Goal: Information Seeking & Learning: Find specific fact

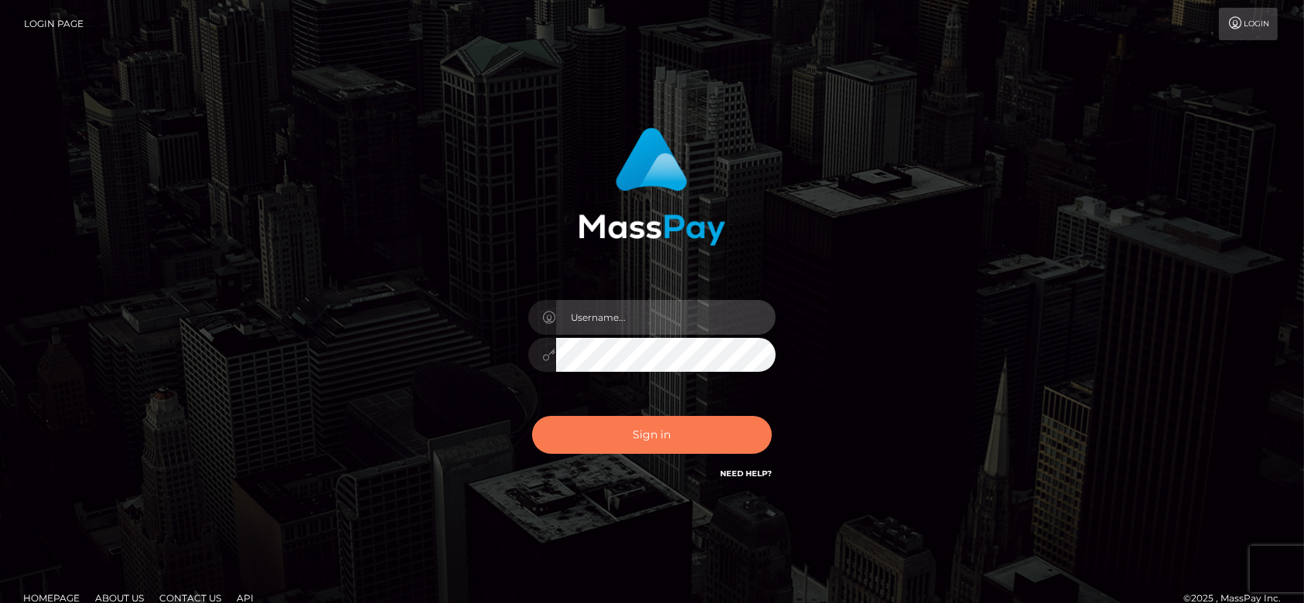
type input "fr.es"
click at [662, 435] on button "Sign in" at bounding box center [652, 435] width 240 height 38
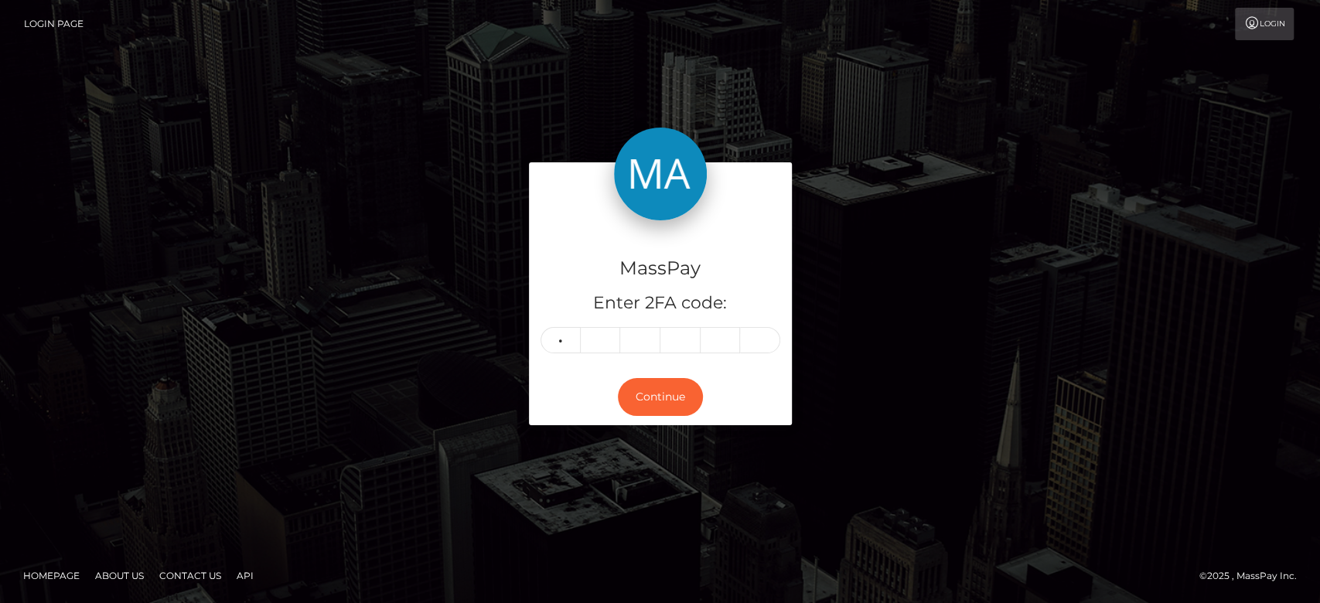
type input "2"
type input "6"
type input "0"
type input "9"
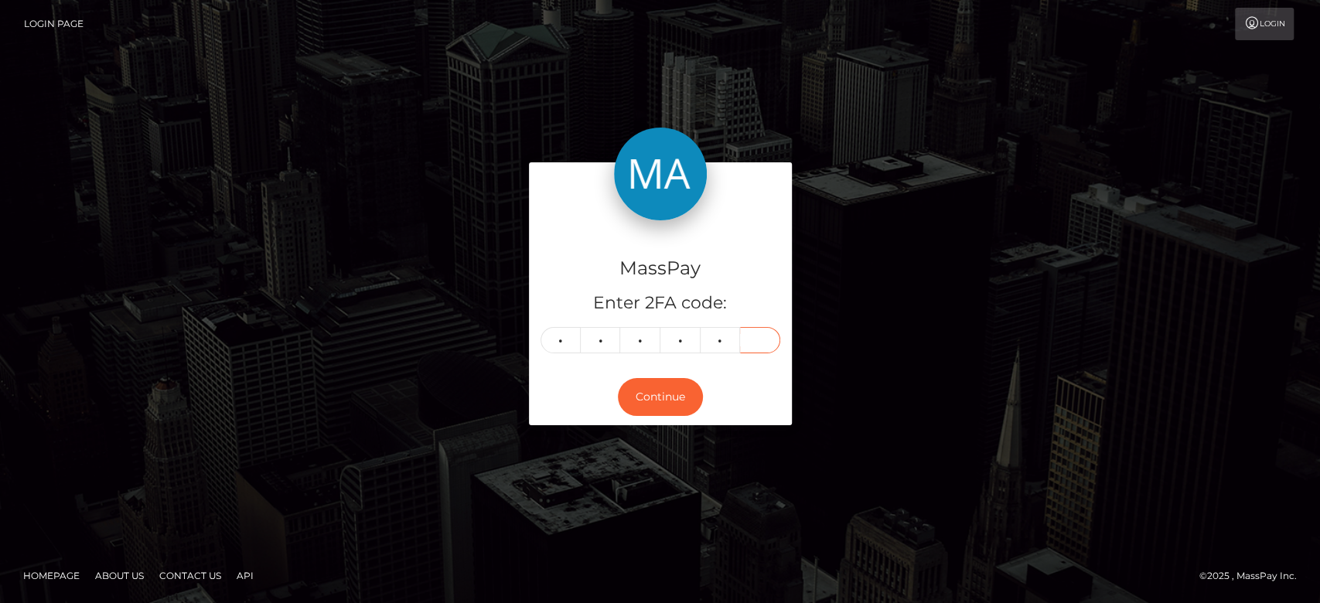
type input "4"
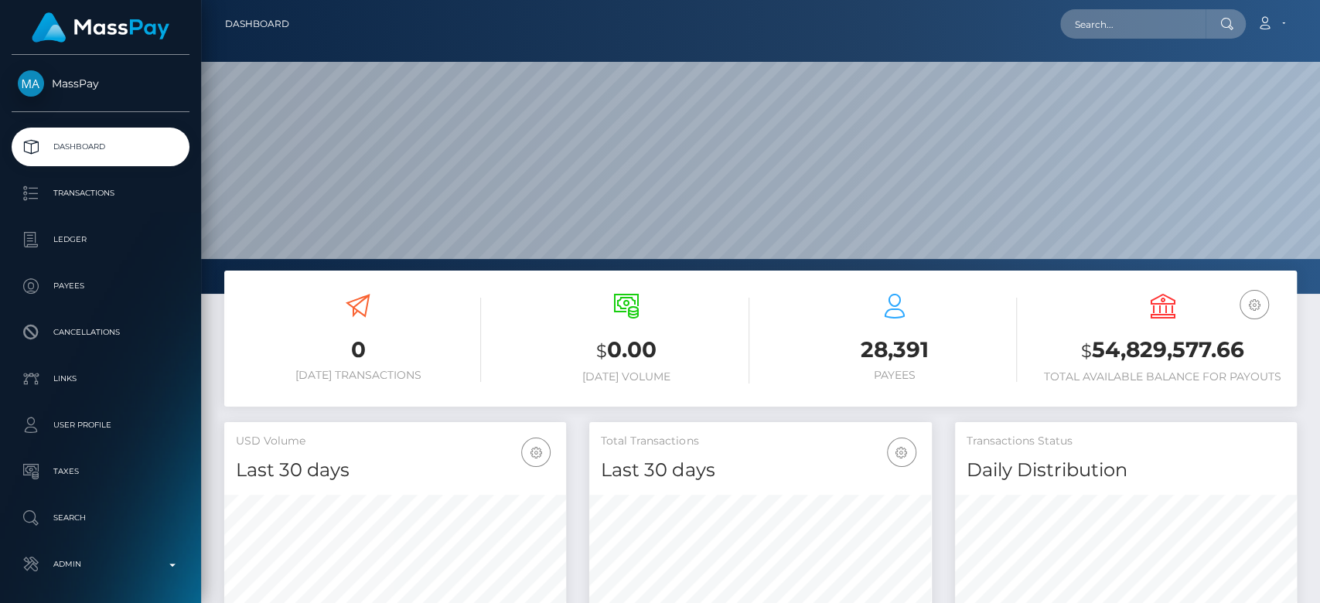
scroll to position [273, 342]
click at [1113, 14] on input "text" at bounding box center [1132, 23] width 145 height 29
paste input "carlapilado382@gmail.com"
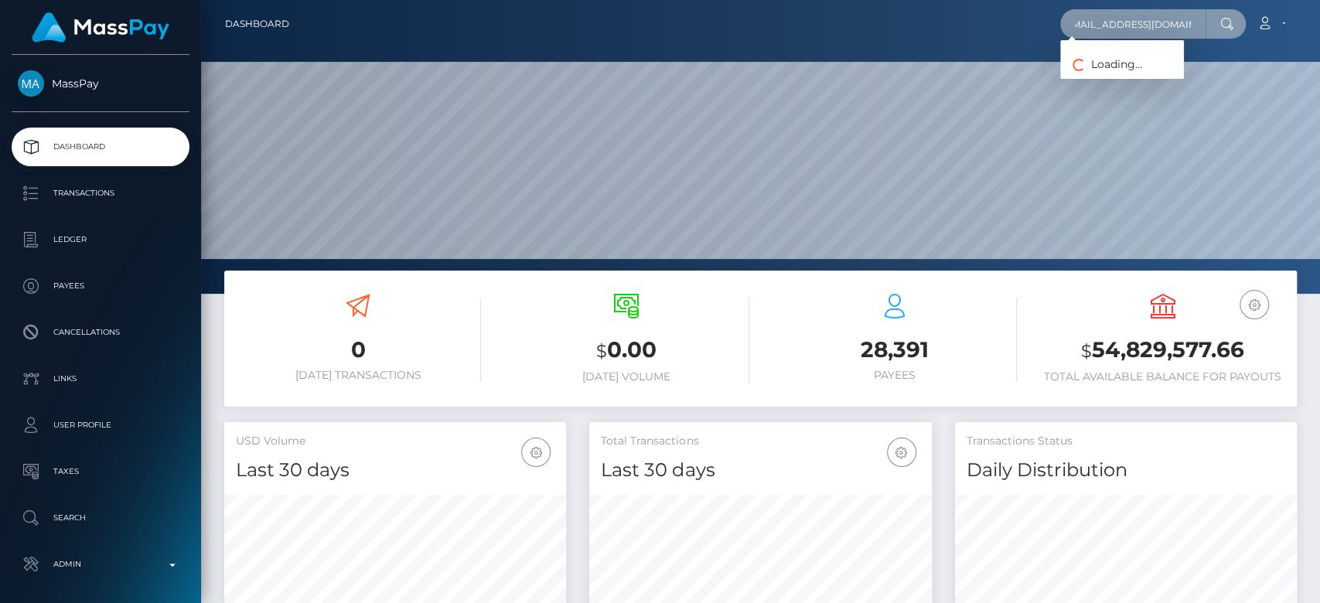
scroll to position [0, 14]
type input "carlapilado382@gmail.com"
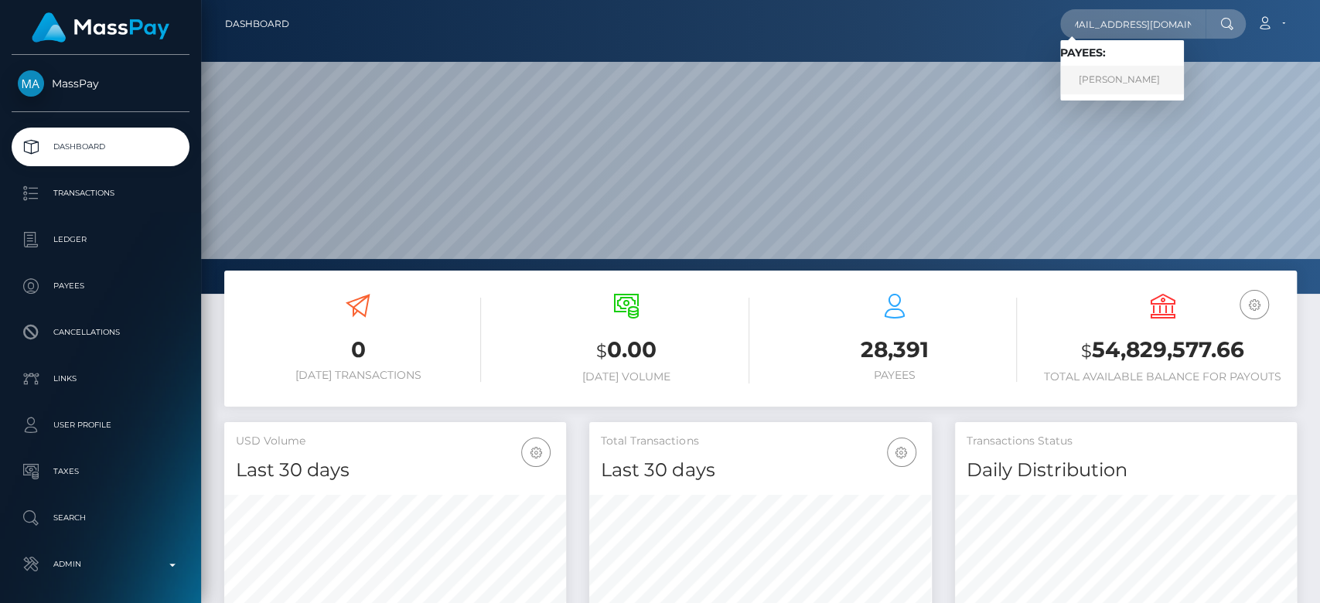
scroll to position [0, 0]
click at [1136, 71] on link "Carl Apilado" at bounding box center [1122, 80] width 124 height 29
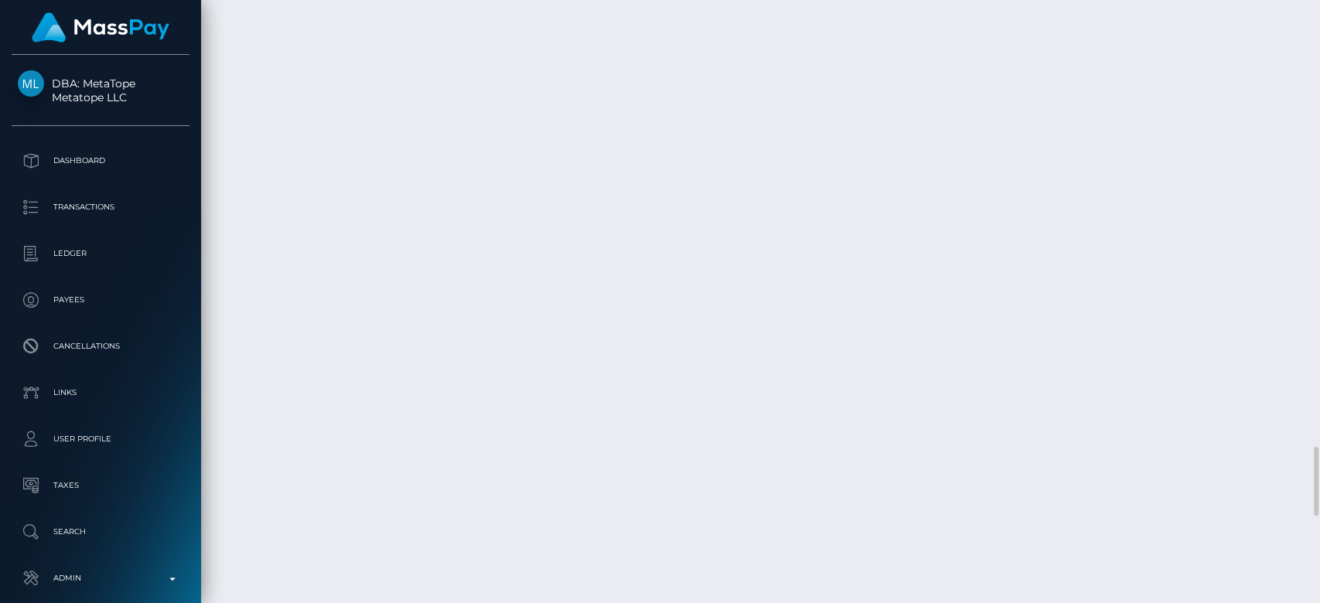
scroll to position [186, 342]
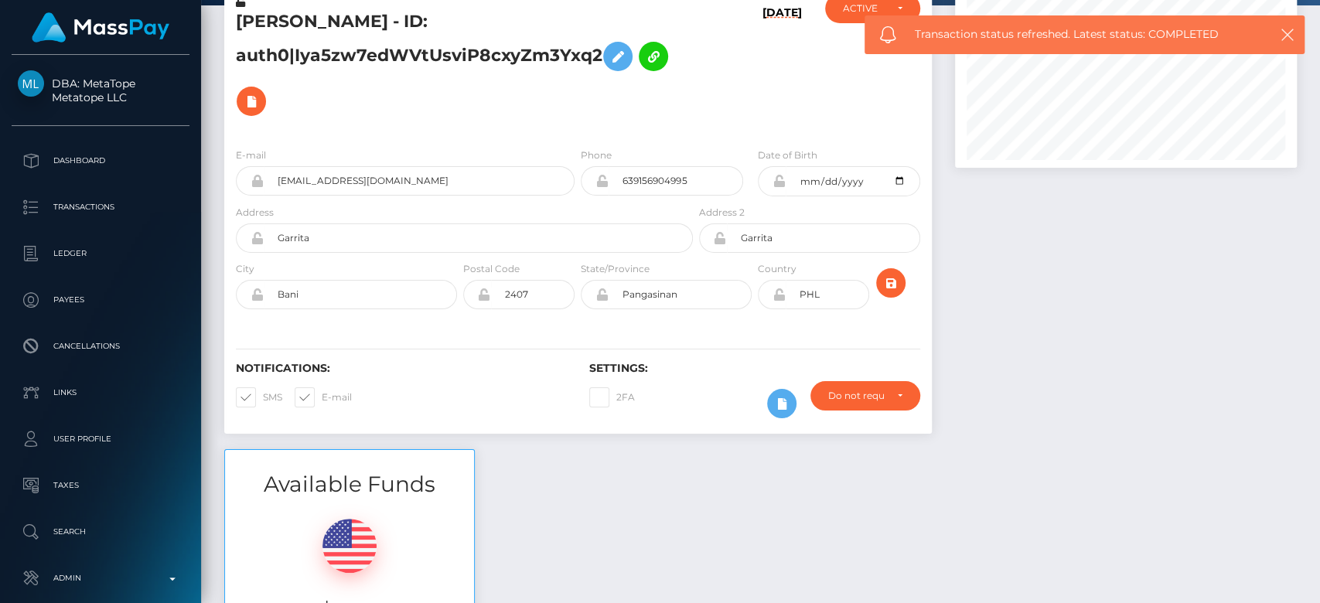
scroll to position [0, 0]
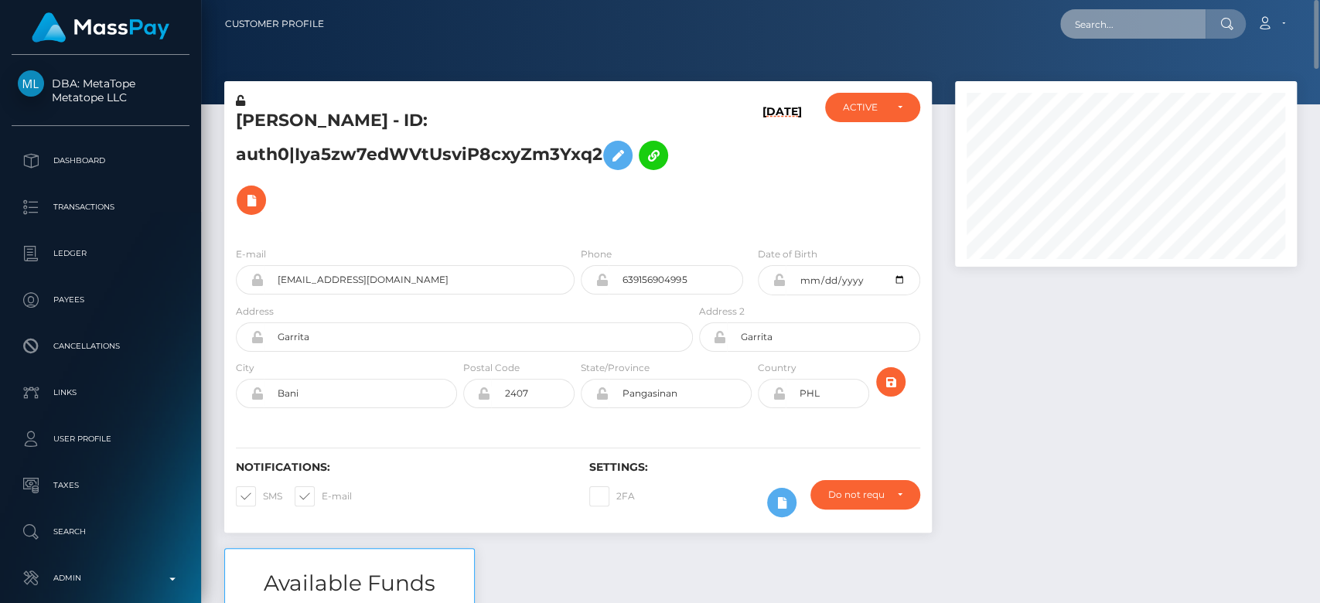
click at [1158, 32] on input "text" at bounding box center [1132, 23] width 145 height 29
paste input "[EMAIL_ADDRESS][DOMAIN_NAME]"
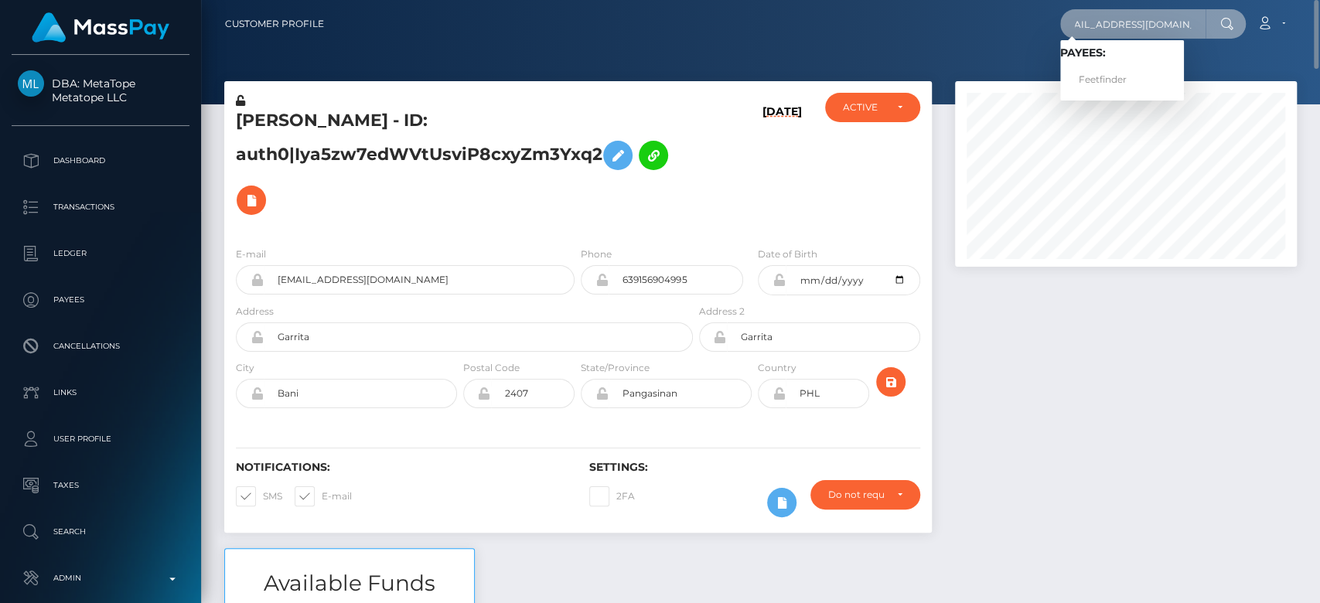
type input "[EMAIL_ADDRESS][DOMAIN_NAME]"
click at [1141, 79] on link "Feetfinder" at bounding box center [1122, 80] width 124 height 29
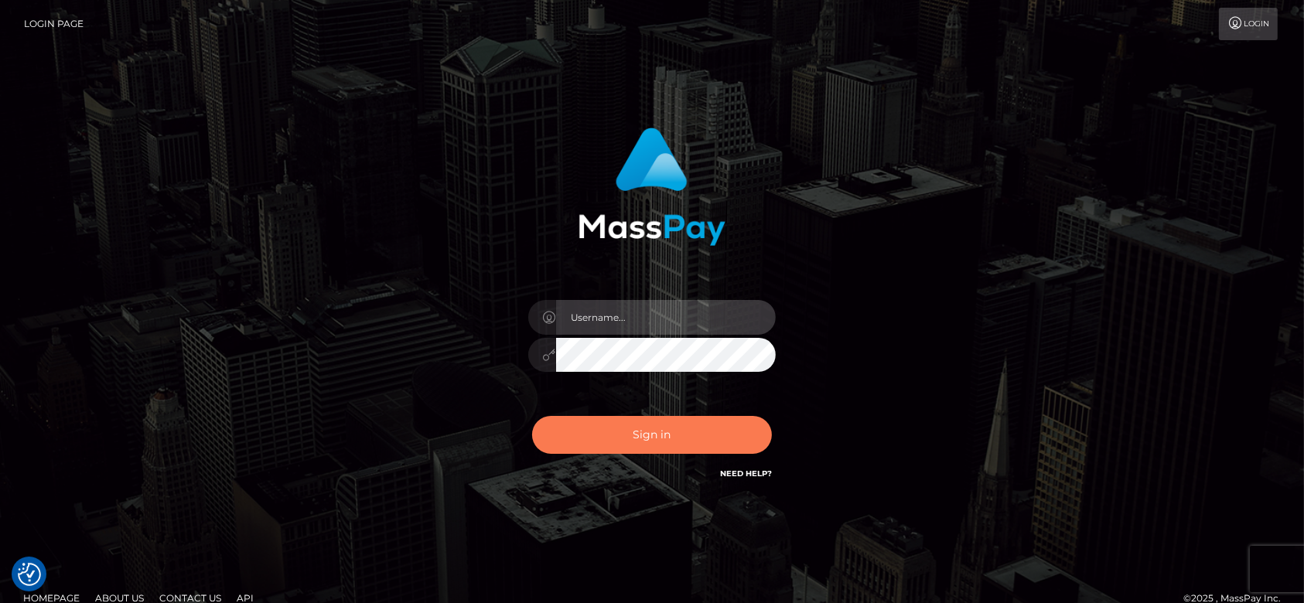
type input "fr.es"
click at [693, 427] on button "Sign in" at bounding box center [652, 435] width 240 height 38
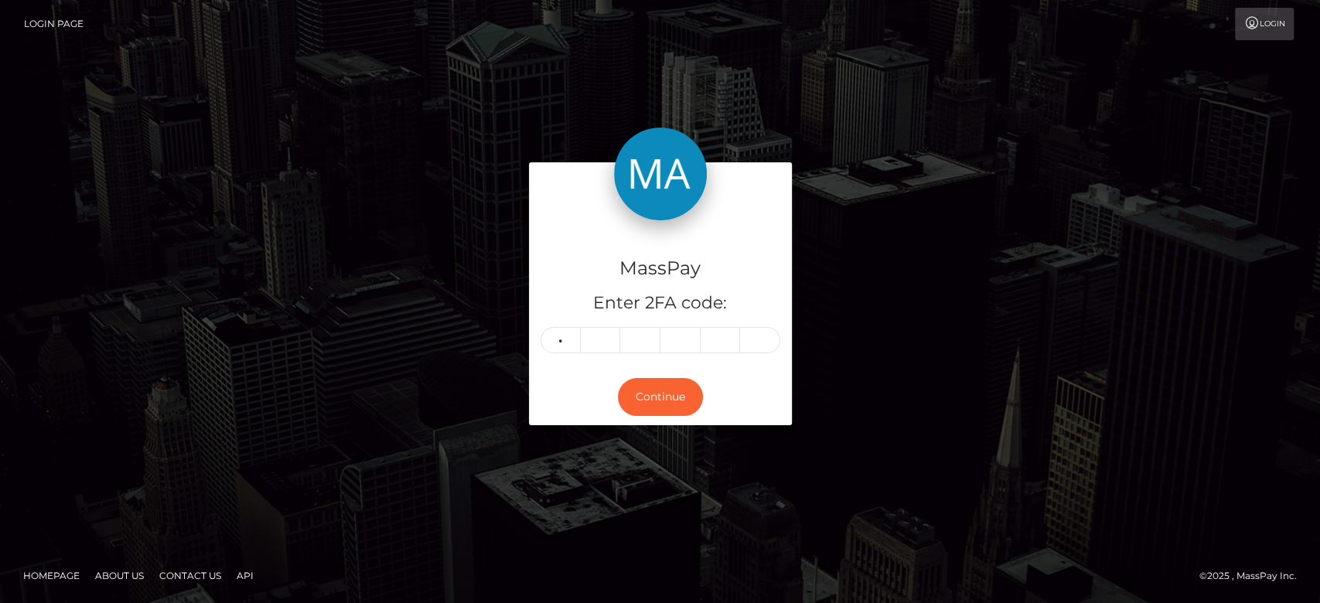
type input "7"
type input "8"
type input "7"
type input "4"
type input "9"
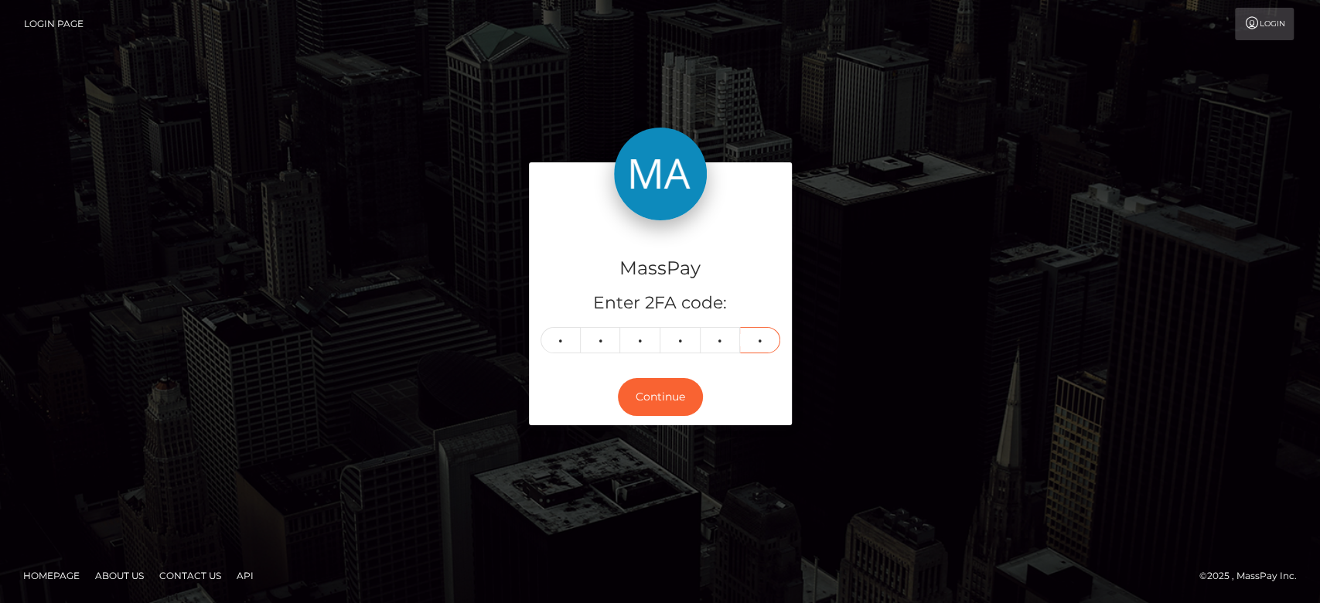
type input "1"
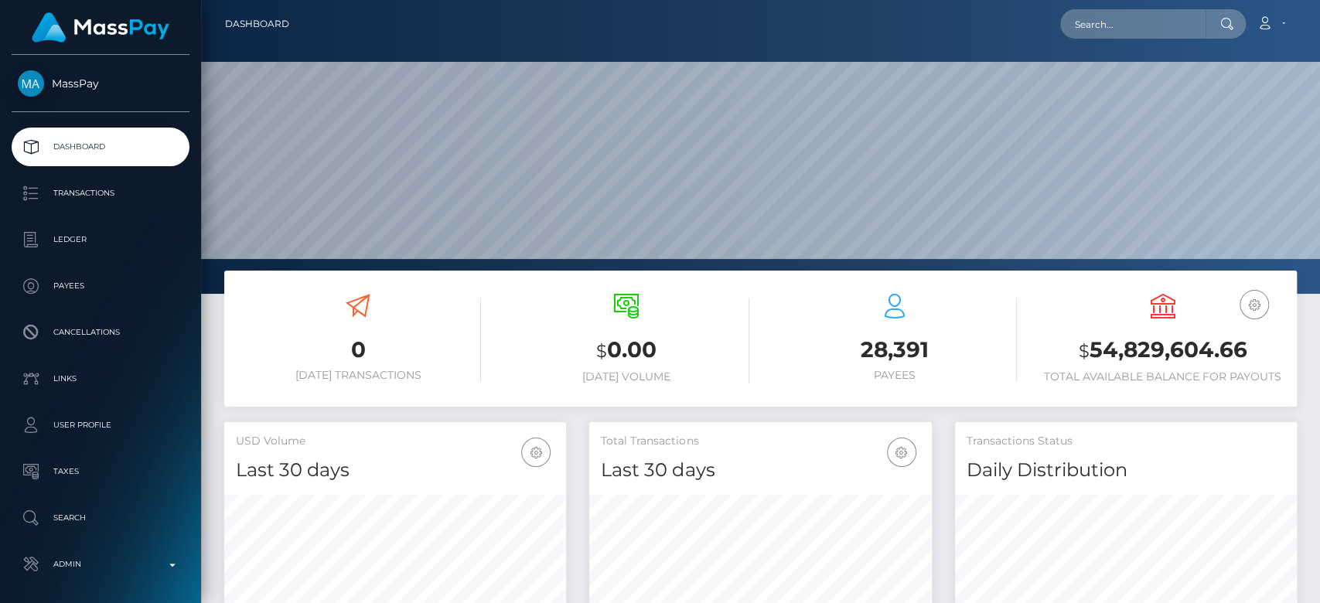
scroll to position [273, 342]
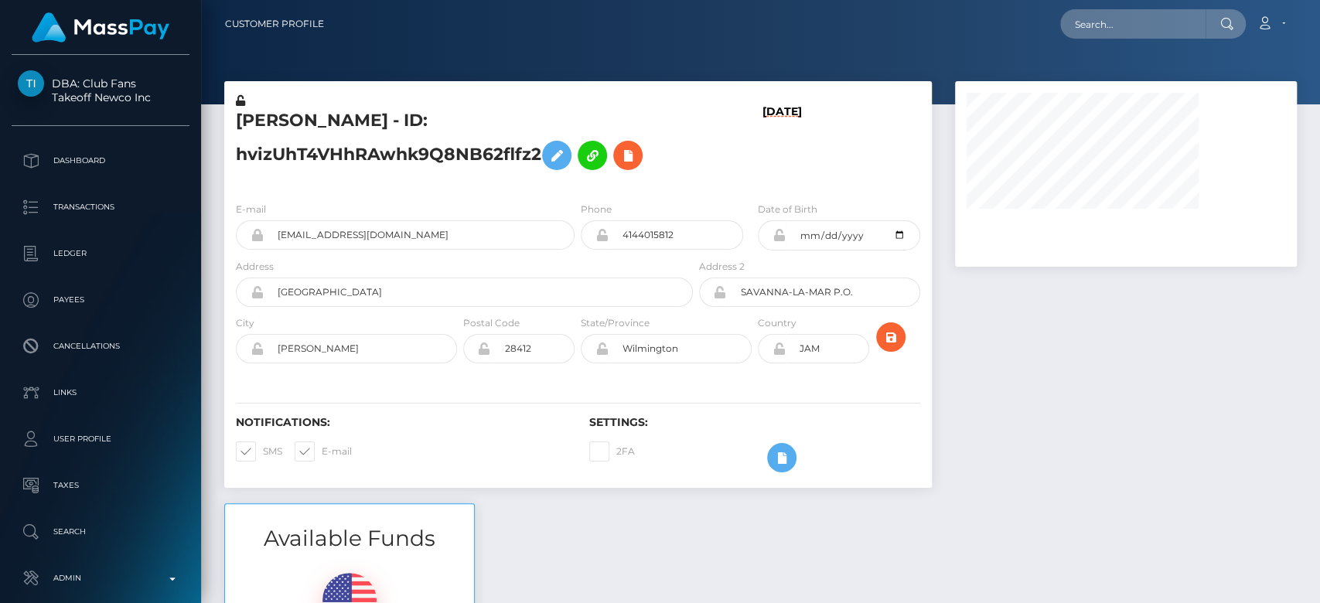
click at [981, 432] on div at bounding box center [1125, 292] width 365 height 422
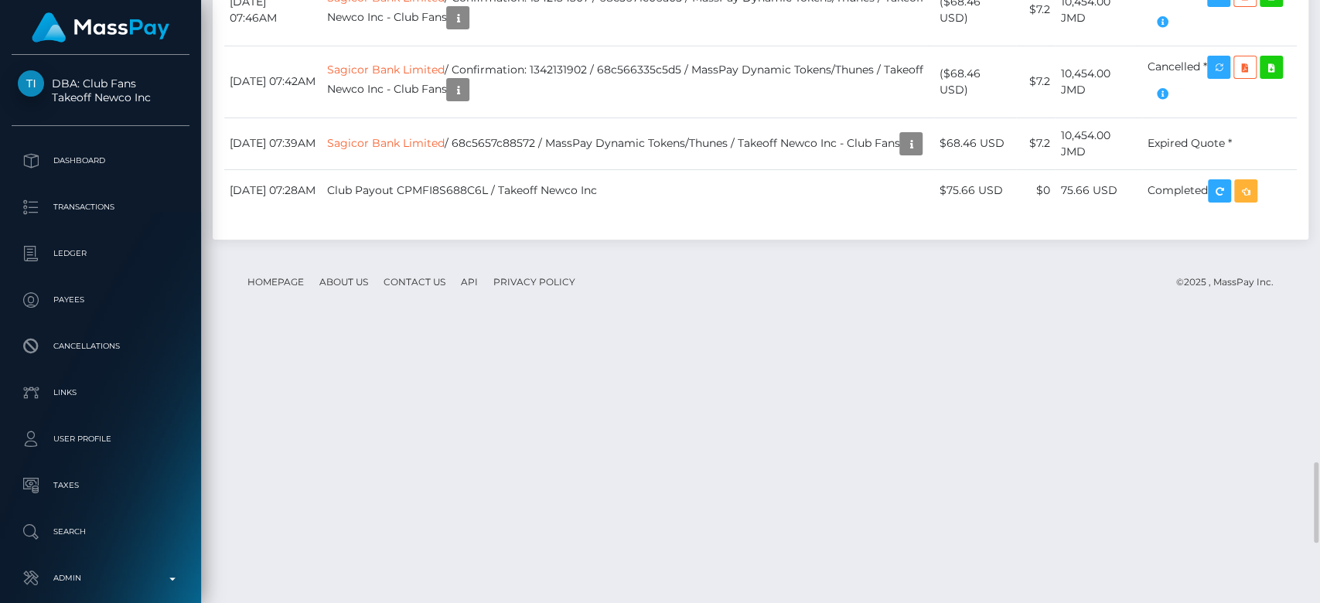
scroll to position [186, 342]
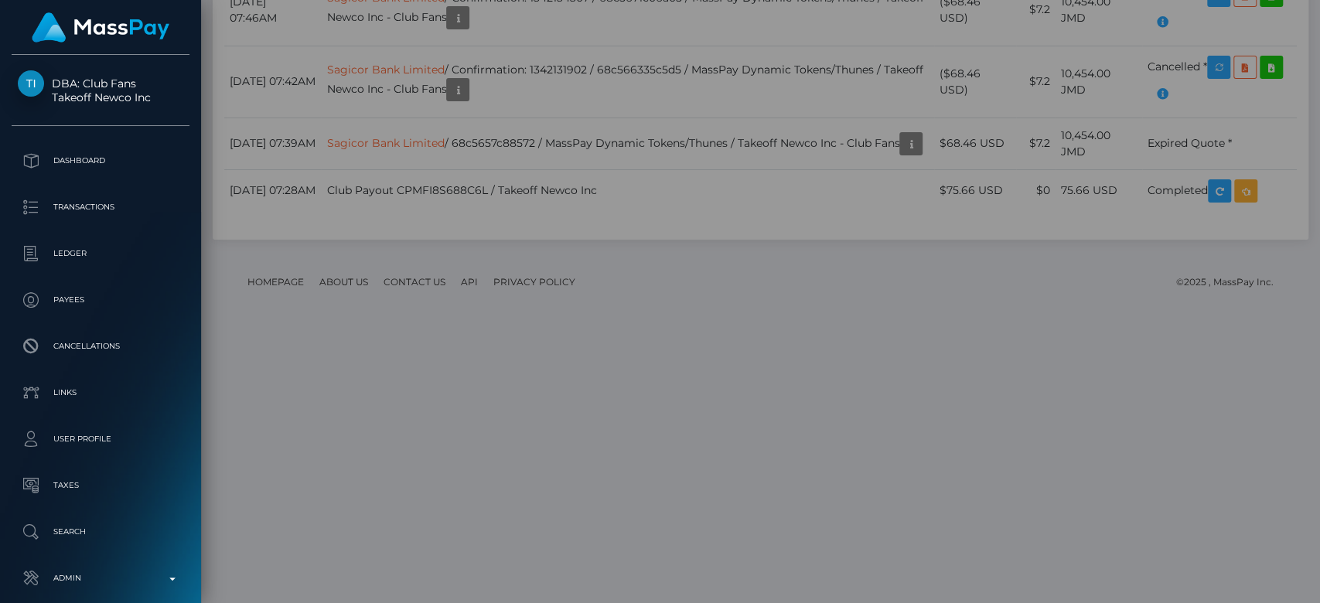
scroll to position [0, 0]
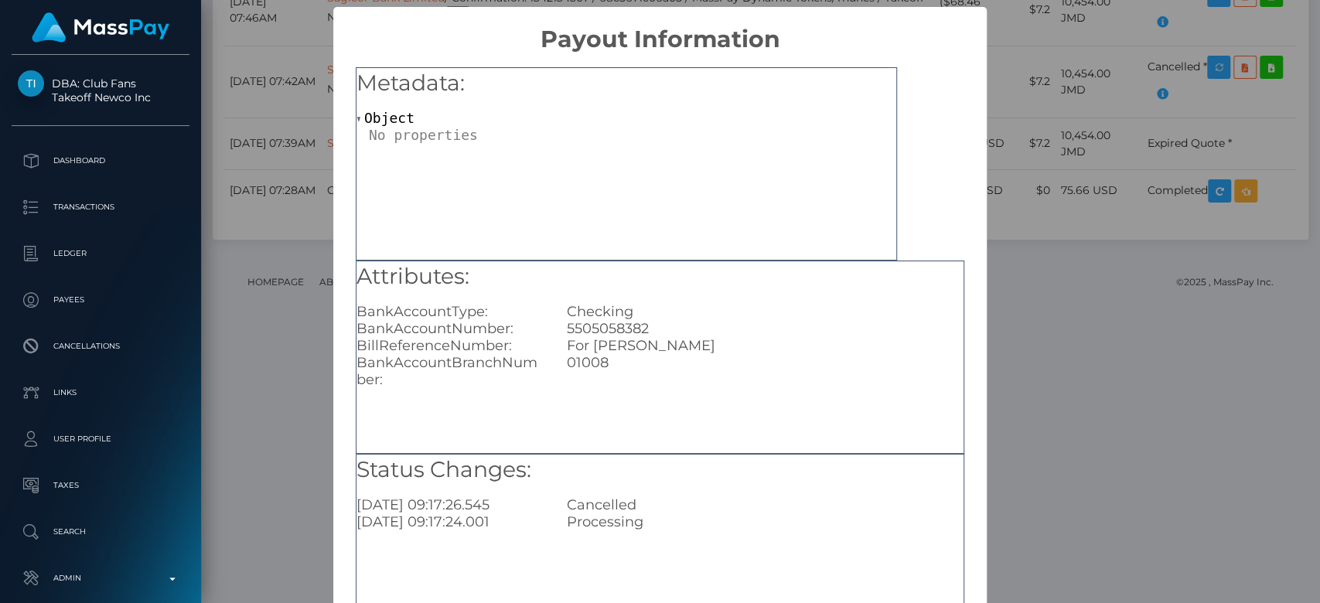
click at [1090, 364] on div "× Payout Information Metadata: Object Attributes: BankAccountType: Checking Ban…" at bounding box center [660, 301] width 1320 height 603
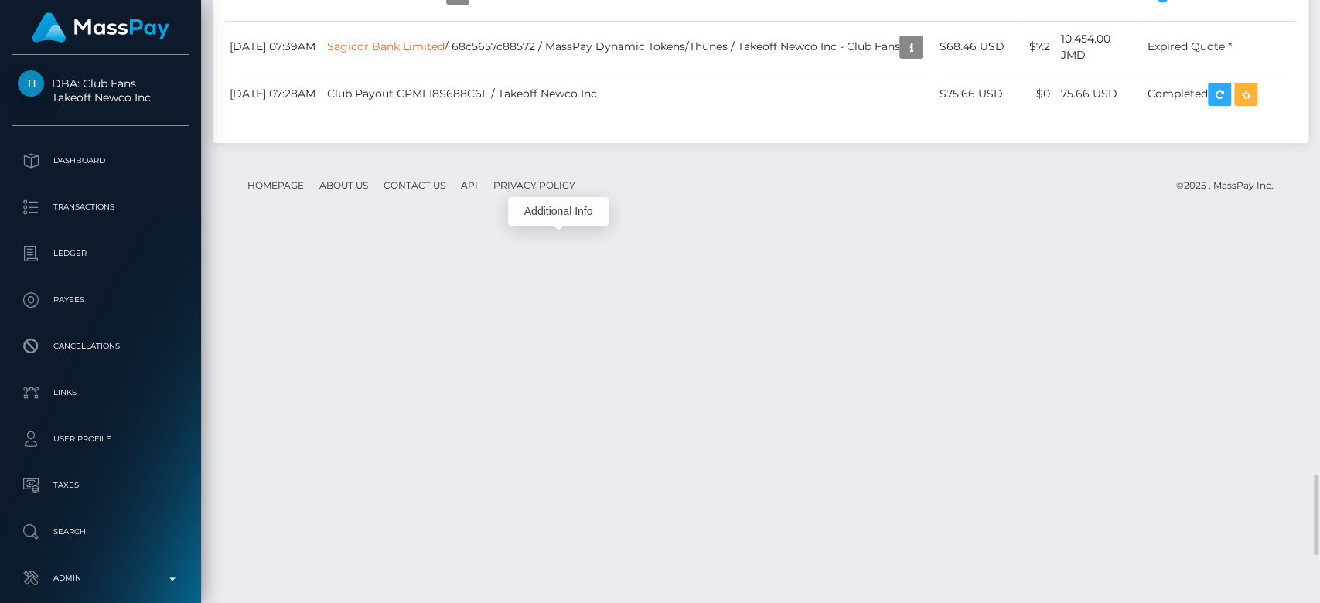
scroll to position [3548, 0]
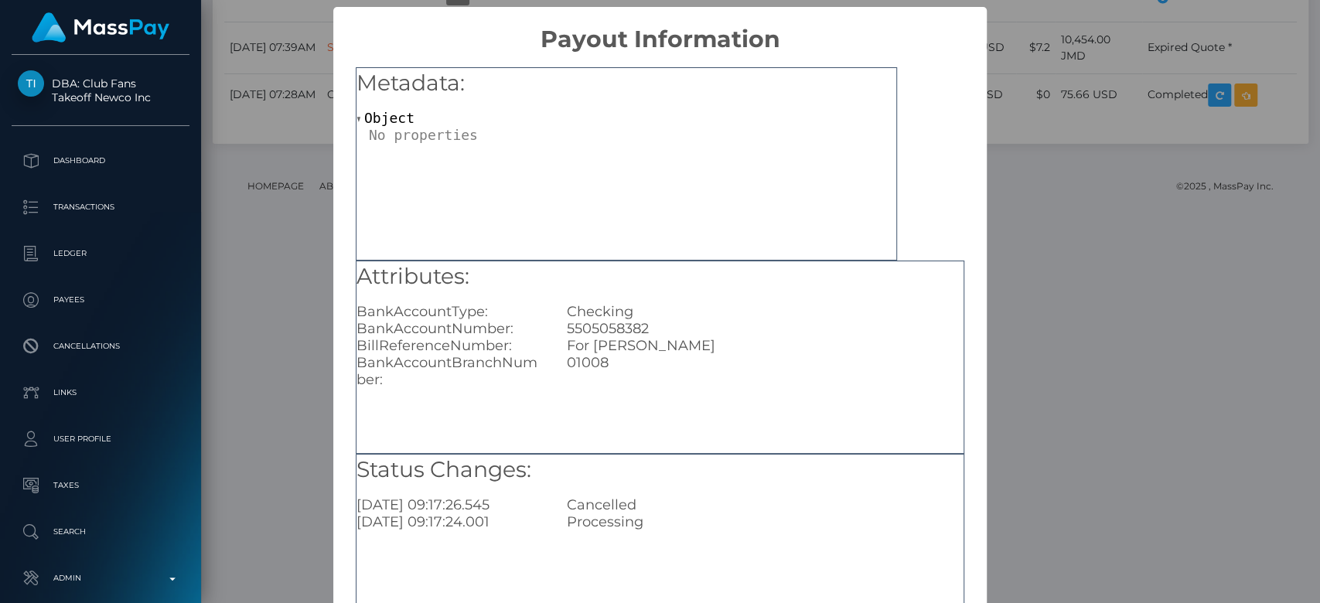
click at [623, 327] on div "5505058382" at bounding box center [765, 328] width 420 height 17
copy div "5505058382"
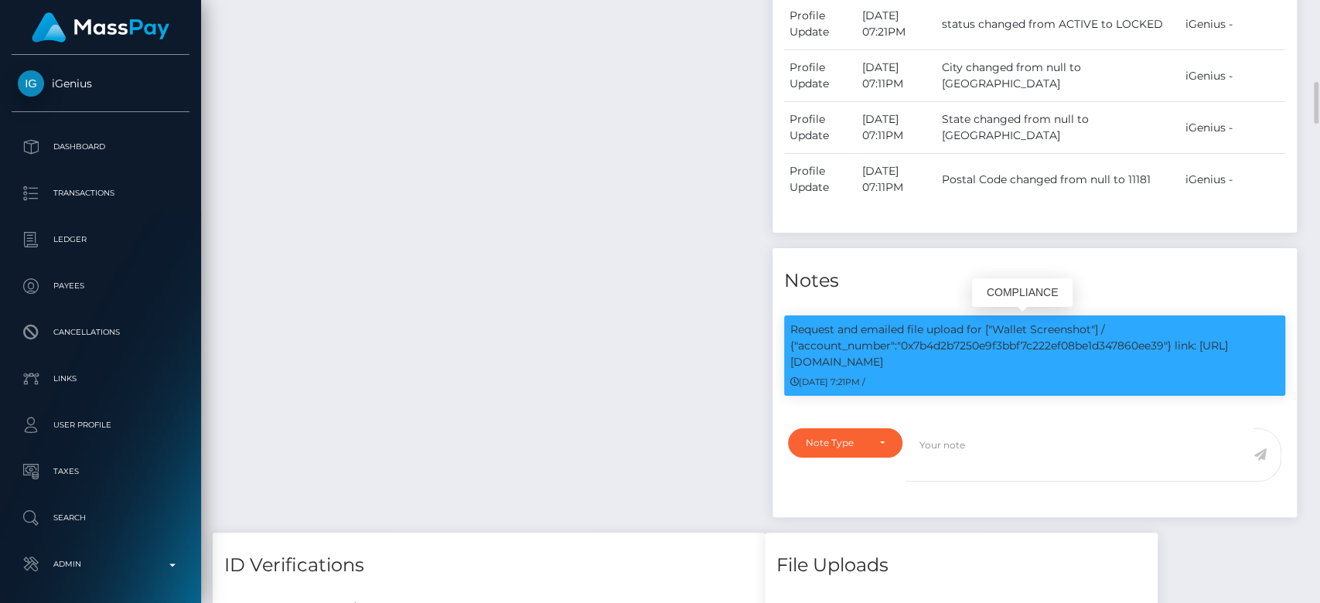
scroll to position [186, 342]
click at [975, 342] on p "Request and emailed file upload for ["Wallet Screenshot"] / {"account_number":"…" at bounding box center [1035, 346] width 490 height 49
copy p "0x7b4d2b7250e9f3bbf7c222ef08be1d347860ee39"
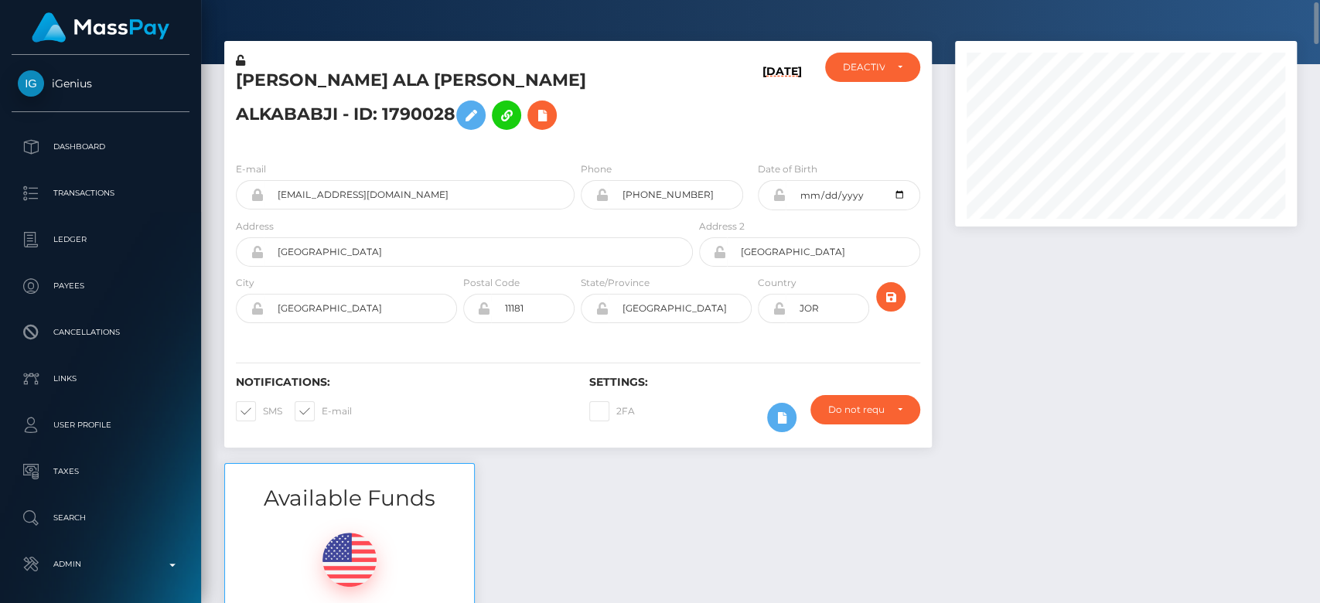
scroll to position [0, 0]
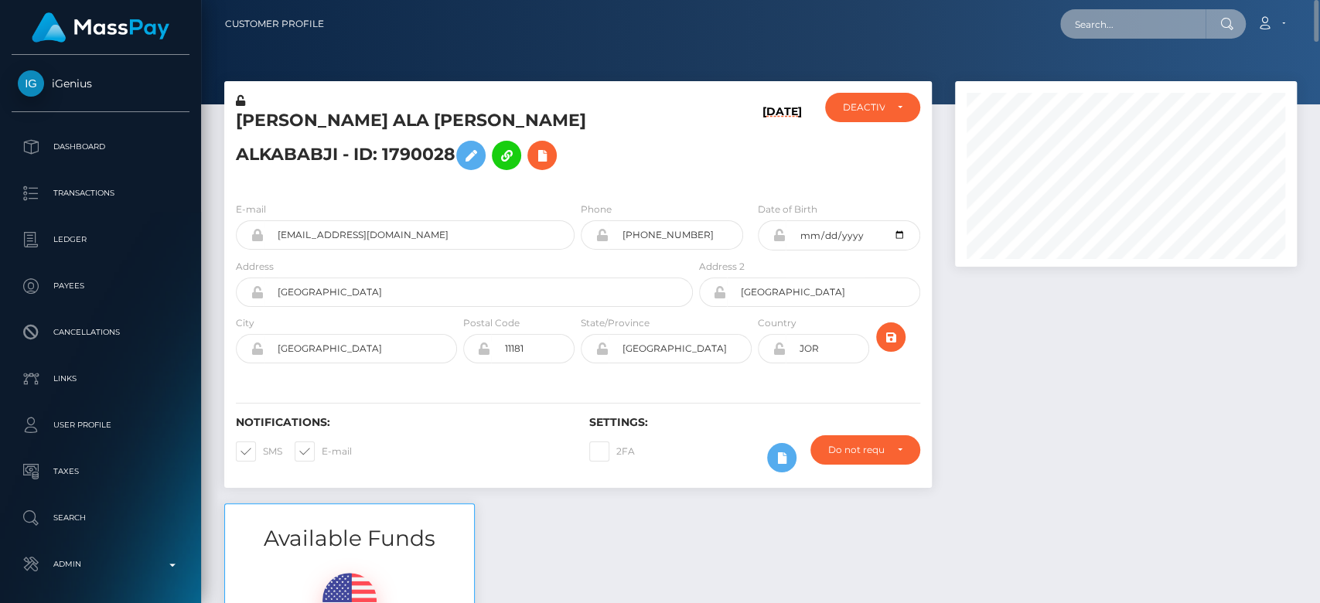
click at [1112, 12] on input "text" at bounding box center [1132, 23] width 145 height 29
paste input "[EMAIL_ADDRESS][DOMAIN_NAME]"
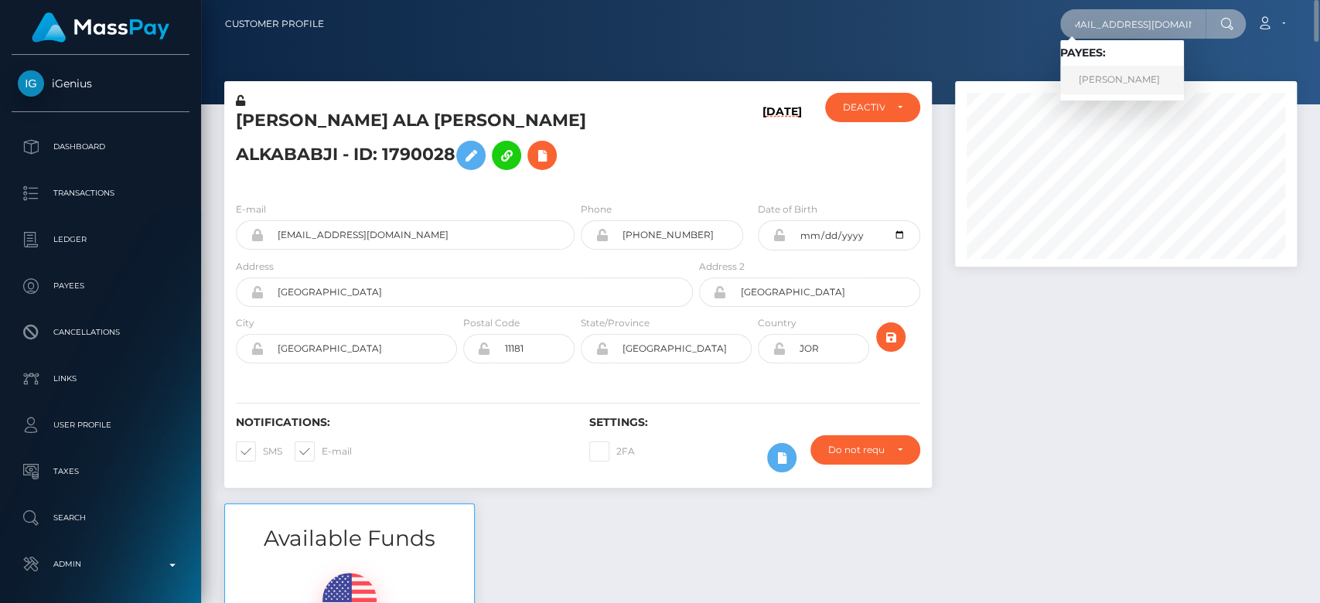
type input "[EMAIL_ADDRESS][DOMAIN_NAME]"
click at [1120, 89] on link "[PERSON_NAME]" at bounding box center [1122, 80] width 124 height 29
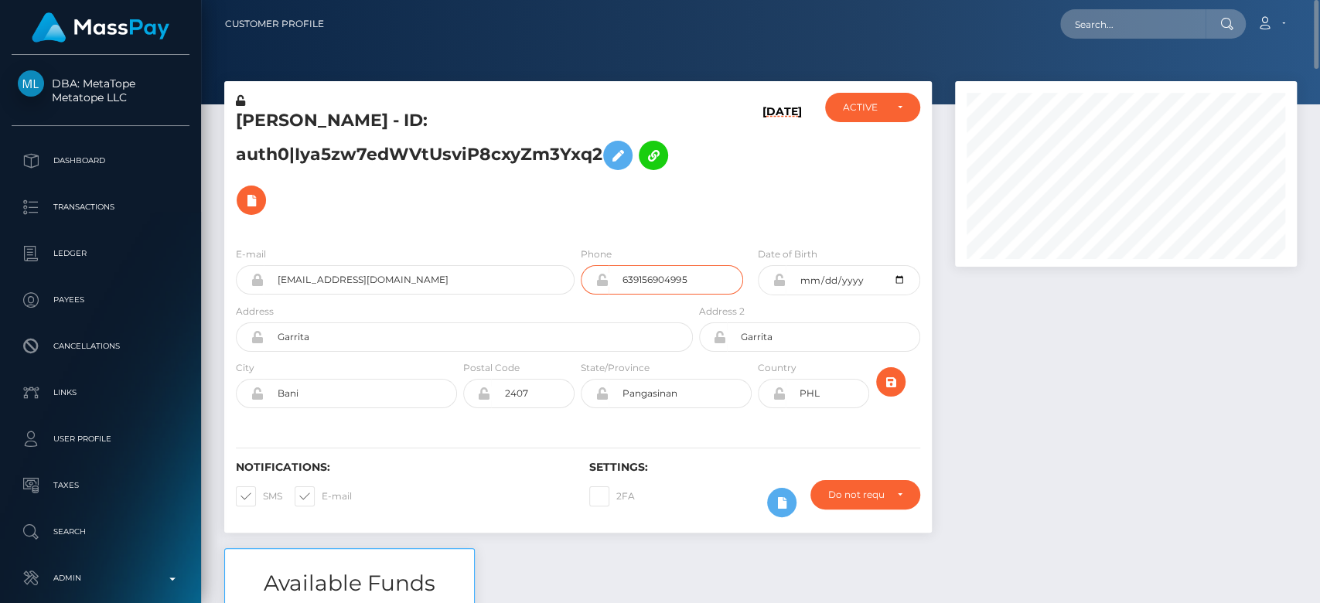
drag, startPoint x: 694, startPoint y: 285, endPoint x: 609, endPoint y: 286, distance: 85.9
click at [609, 286] on input "639156904995" at bounding box center [676, 279] width 135 height 29
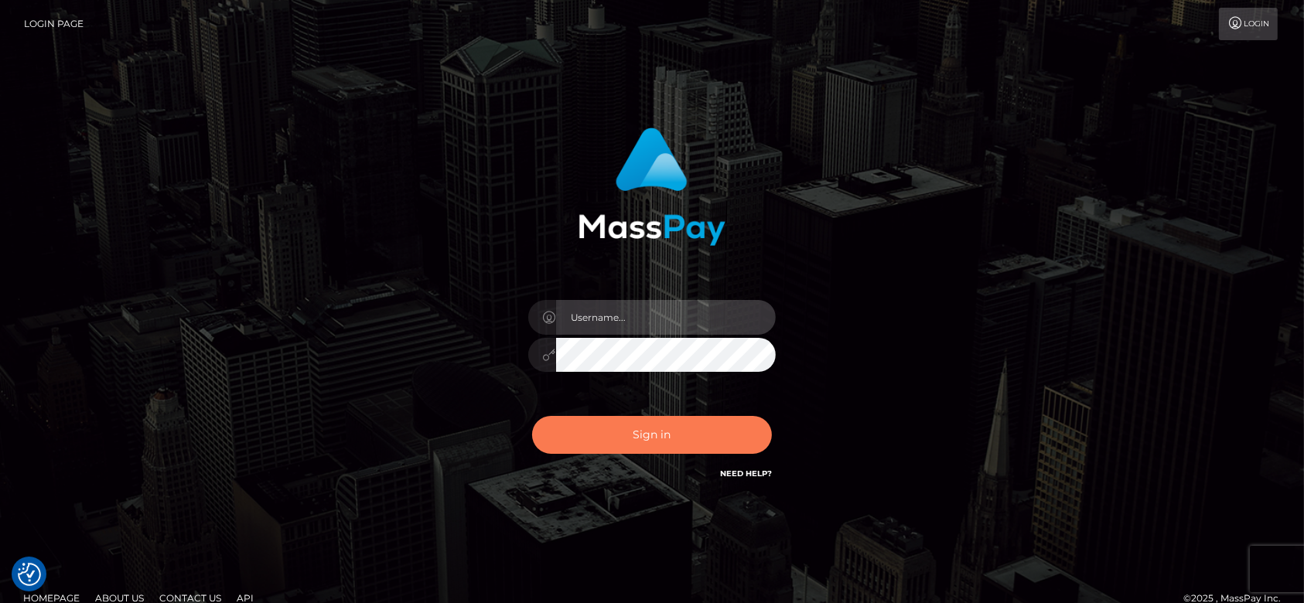
type input "fr.es"
click at [698, 422] on button "Sign in" at bounding box center [652, 435] width 240 height 38
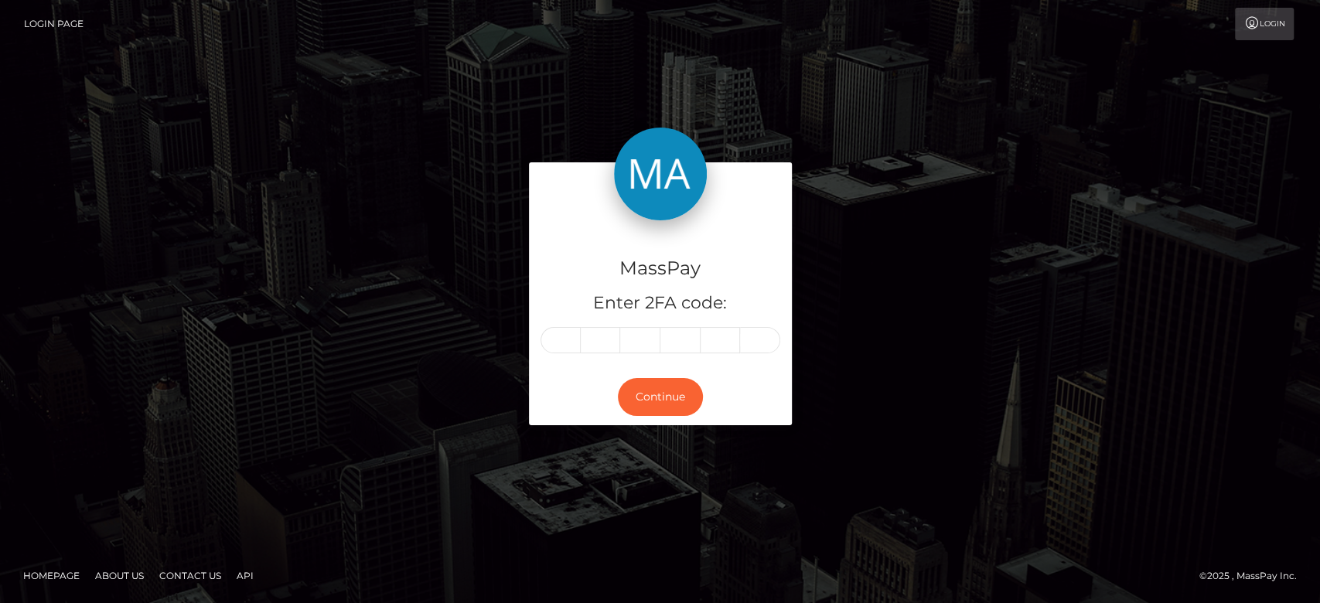
click at [559, 335] on input "text" at bounding box center [561, 340] width 40 height 26
type input "2"
type input "4"
type input "7"
type input "3"
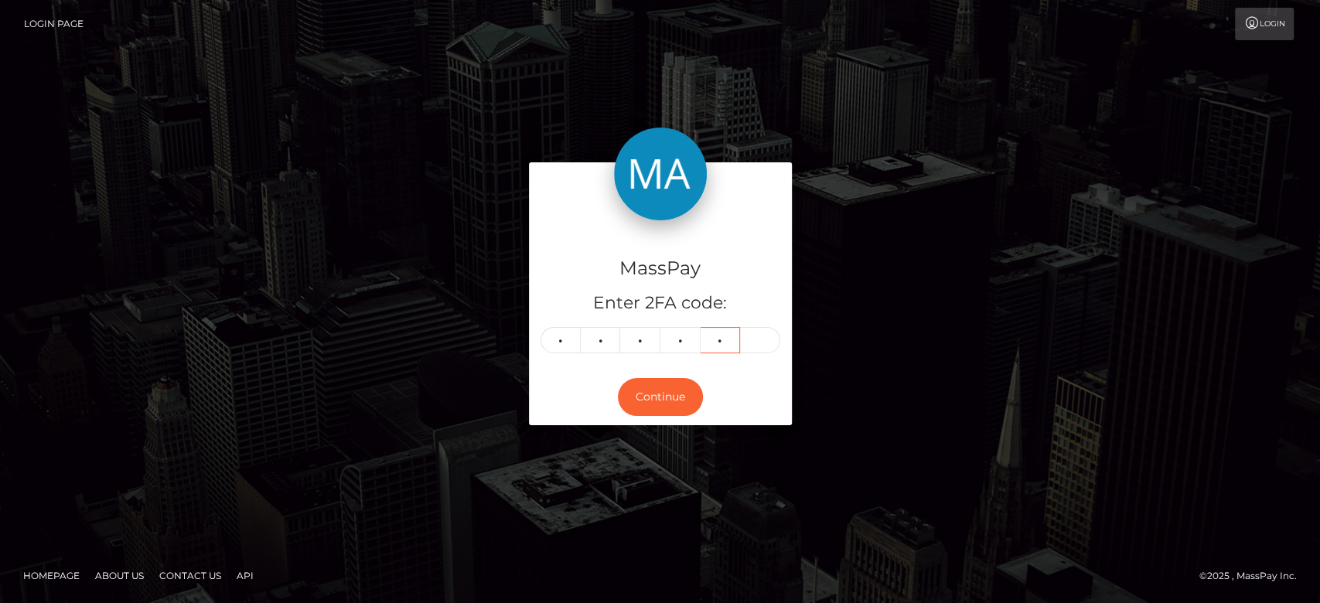
type input "1"
type input "3"
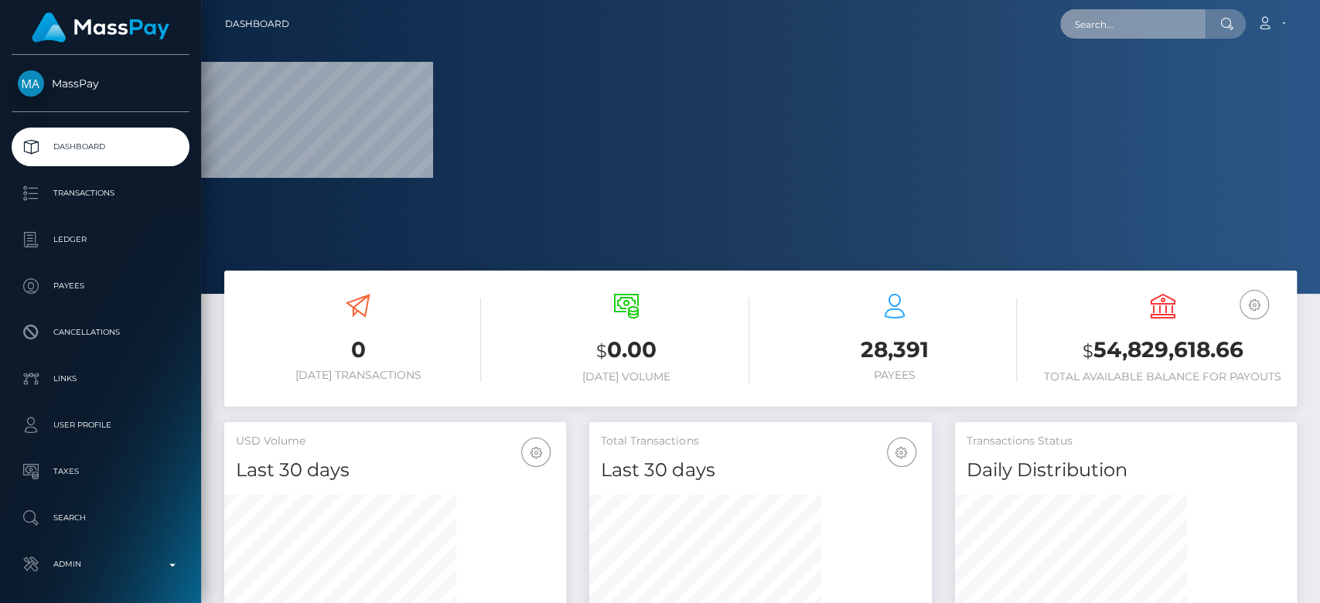
click at [1137, 22] on input "text" at bounding box center [1132, 23] width 145 height 29
paste input "[EMAIL_ADDRESS][DOMAIN_NAME]"
type input "[EMAIL_ADDRESS][DOMAIN_NAME]"
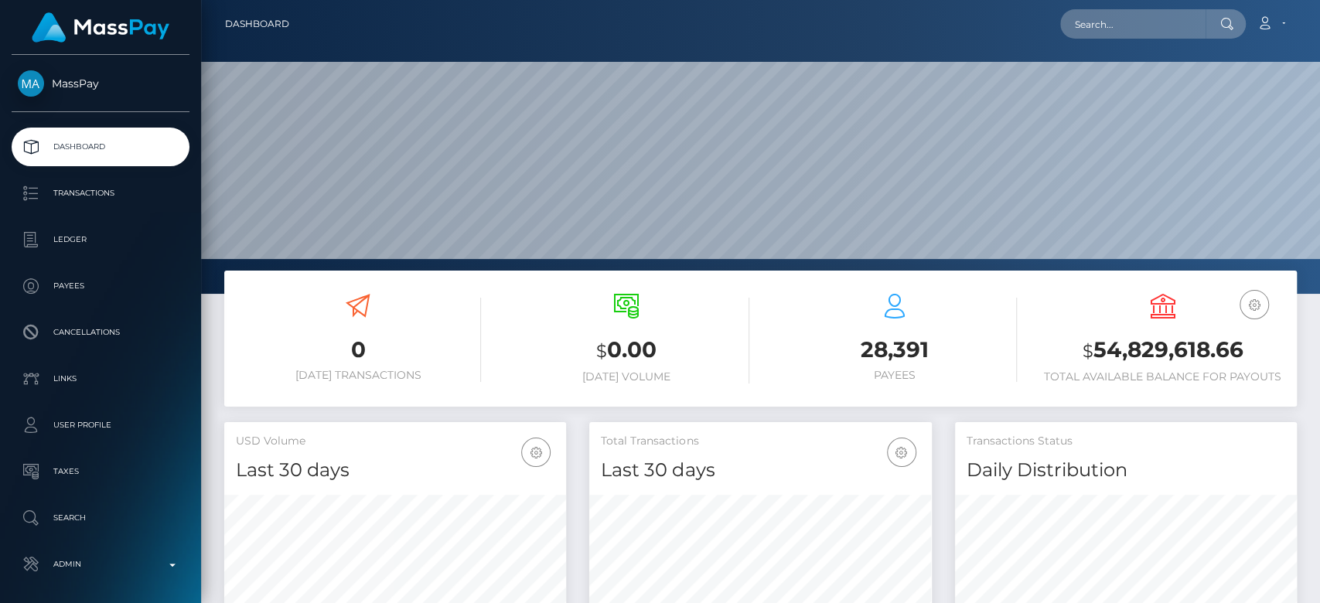
scroll to position [273, 342]
drag, startPoint x: 0, startPoint y: 0, endPoint x: 1132, endPoint y: 22, distance: 1132.4
click at [1132, 22] on input "text" at bounding box center [1132, 23] width 145 height 29
paste input "[EMAIL_ADDRESS][DOMAIN_NAME]"
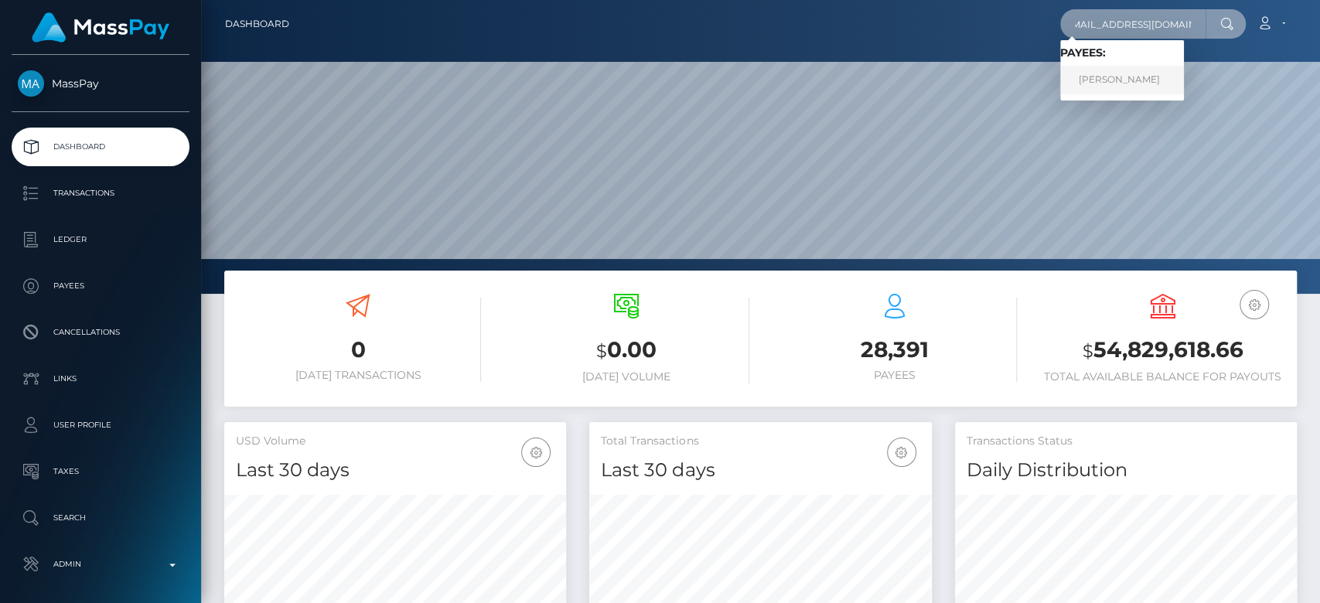
type input "[EMAIL_ADDRESS][DOMAIN_NAME]"
click at [1100, 83] on link "[PERSON_NAME]" at bounding box center [1122, 80] width 124 height 29
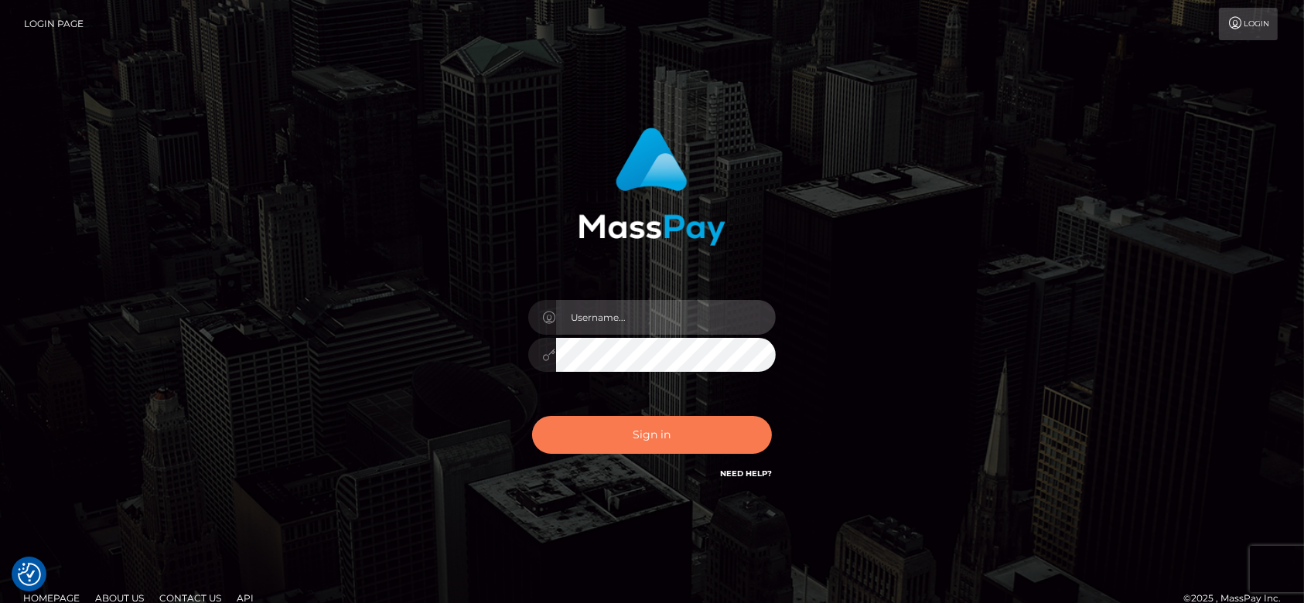
type input "fr.es"
click at [668, 435] on button "Sign in" at bounding box center [652, 435] width 240 height 38
type input "[DOMAIN_NAME]"
click at [668, 435] on button "Sign in" at bounding box center [652, 435] width 240 height 38
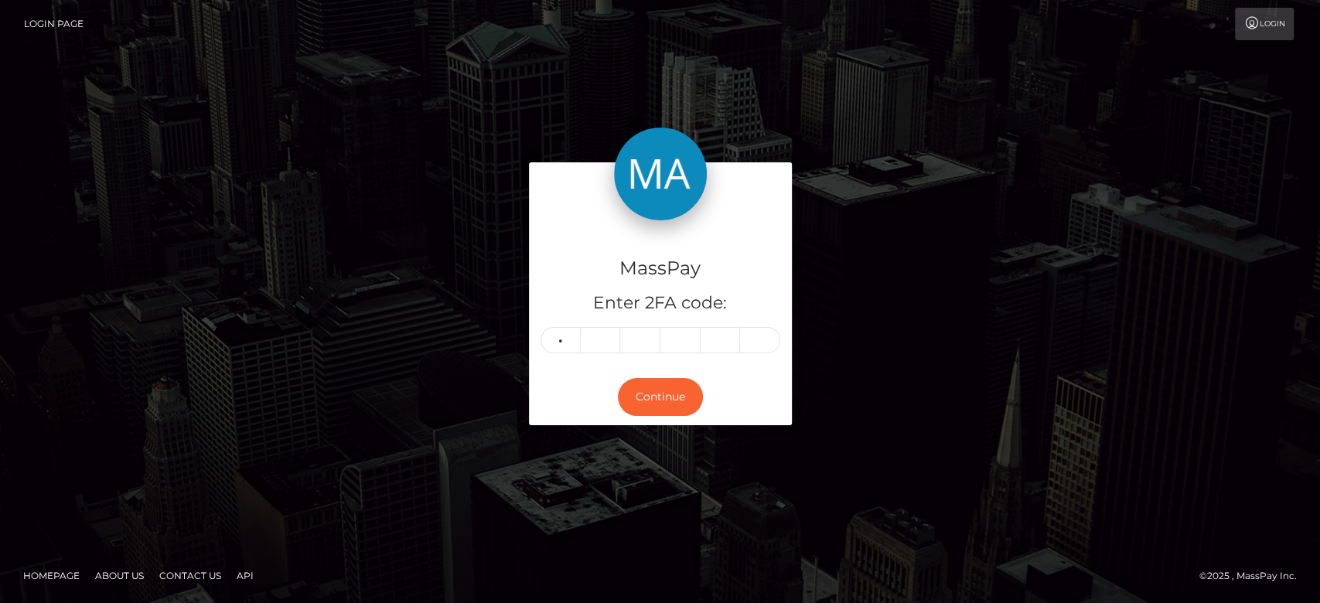
type input "1"
type input "7"
type input "9"
type input "2"
type input "1"
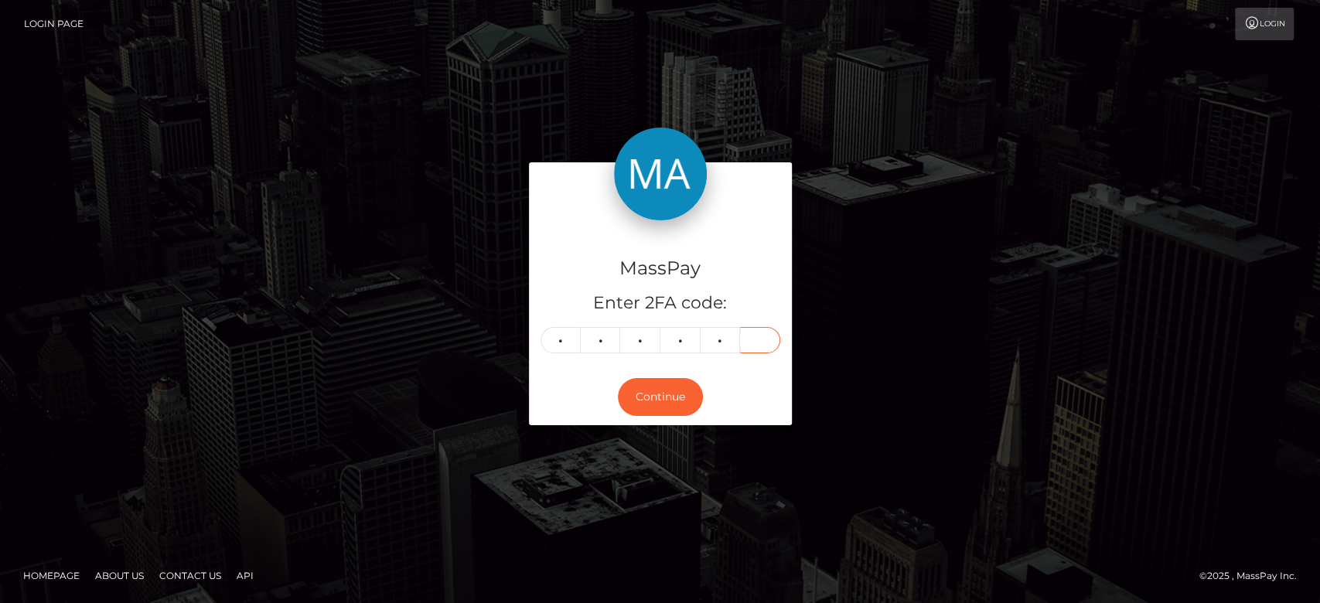
type input "8"
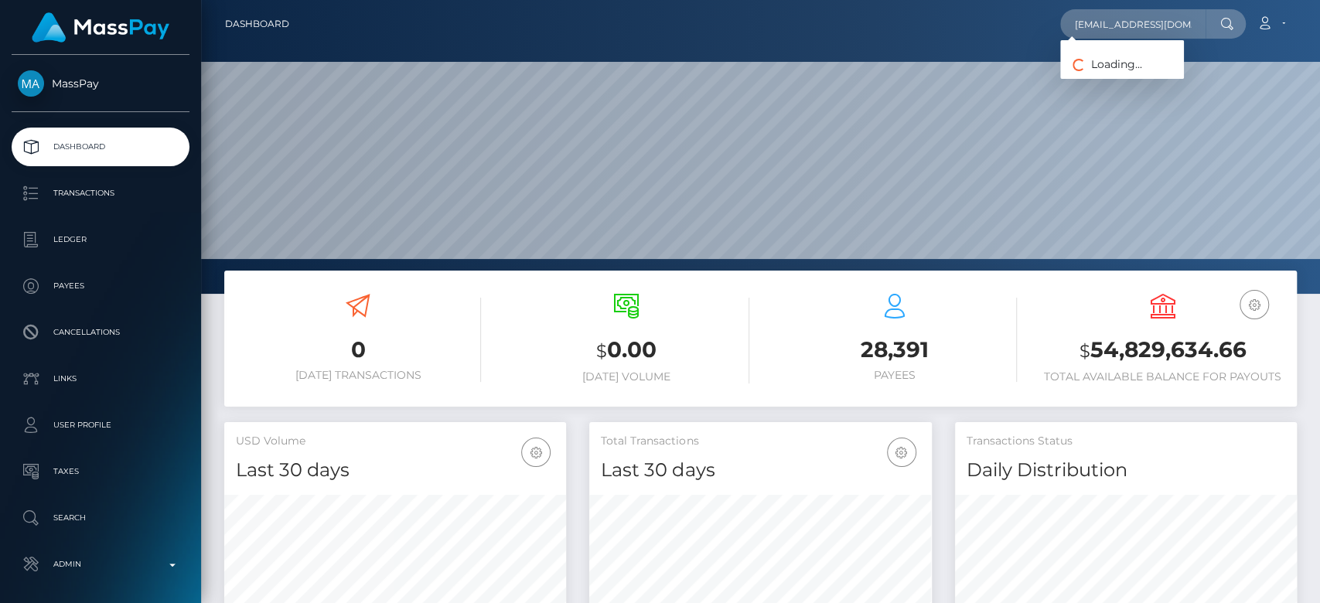
scroll to position [273, 342]
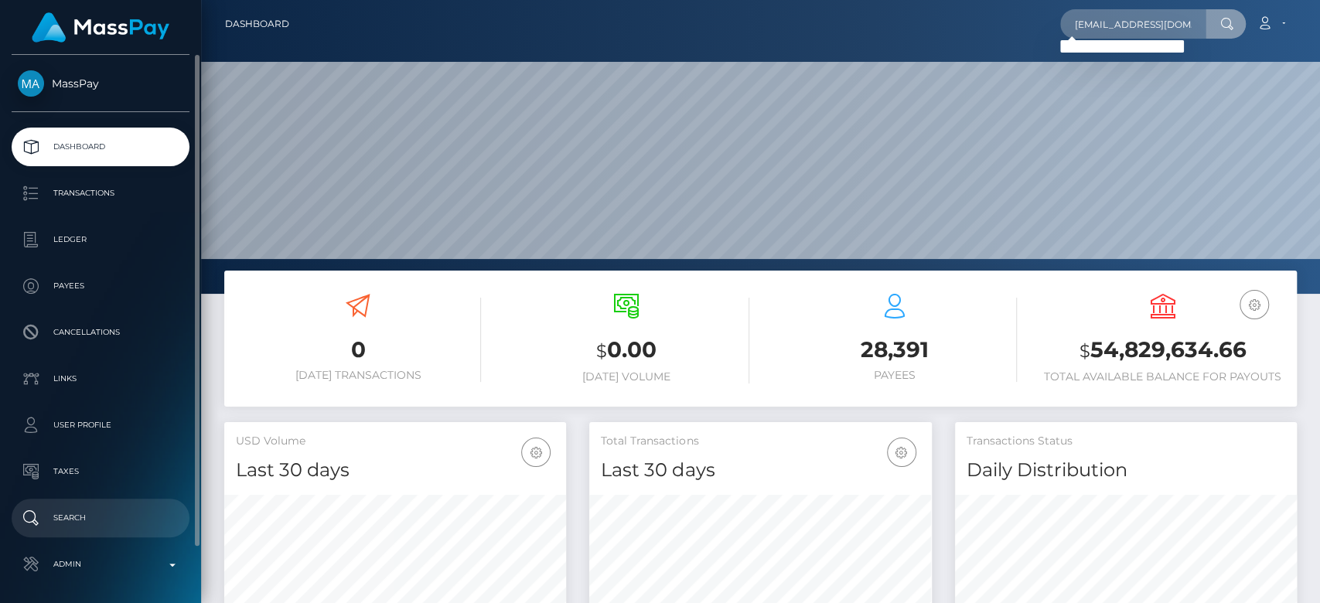
click at [59, 529] on p "Search" at bounding box center [100, 518] width 165 height 23
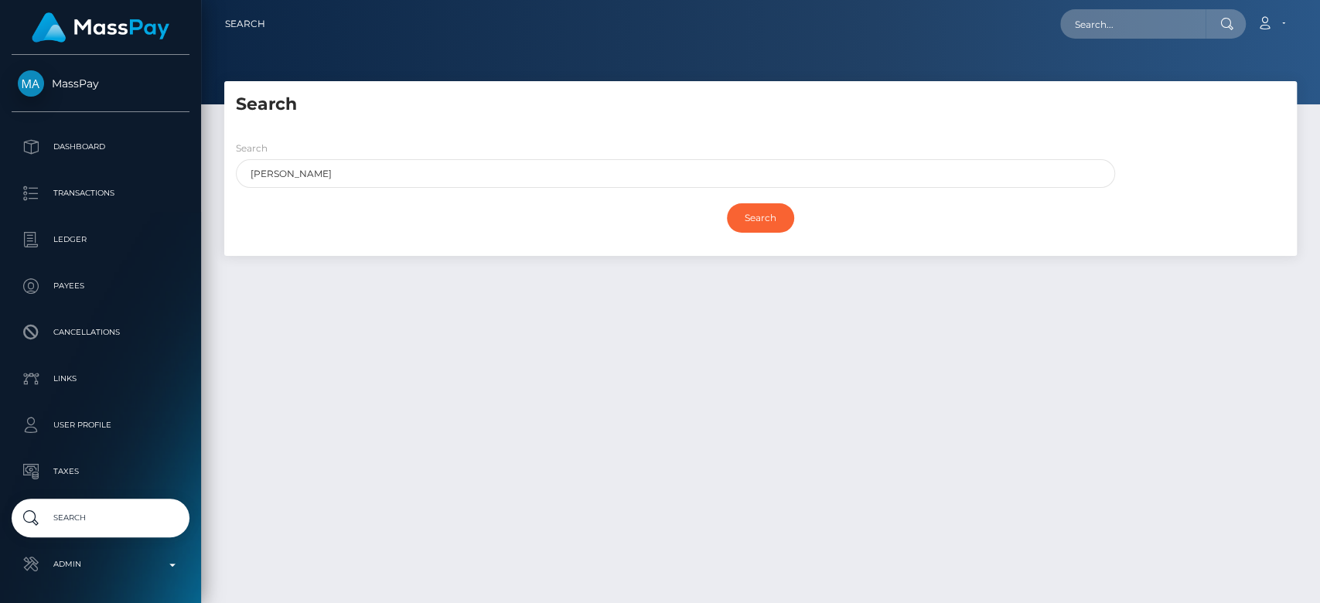
drag, startPoint x: 377, startPoint y: 177, endPoint x: 272, endPoint y: 176, distance: 104.4
click at [271, 177] on input "[PERSON_NAME]" at bounding box center [675, 173] width 879 height 29
type input "Roci"
click at [768, 220] on input "Search" at bounding box center [760, 217] width 67 height 29
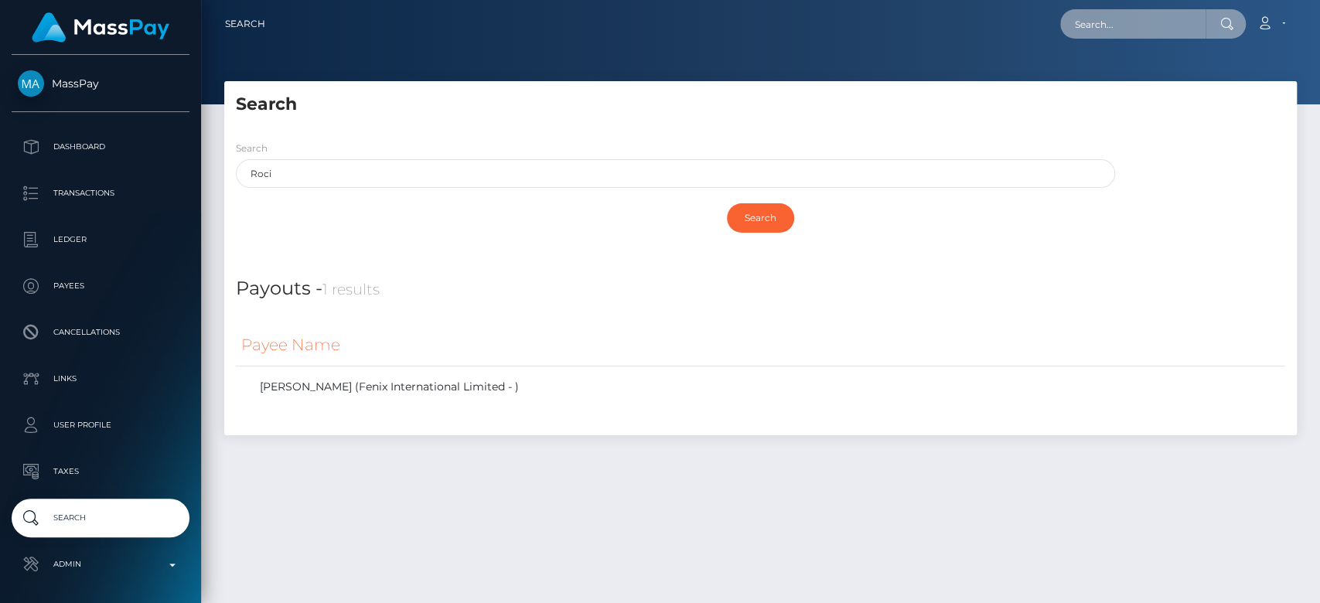
click at [1106, 19] on input "text" at bounding box center [1132, 23] width 145 height 29
paste input "[EMAIL_ADDRESS][DOMAIN_NAME]"
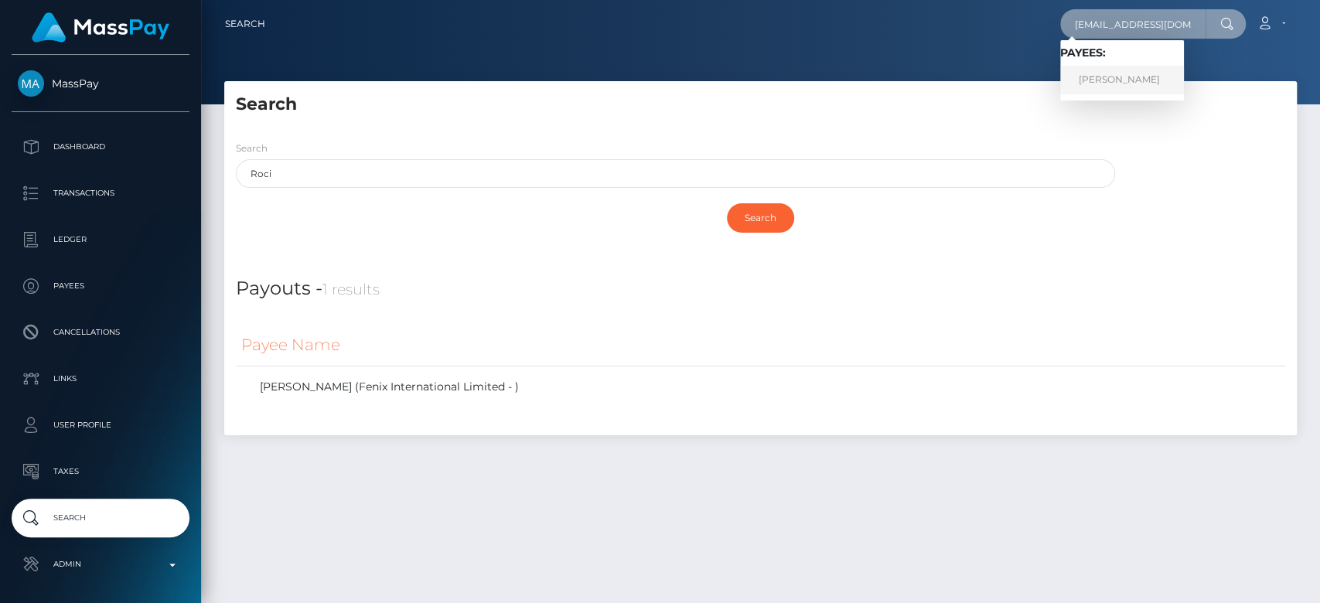
type input "[EMAIL_ADDRESS][DOMAIN_NAME]"
click at [1128, 70] on link "[PERSON_NAME]" at bounding box center [1122, 80] width 124 height 29
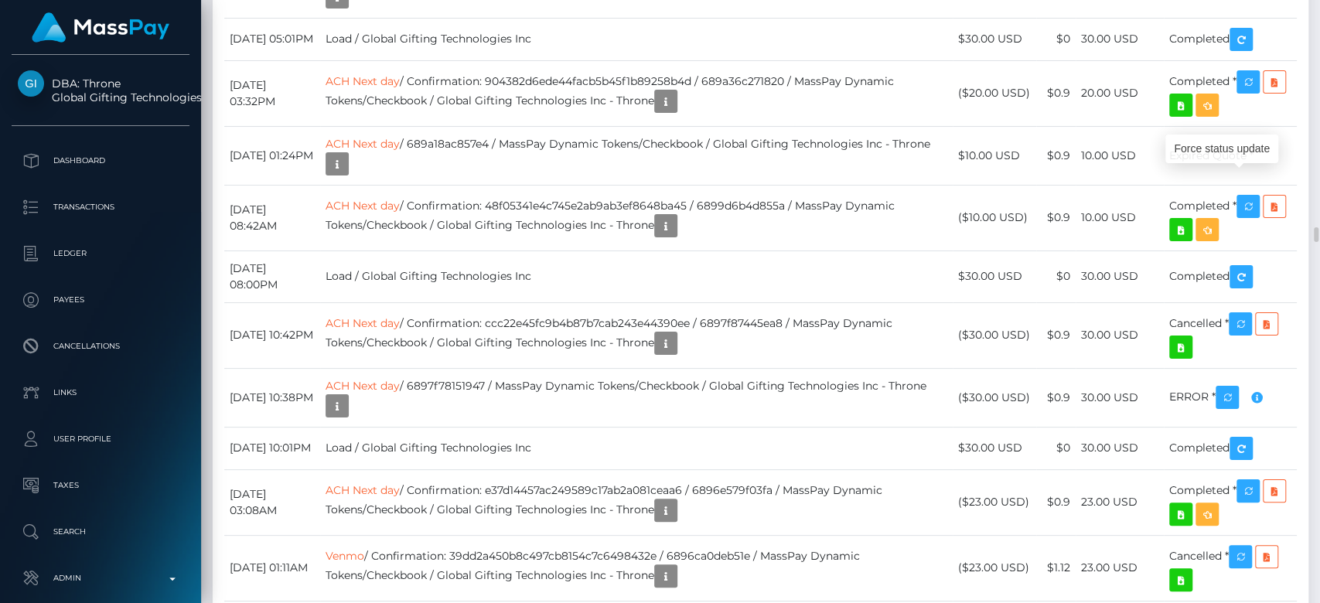
scroll to position [186, 342]
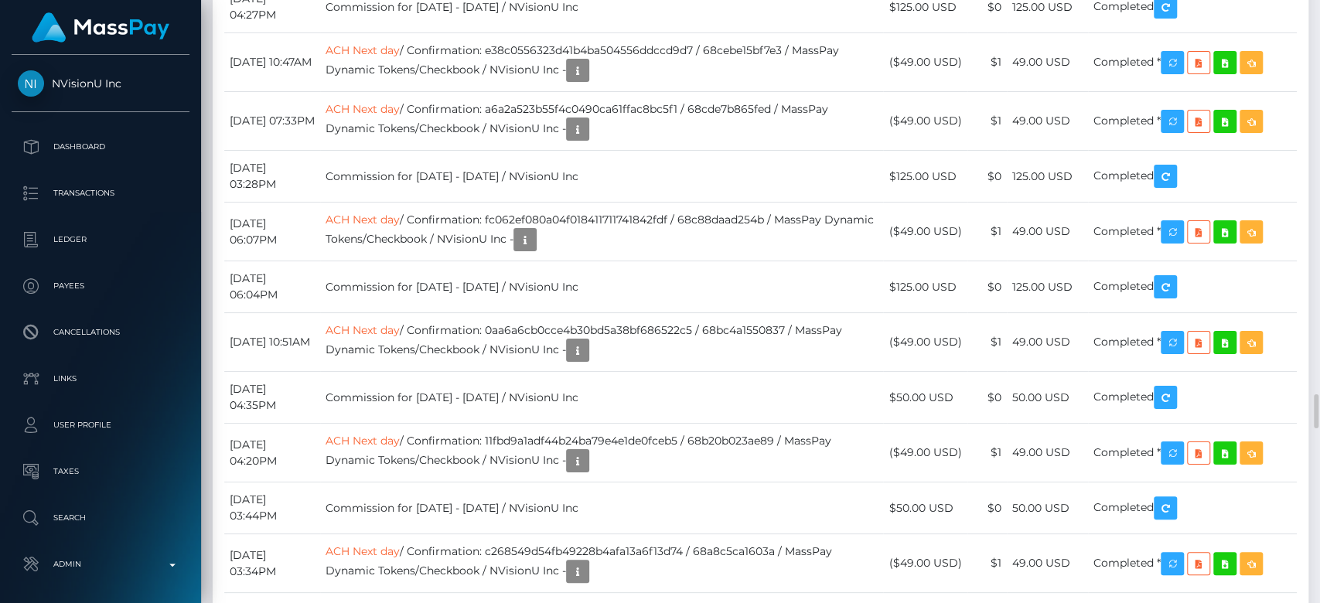
scroll to position [6907, 0]
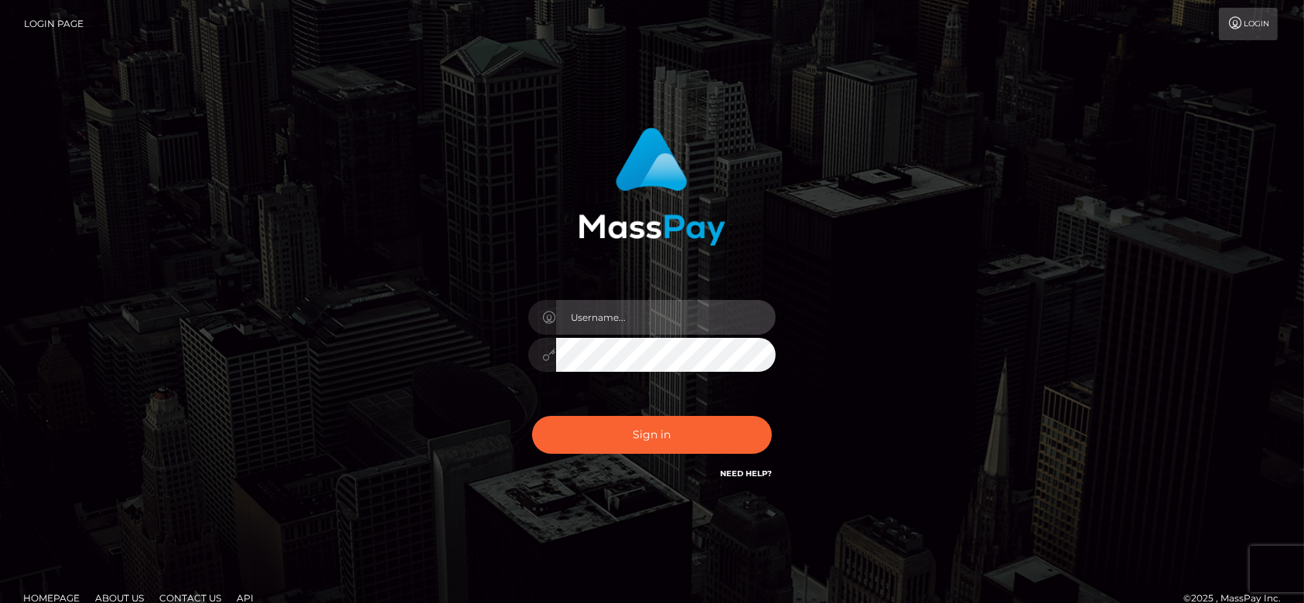
type input "fr.es"
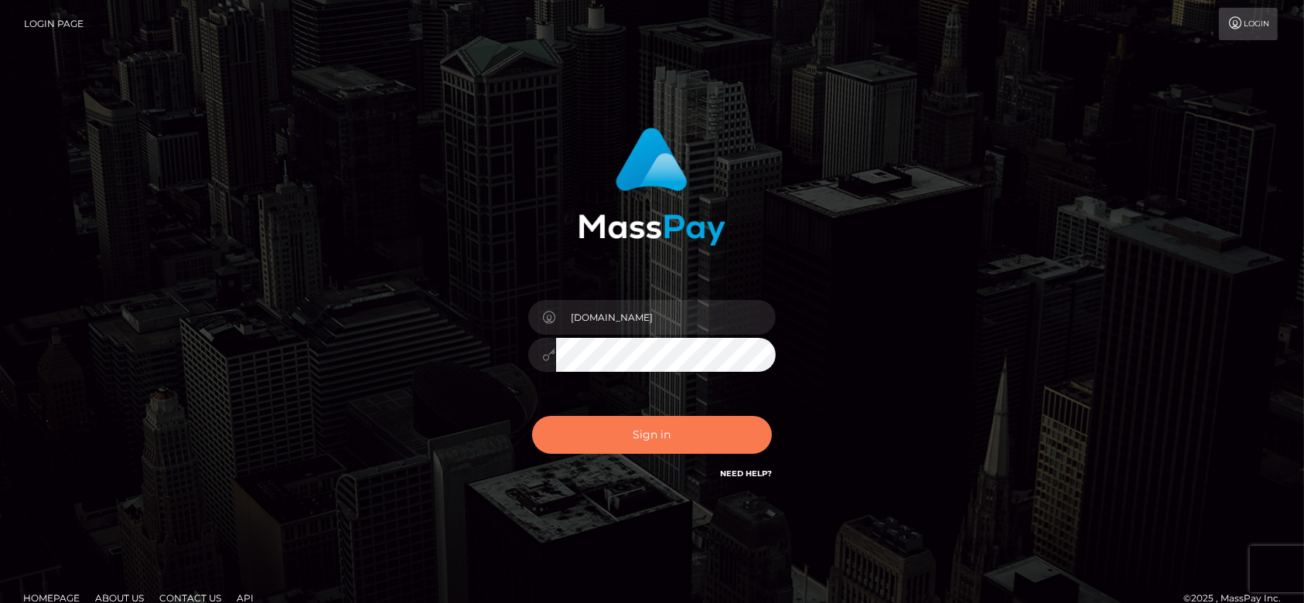
click at [636, 433] on button "Sign in" at bounding box center [652, 435] width 240 height 38
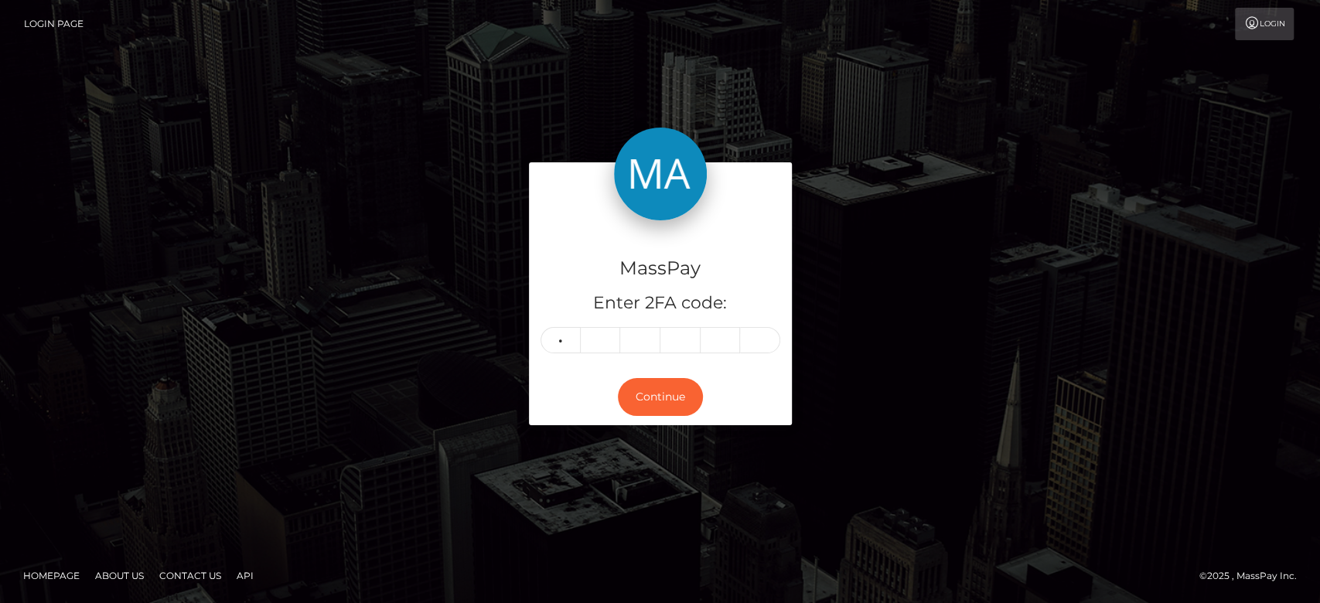
type input "1"
type input "2"
type input "6"
type input "8"
type input "0"
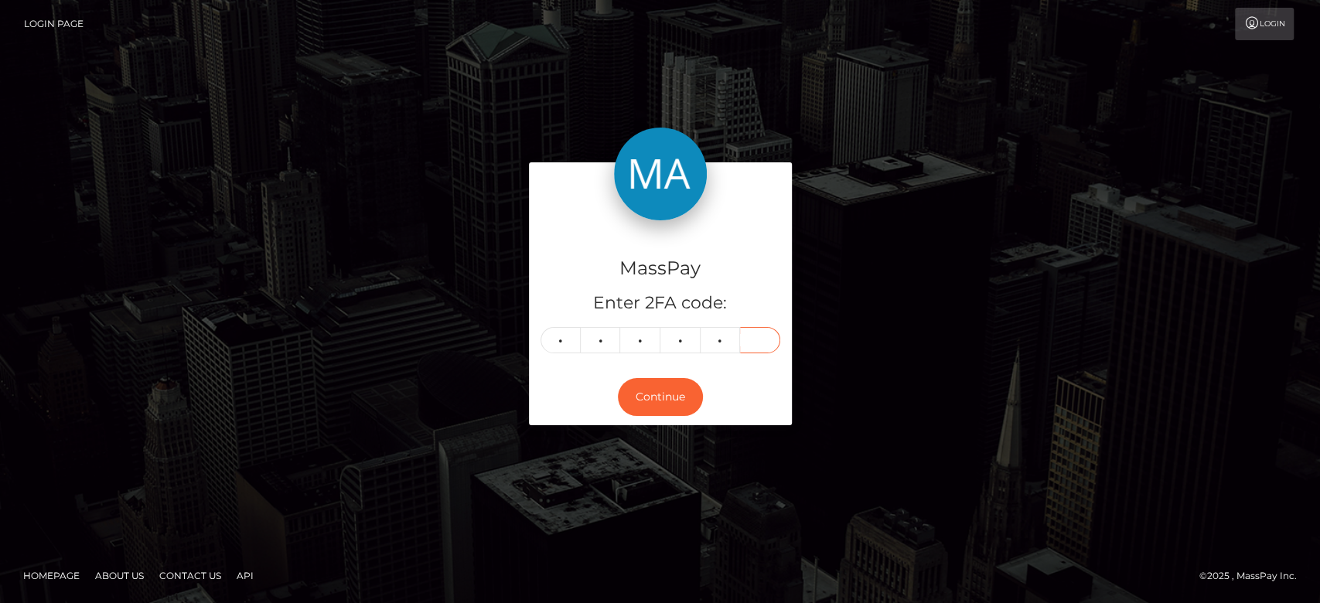
type input "0"
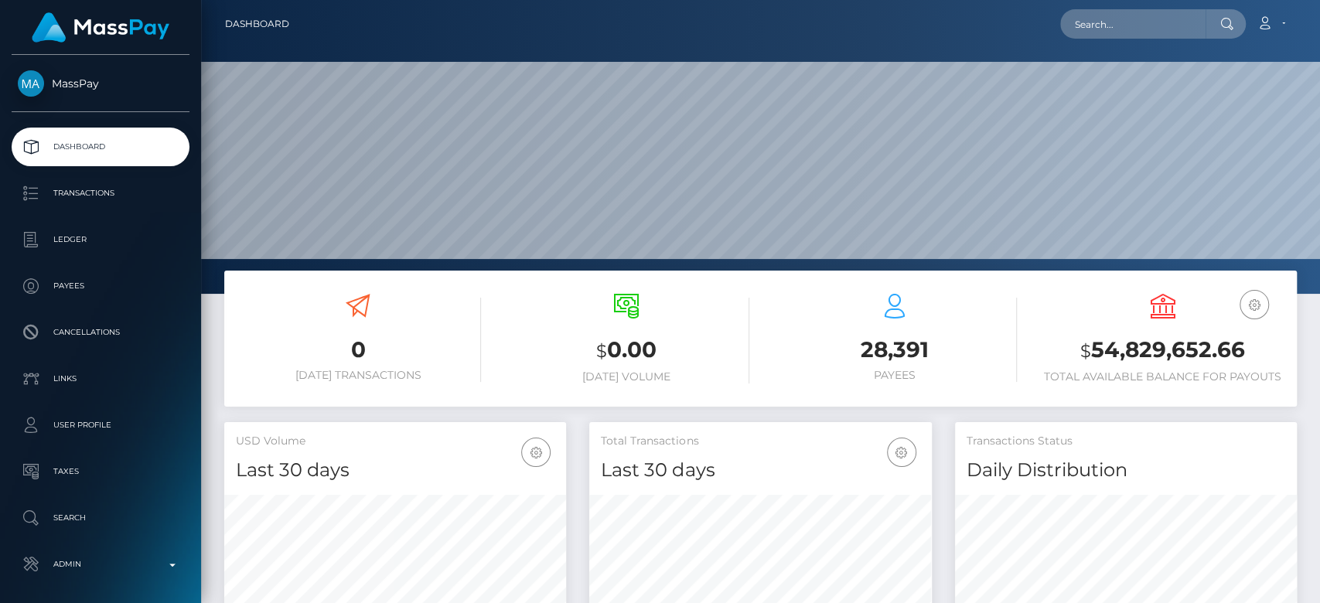
scroll to position [273, 342]
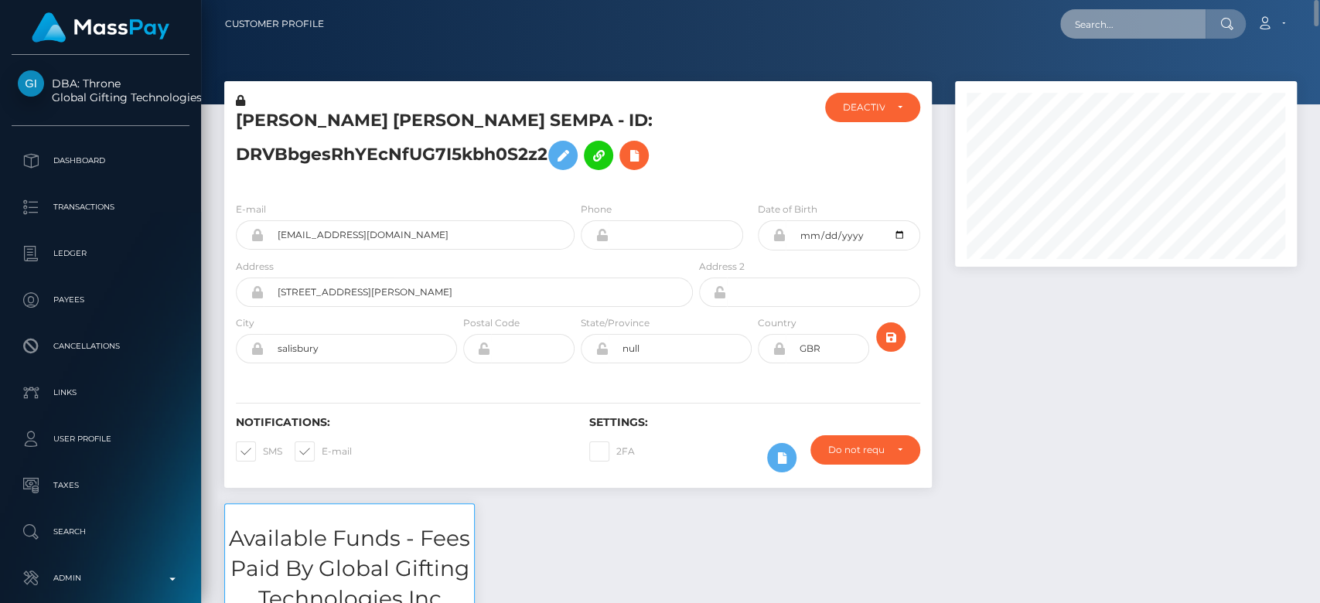
click at [1128, 22] on input "text" at bounding box center [1132, 23] width 145 height 29
paste input "nonadodina@gmail.com"
type input "nonadodina@gmail.com"
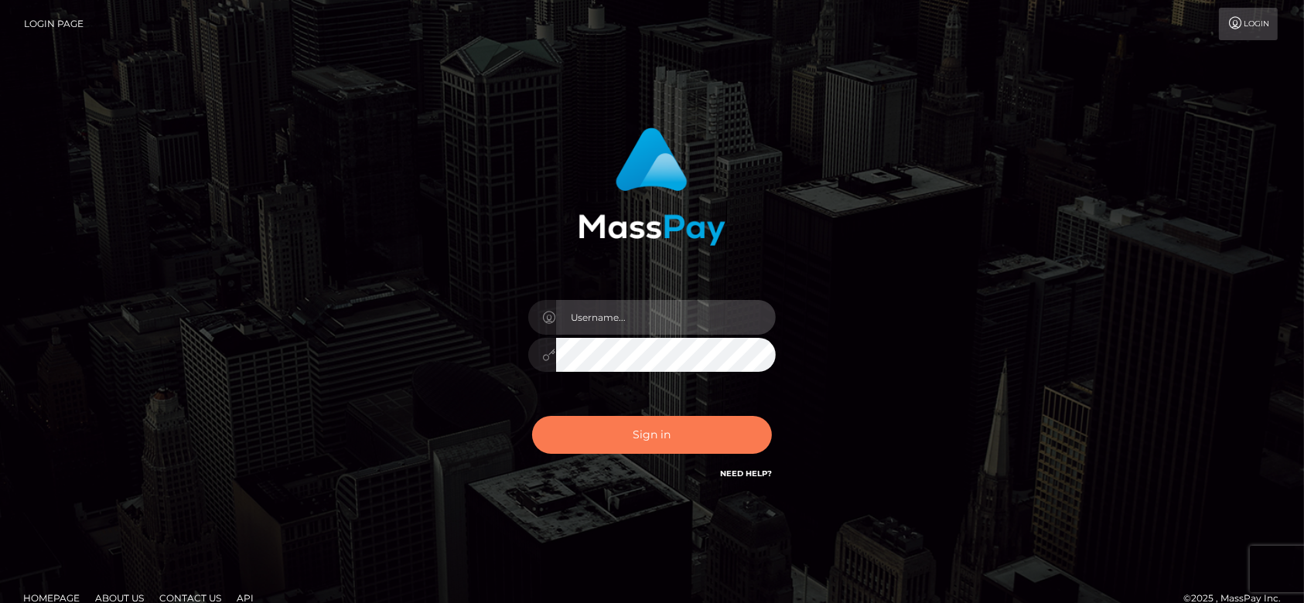
type input "[DOMAIN_NAME]"
click at [749, 436] on button "Sign in" at bounding box center [652, 435] width 240 height 38
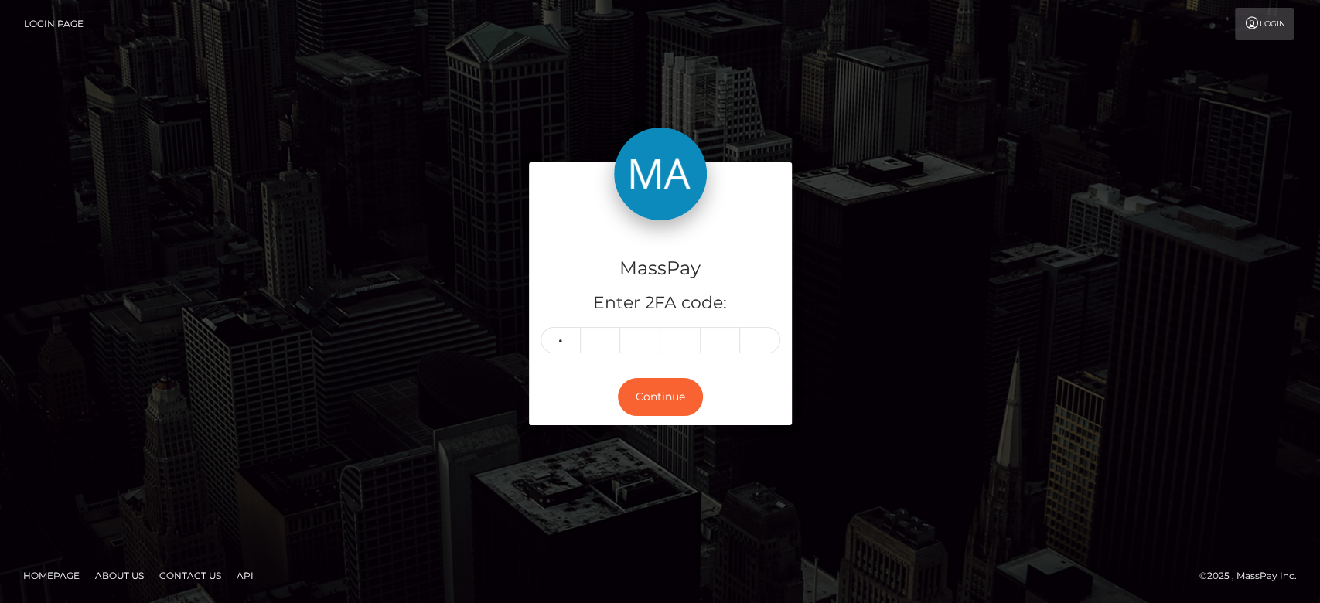
type input "0"
type input "5"
type input "4"
type input "6"
type input "1"
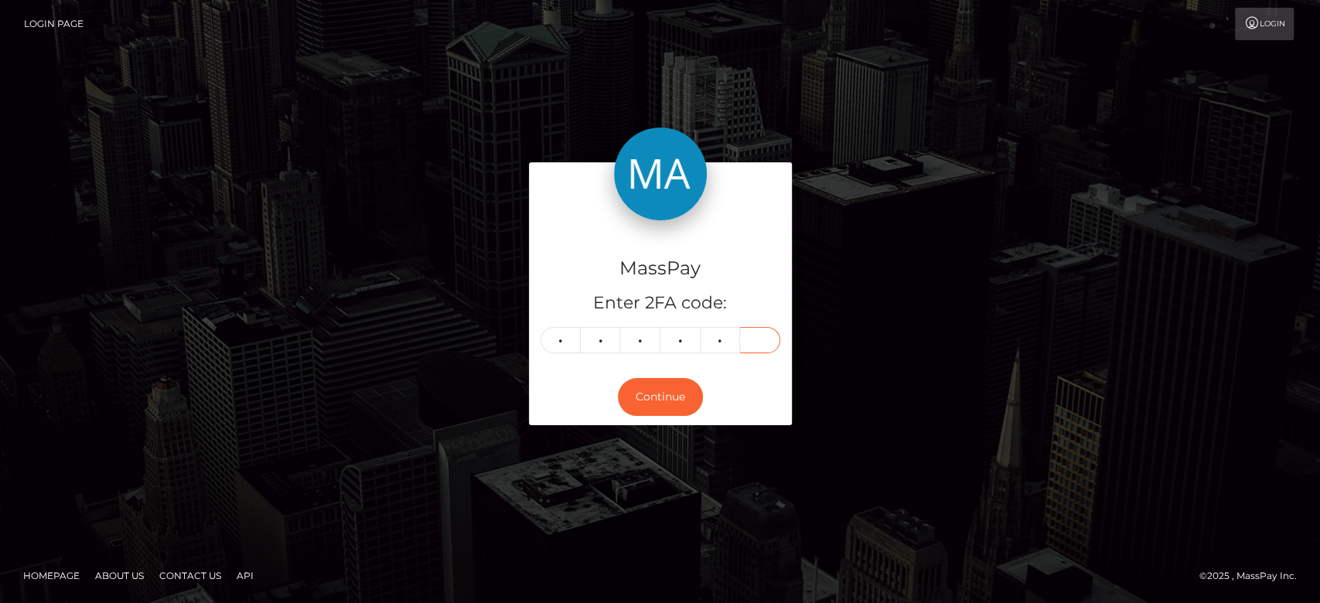
type input "6"
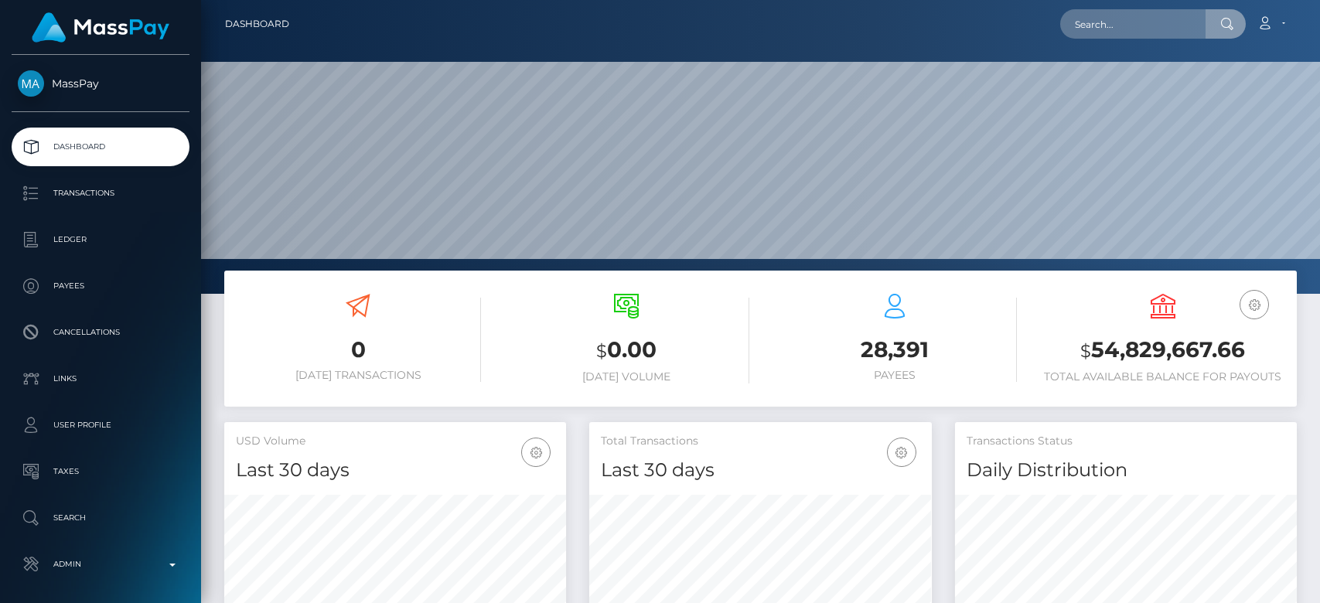
click at [1149, 34] on input "text" at bounding box center [1132, 23] width 145 height 29
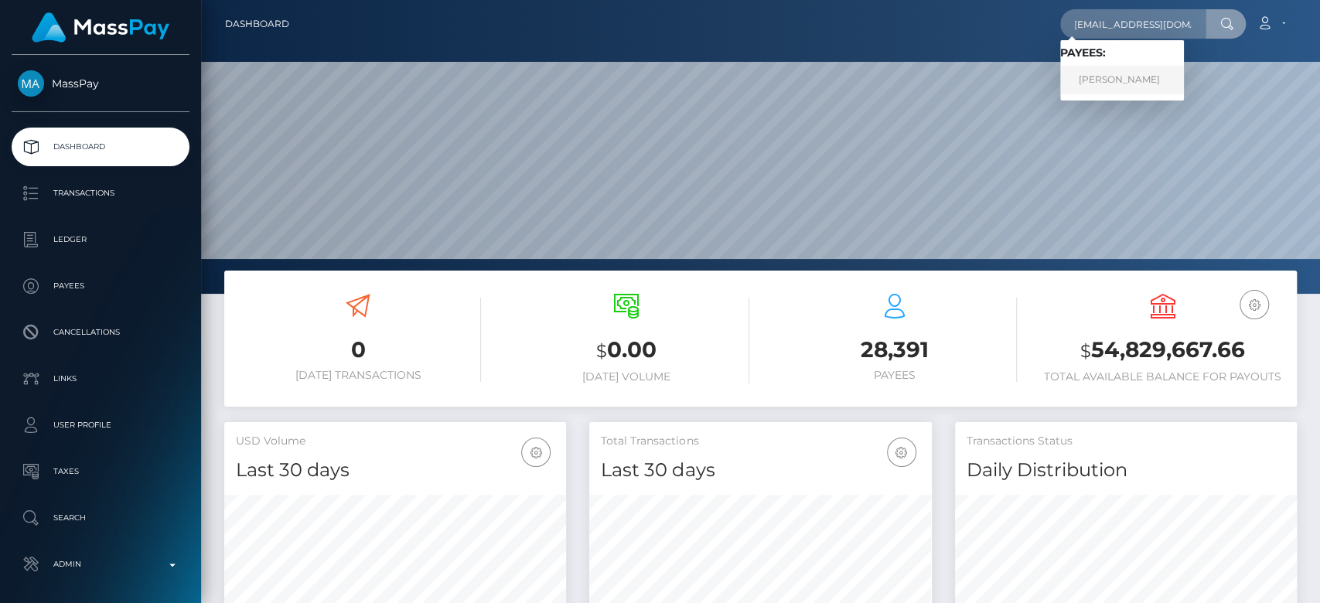
type input "[EMAIL_ADDRESS][DOMAIN_NAME]"
click at [1142, 81] on link "[PERSON_NAME]" at bounding box center [1122, 80] width 124 height 29
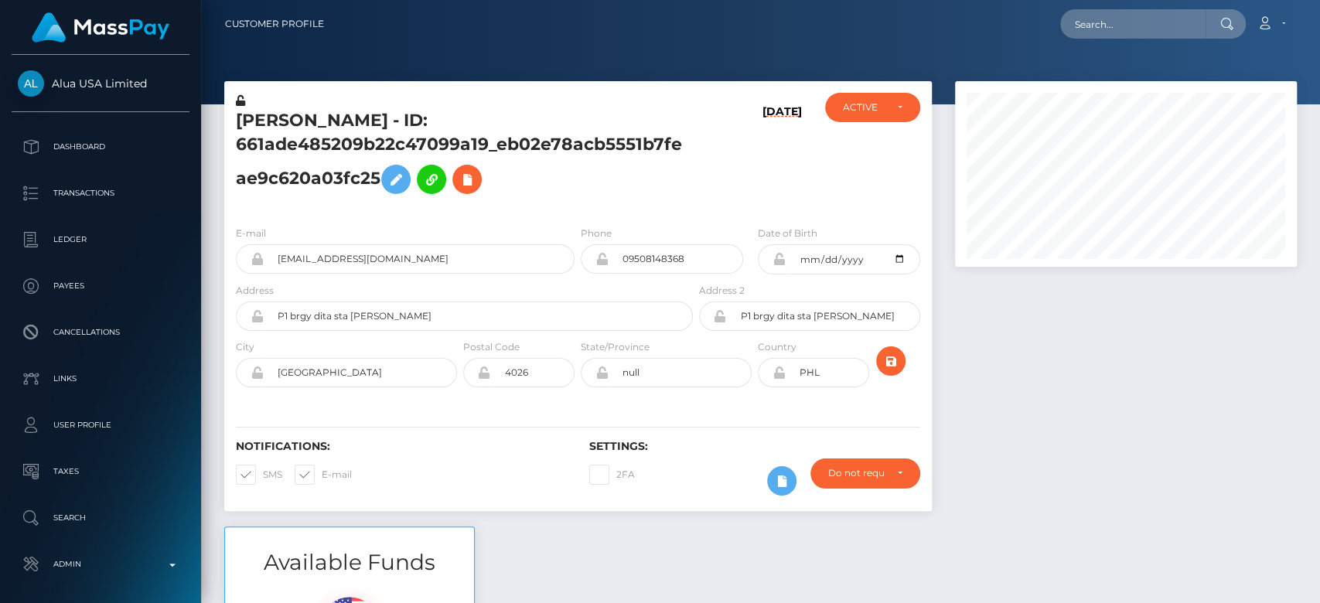
scroll to position [186, 342]
click at [973, 357] on div at bounding box center [1125, 303] width 365 height 445
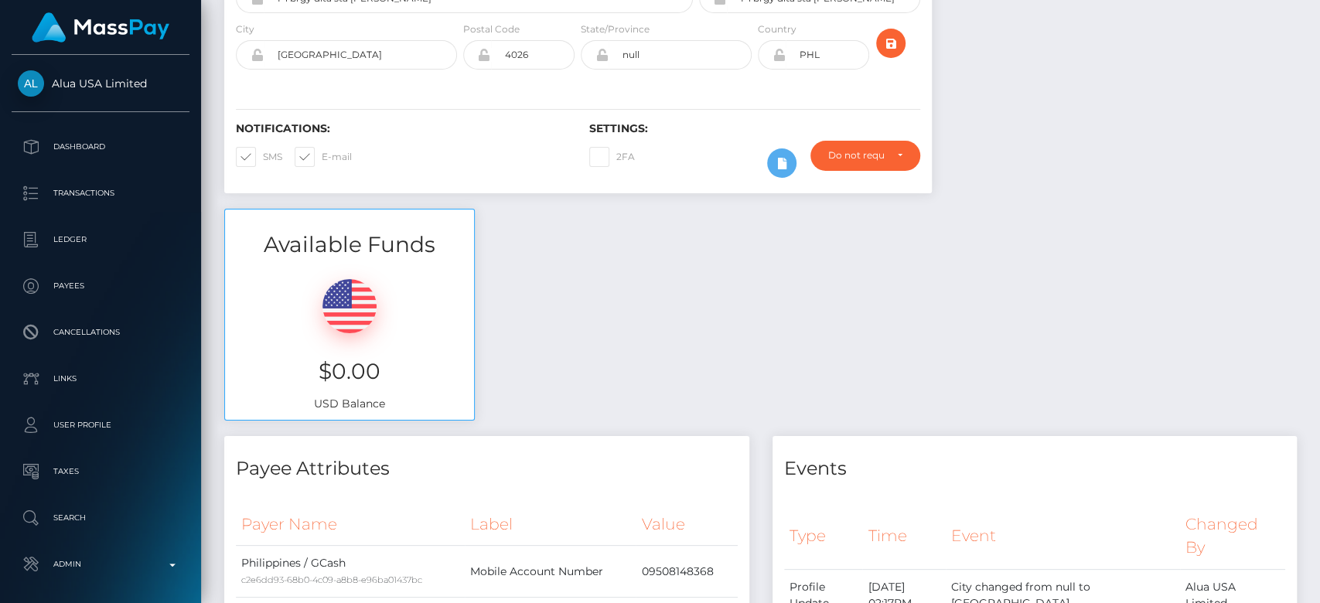
scroll to position [0, 0]
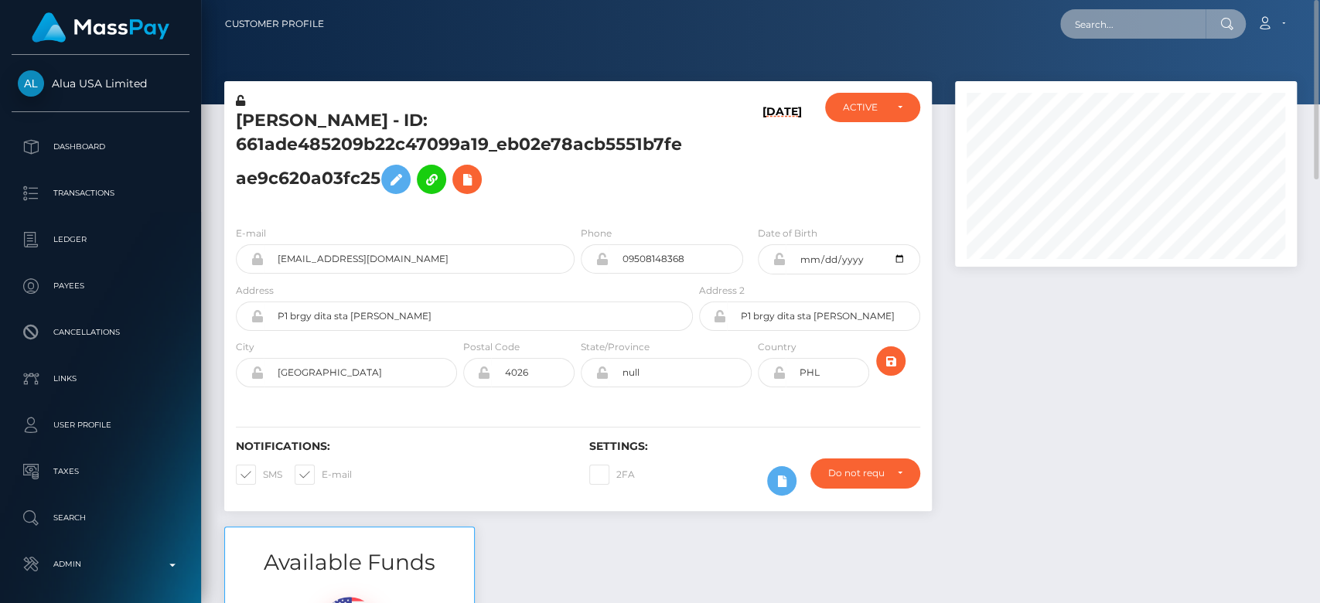
click at [1155, 18] on input "text" at bounding box center [1132, 23] width 145 height 29
paste input "onuchukwufaith03@gmail.com"
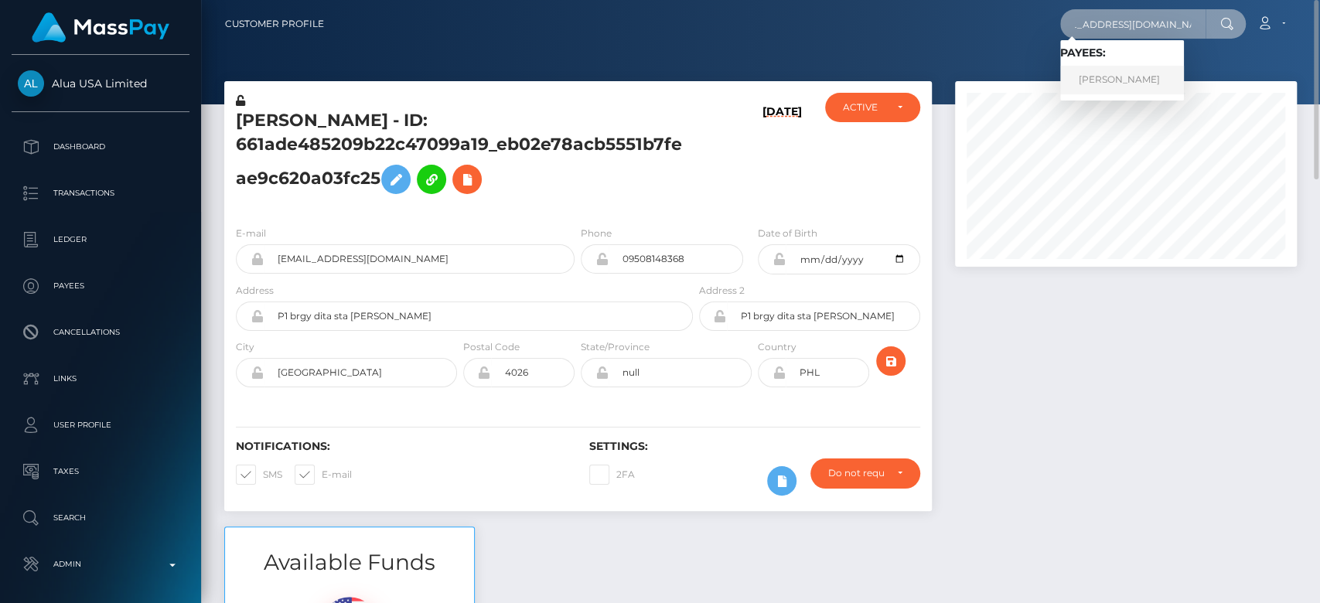
type input "onuchukwufaith03@gmail.com"
click at [1141, 68] on link "FAITH ONUCHKWU" at bounding box center [1122, 80] width 124 height 29
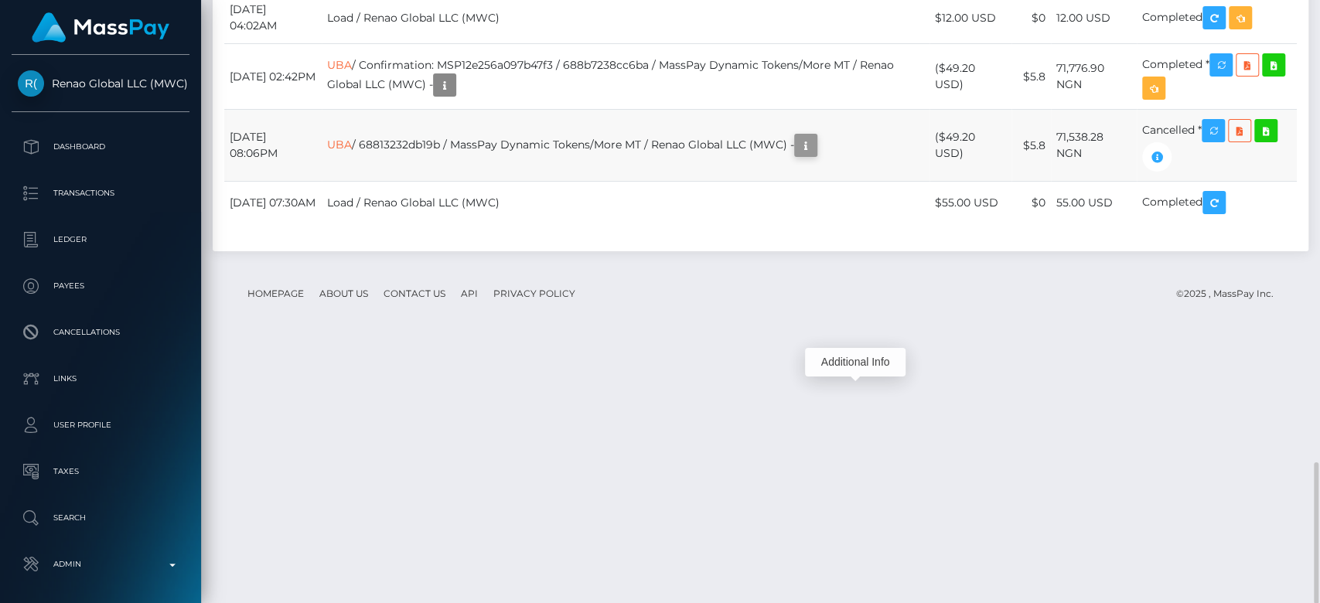
scroll to position [186, 342]
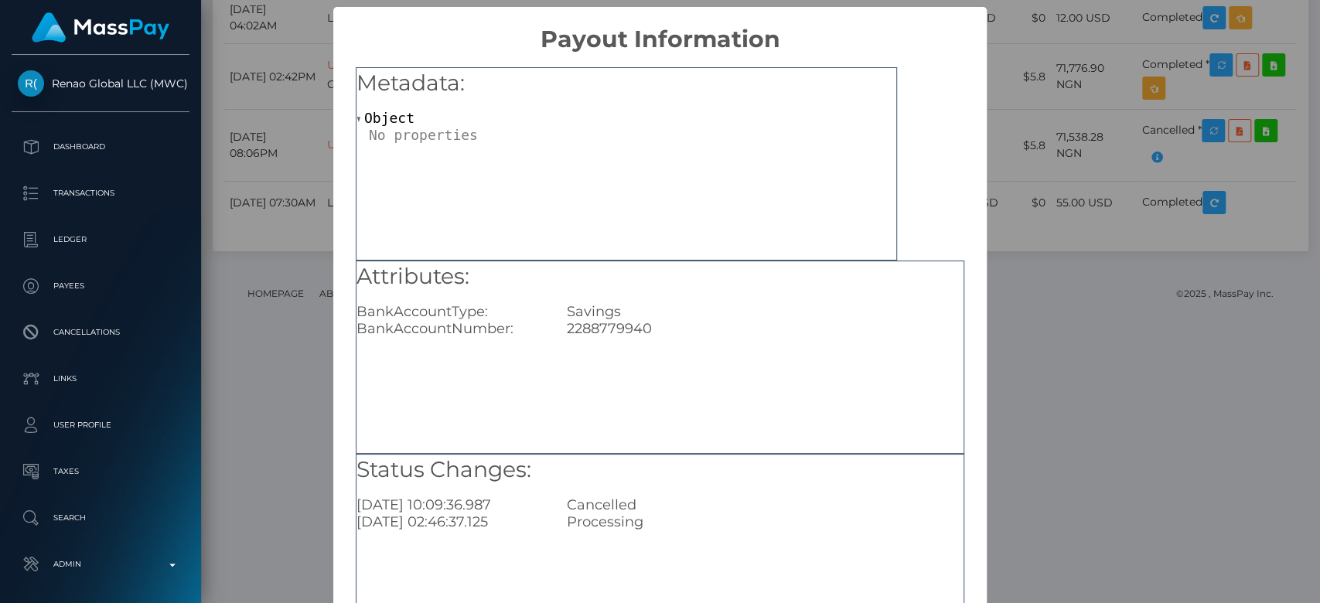
click at [575, 331] on div "2288779940" at bounding box center [765, 328] width 420 height 17
copy div "2288779940"
click at [1042, 370] on div "× Payout Information Metadata: Object Attributes: BankAccountType: Savings Bank…" at bounding box center [660, 301] width 1320 height 603
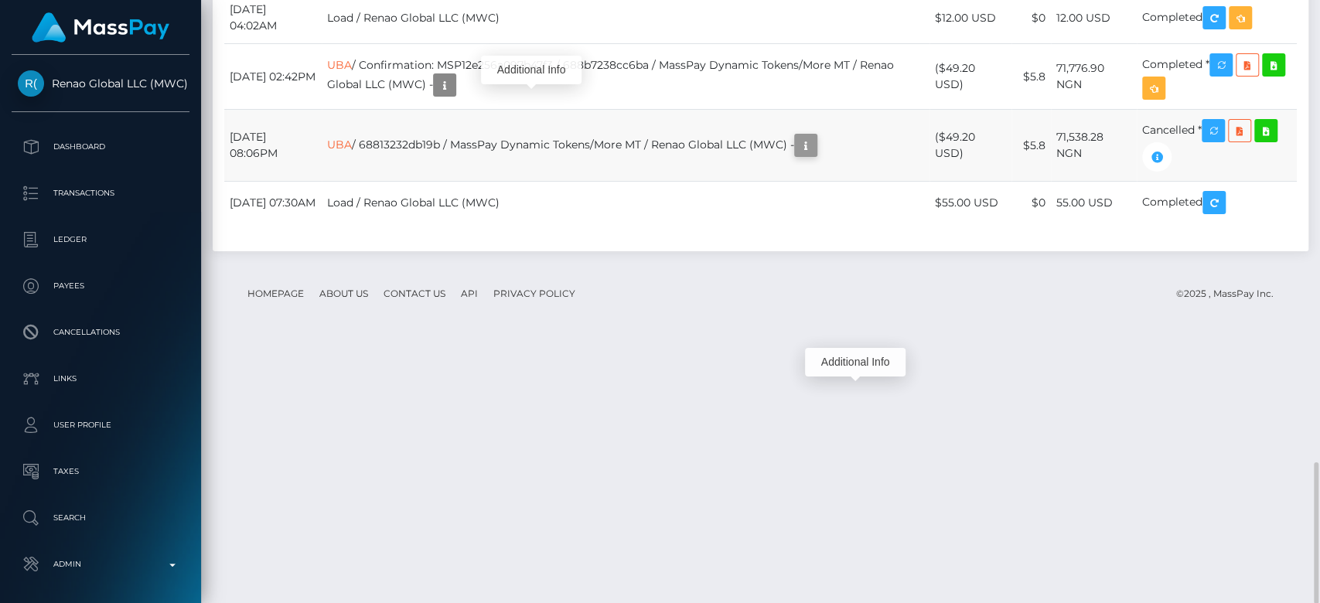
click at [815, 155] on icon "button" at bounding box center [806, 145] width 19 height 19
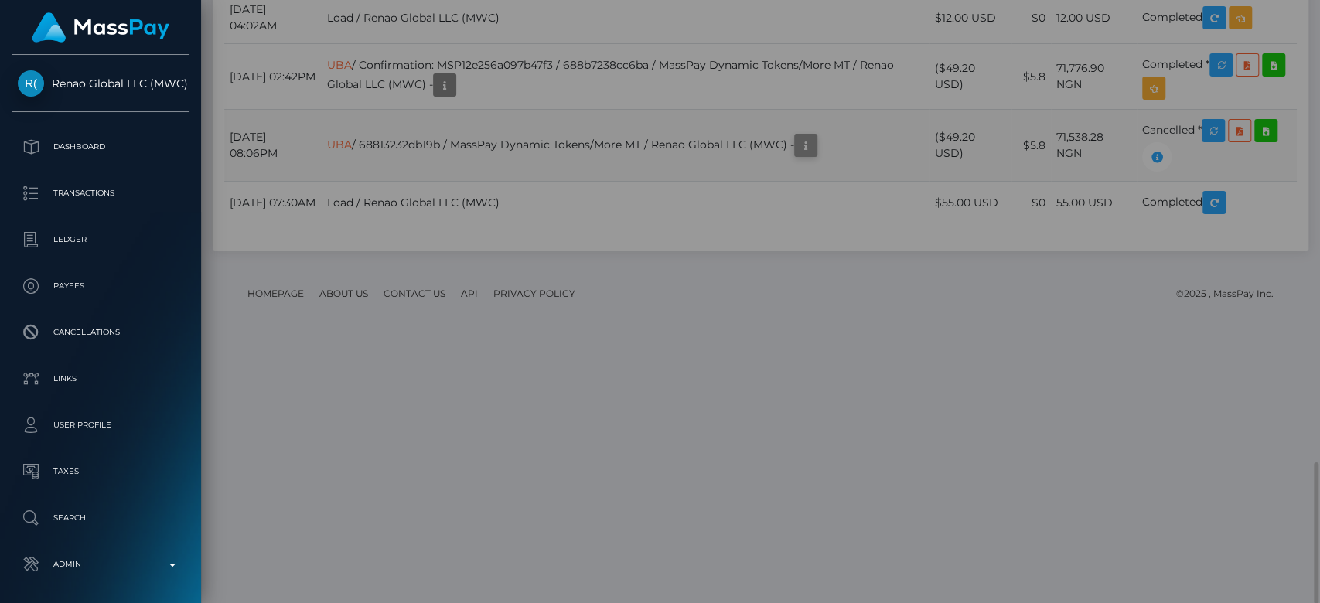
scroll to position [0, 0]
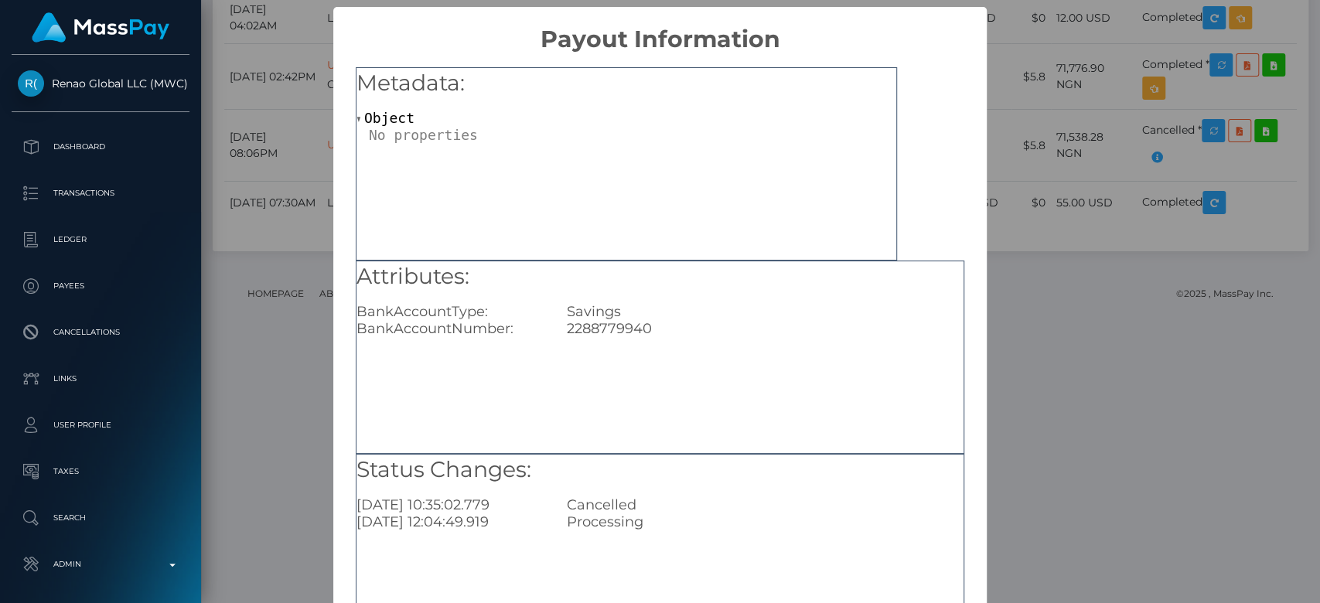
click at [999, 336] on div "× Payout Information Metadata: Object Attributes: BankAccountType: Savings Bank…" at bounding box center [660, 301] width 1320 height 603
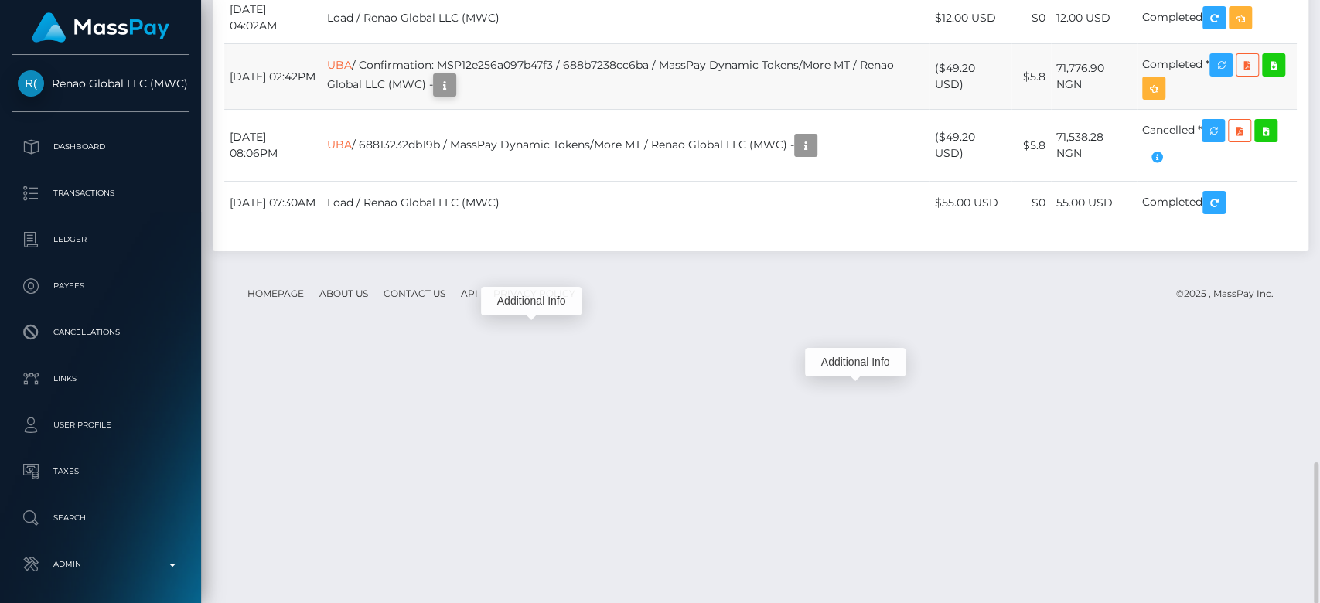
scroll to position [186, 342]
click at [454, 95] on icon "button" at bounding box center [444, 85] width 19 height 19
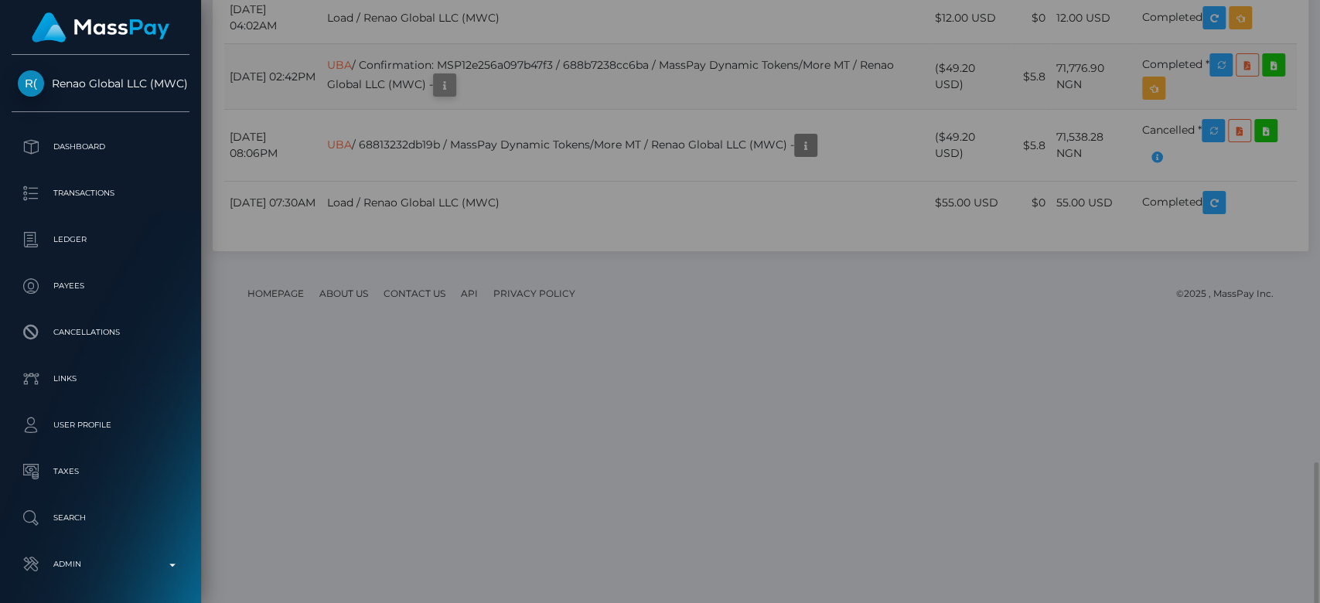
scroll to position [0, 0]
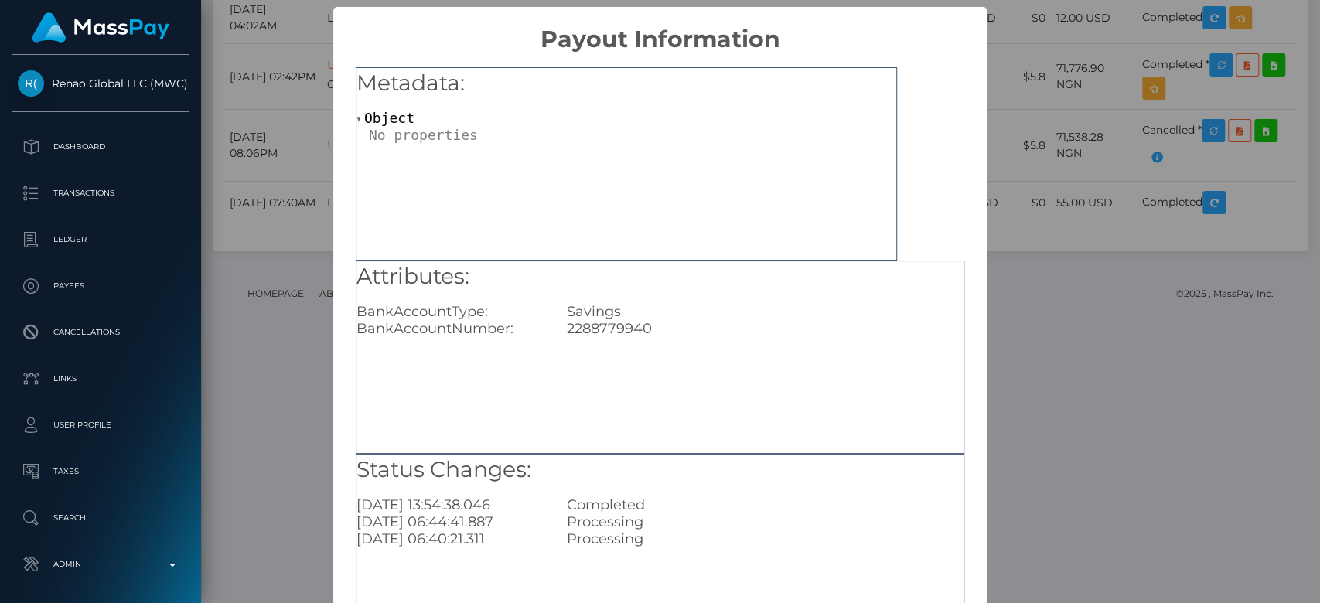
click at [1046, 286] on div "× Payout Information Metadata: Object Attributes: BankAccountType: Savings Bank…" at bounding box center [660, 301] width 1320 height 603
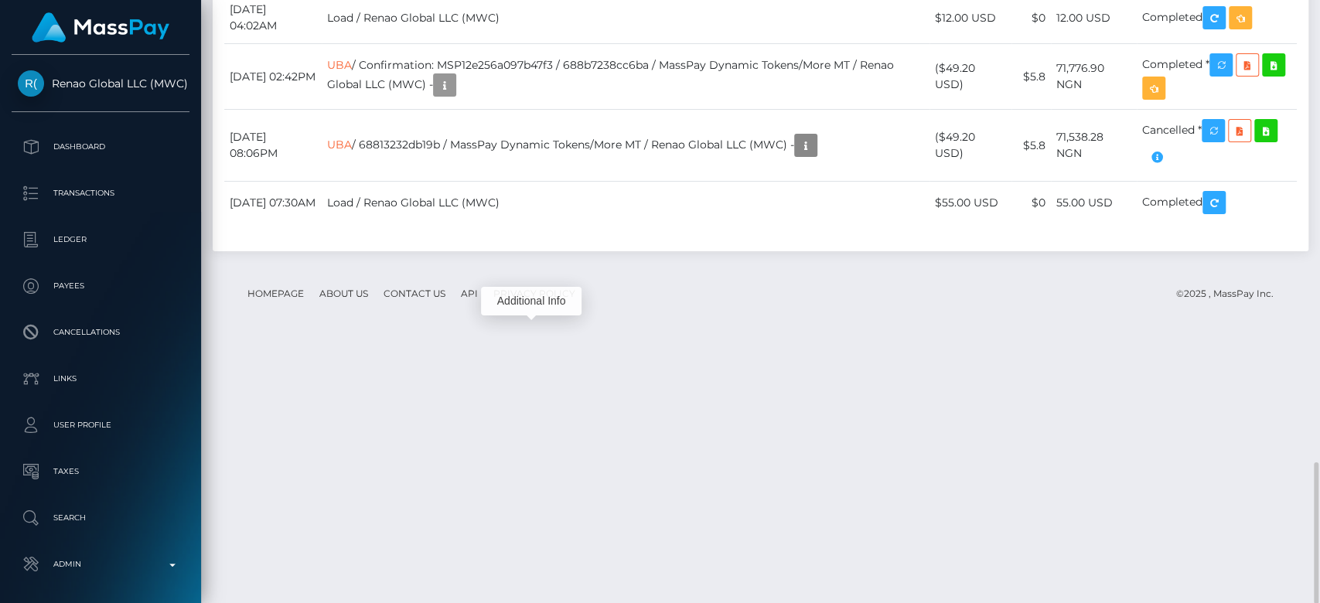
scroll to position [186, 342]
copy td "MSP0b5d004997ec84d"
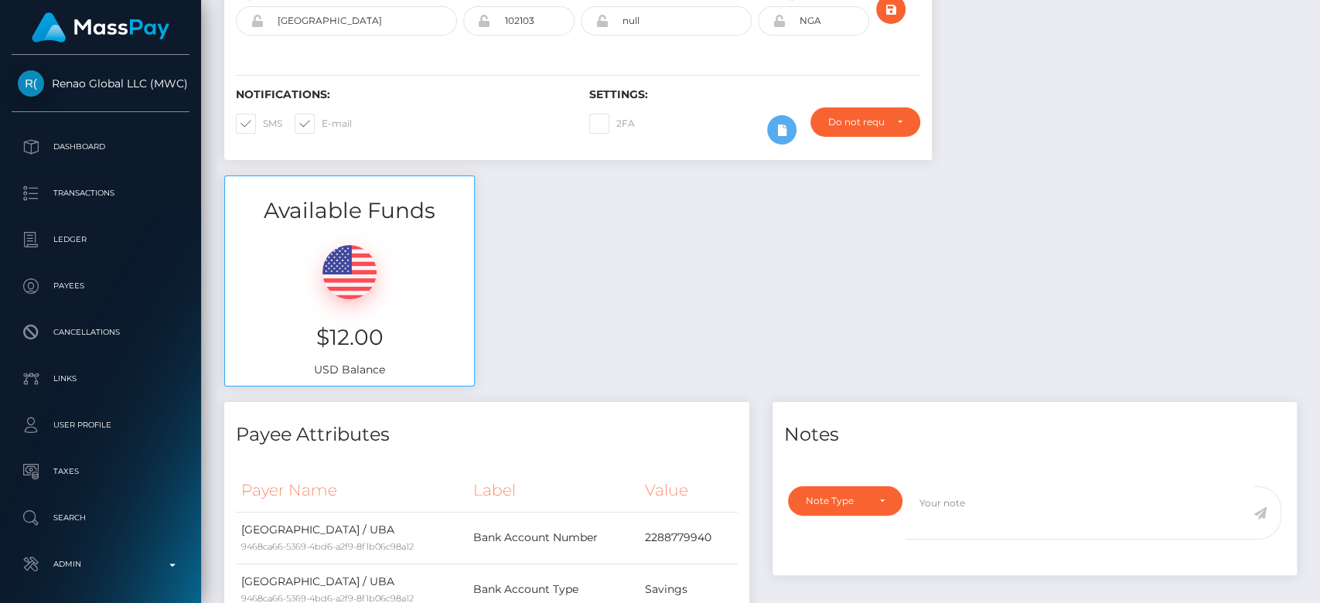
scroll to position [0, 0]
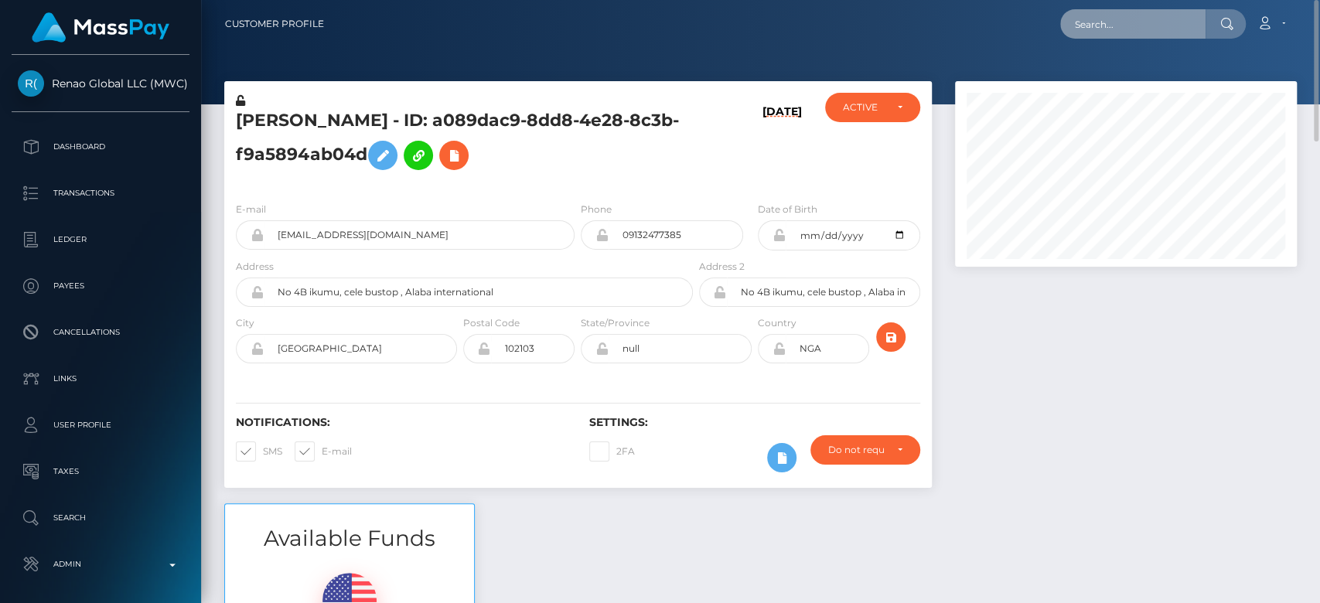
click at [1120, 27] on input "text" at bounding box center [1132, 23] width 145 height 29
paste input "[EMAIL_ADDRESS][DOMAIN_NAME]"
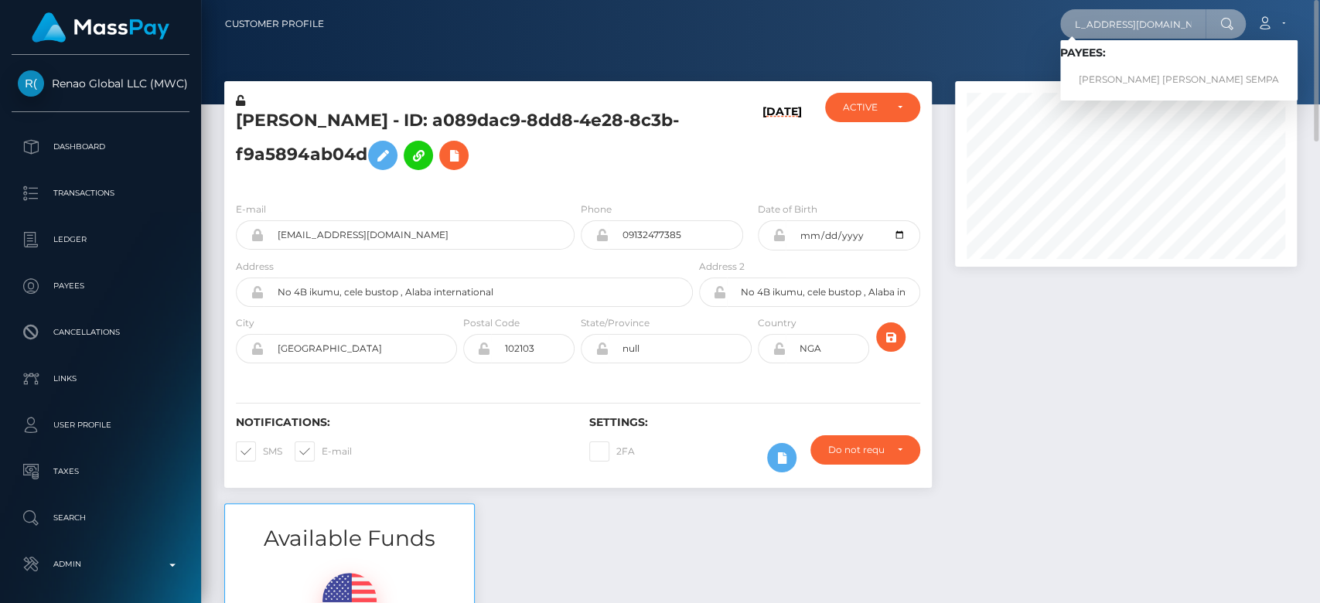
type input "[EMAIL_ADDRESS][DOMAIN_NAME]"
click at [1153, 72] on link "[PERSON_NAME] [PERSON_NAME] SEMPA" at bounding box center [1178, 80] width 237 height 29
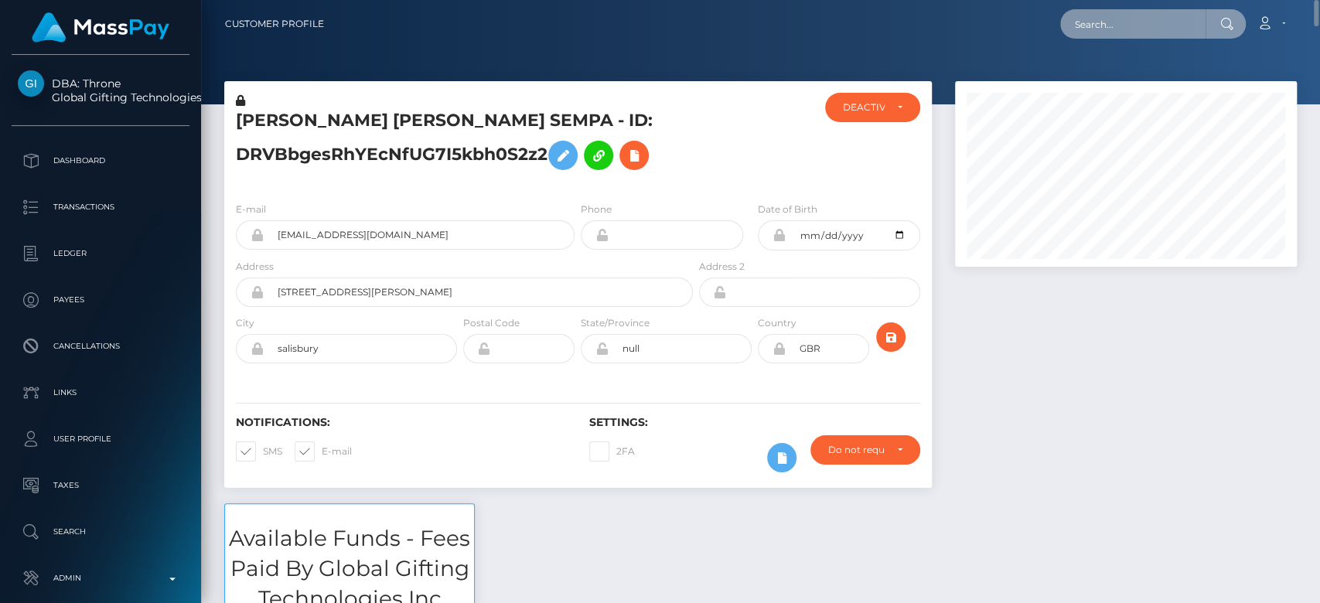
click at [1101, 36] on input "text" at bounding box center [1132, 23] width 145 height 29
paste input "[EMAIL_ADDRESS][DOMAIN_NAME]"
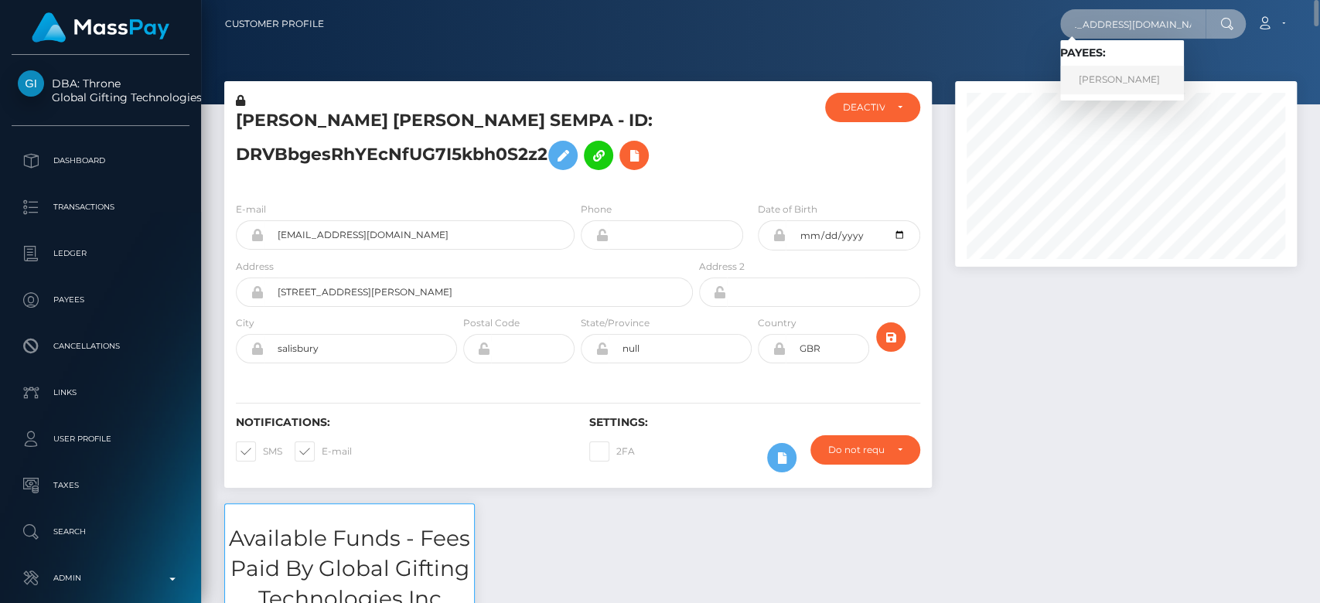
type input "onuchukwufaith03@gmail.com"
click at [1121, 77] on link "FAITH ONUCHKWU" at bounding box center [1122, 80] width 124 height 29
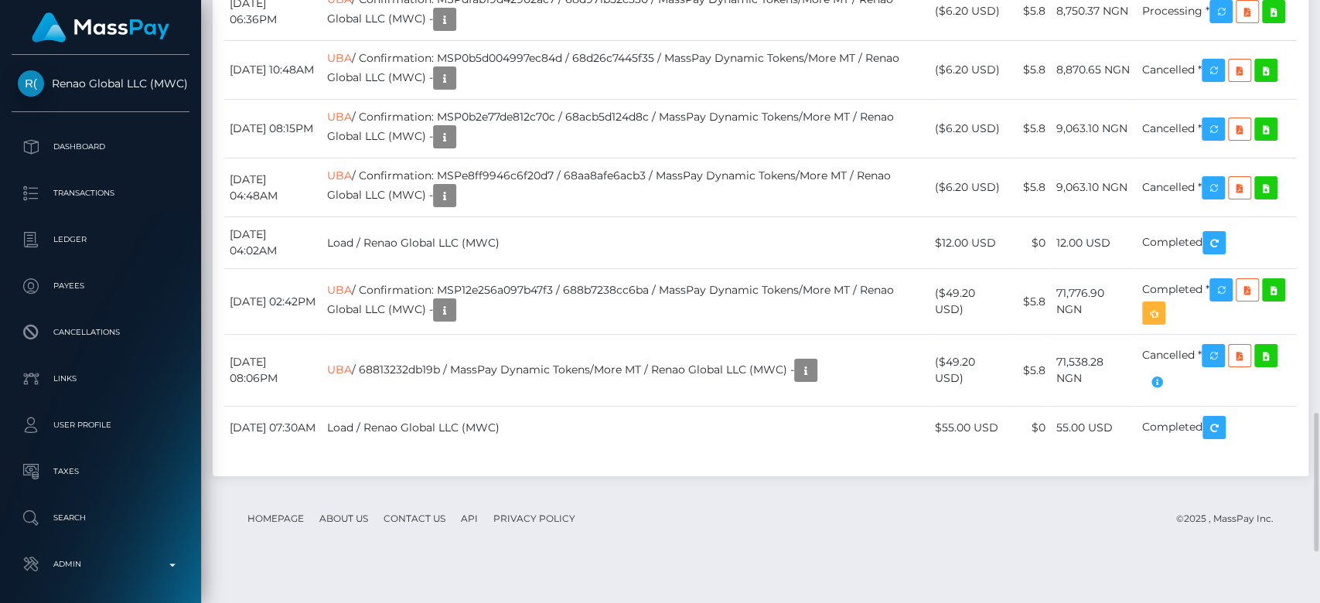
scroll to position [1800, 0]
click at [534, 101] on td "UBA / Confirmation: MSP0b5d004997ec84d / 68d26c7445f35 / MassPay Dynamic Tokens…" at bounding box center [626, 71] width 609 height 59
copy td "MSP0b5d004997ec84d"
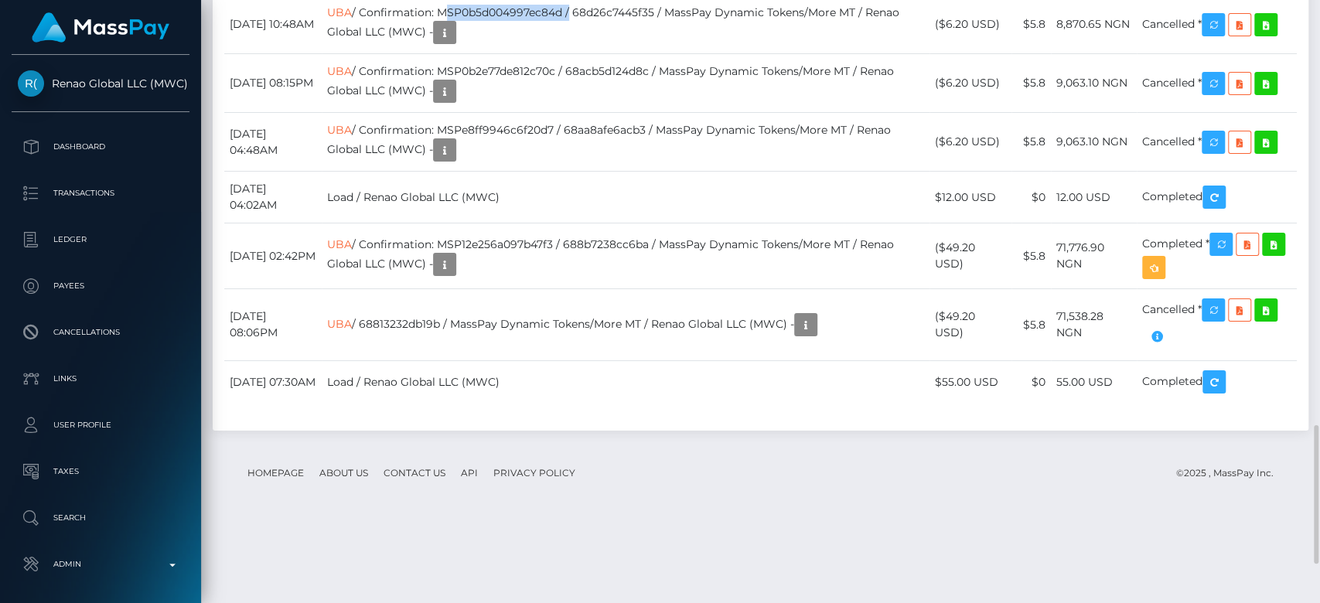
scroll to position [1848, 0]
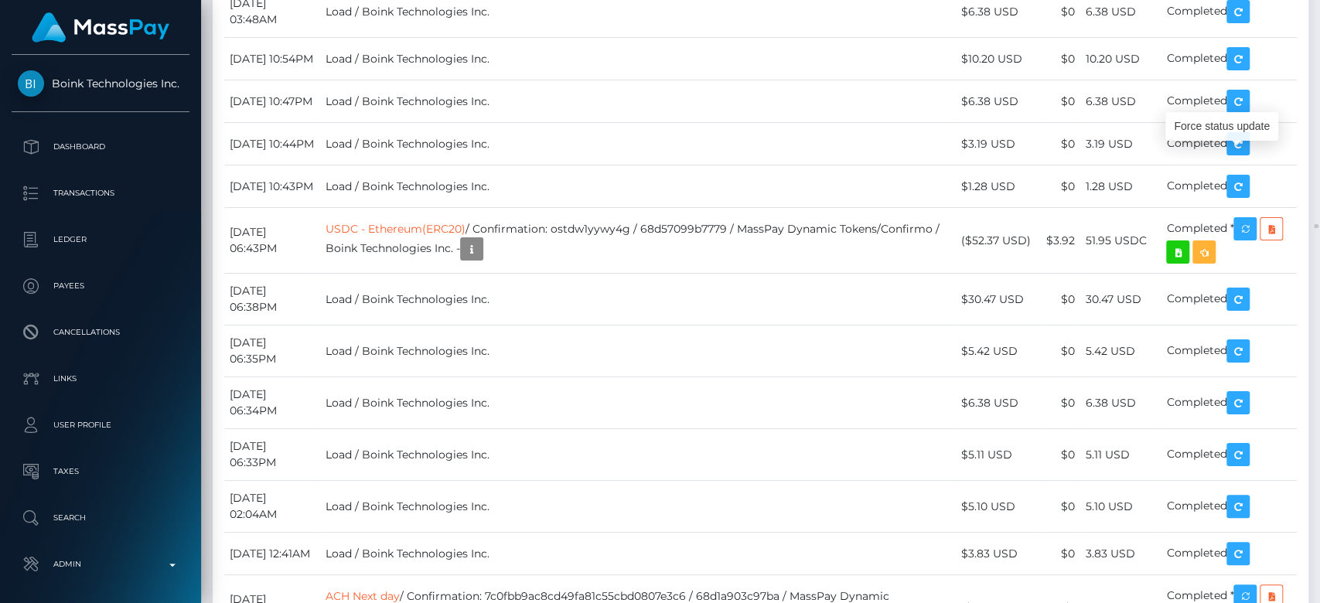
scroll to position [186, 342]
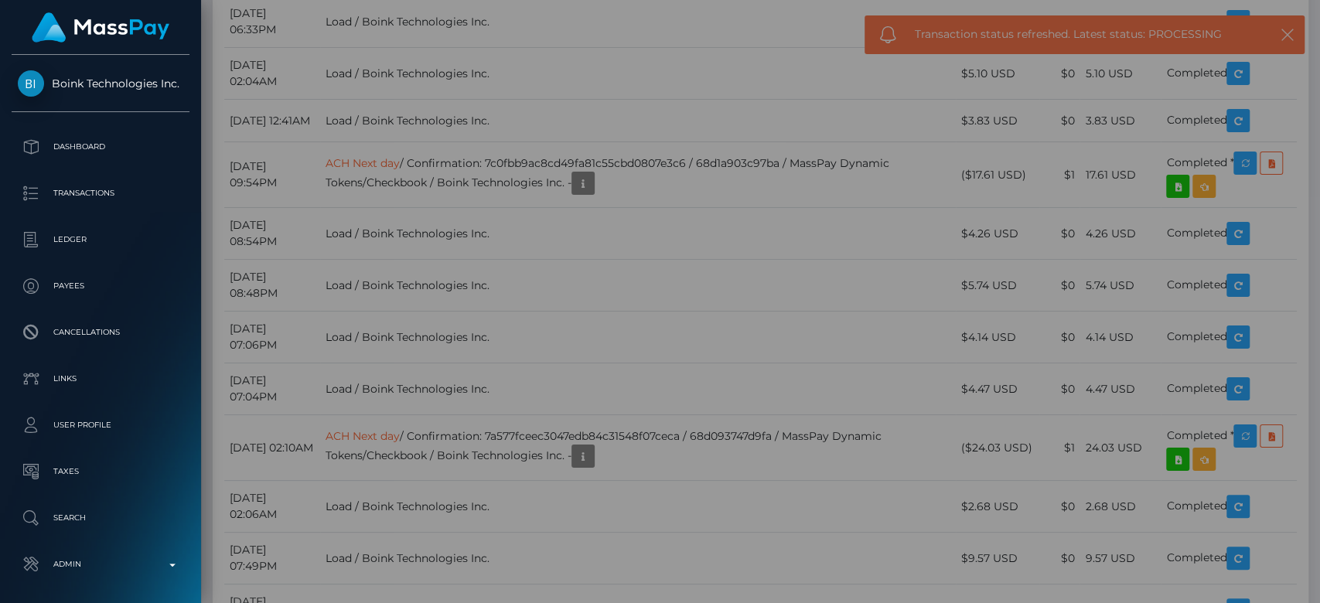
scroll to position [0, 0]
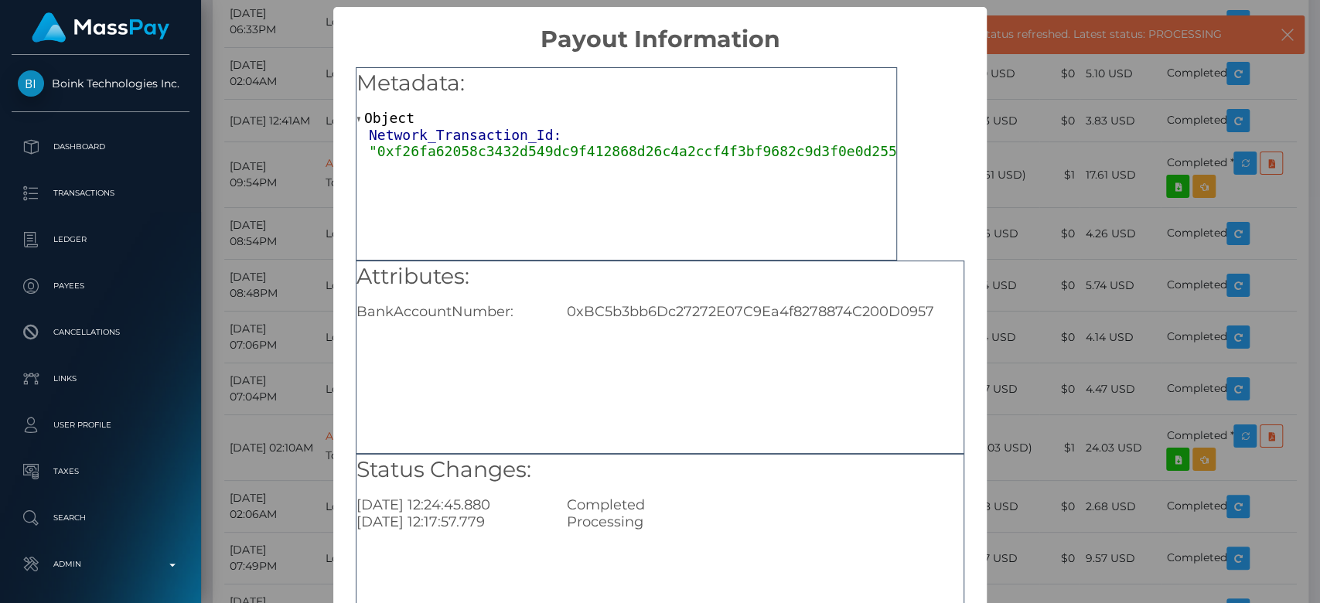
click at [614, 308] on div "0xBC5b3bb6Dc27272E07C9Ea4f8278874C200D0957" at bounding box center [765, 311] width 420 height 17
copy div "0xBC5b3bb6Dc27272E07C9Ea4f8278874C200D0957"
click at [1063, 305] on div "× Payout Information Metadata: Object Network_Transaction_Id: "0xf26fa62058c343…" at bounding box center [660, 301] width 1320 height 603
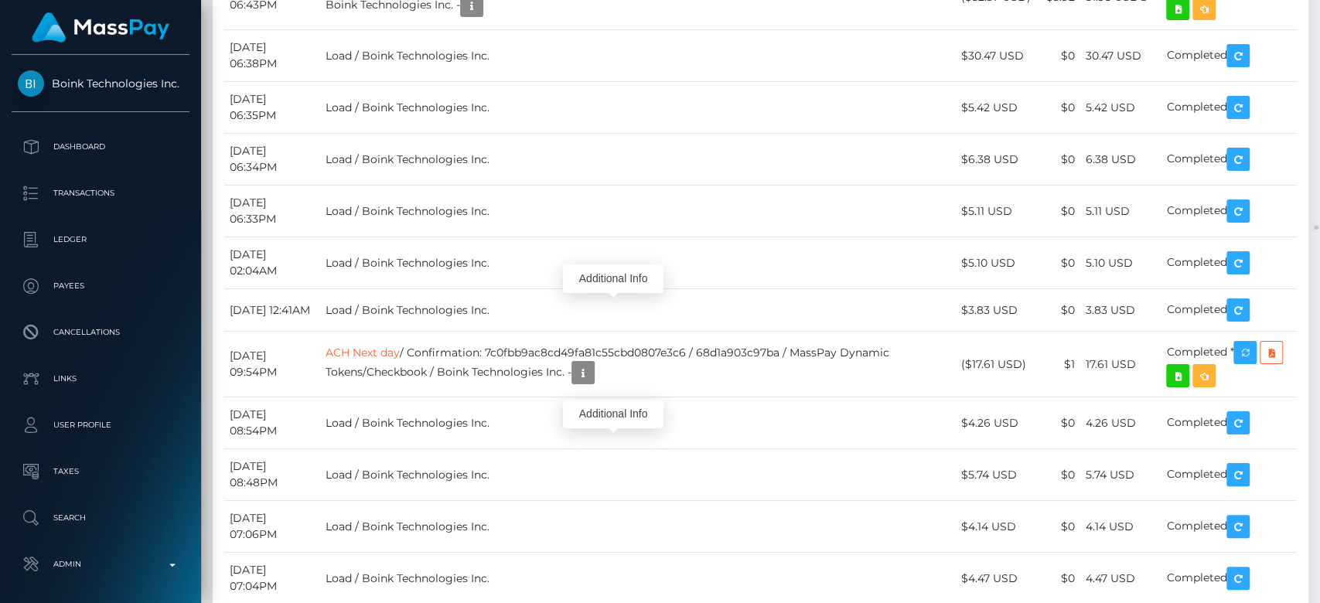
scroll to position [186, 342]
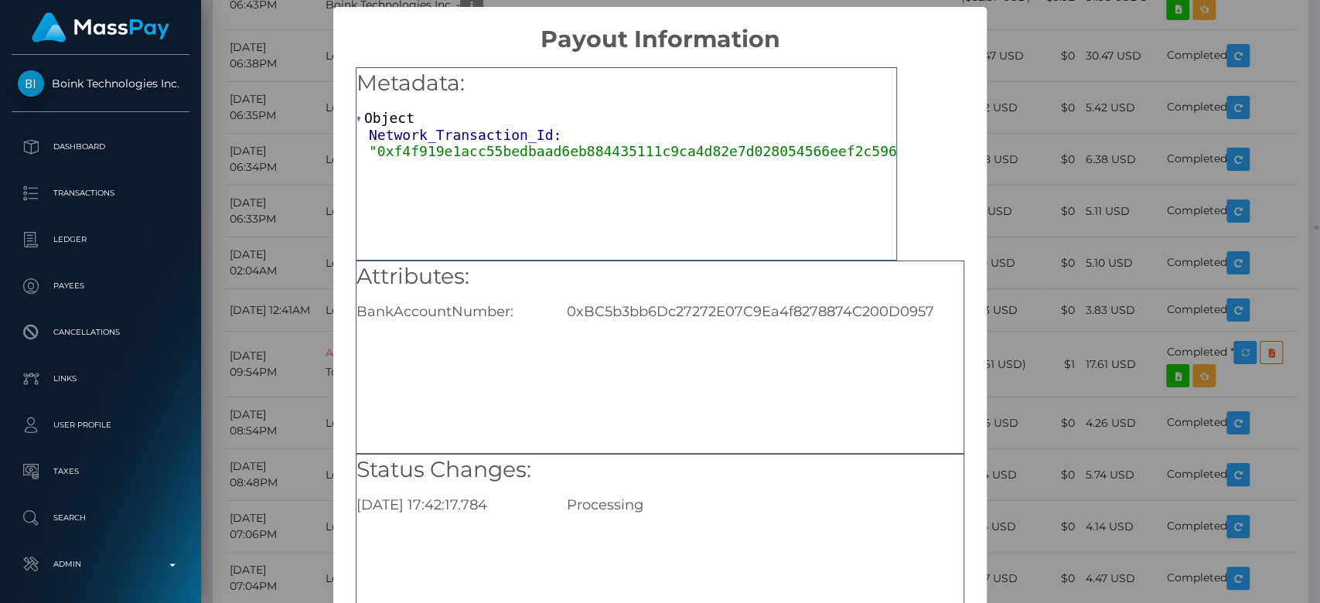
scroll to position [0, 5]
click at [1057, 306] on div "× Payout Information Metadata: Object Network_Transaction_Id: "0xf4f919e1acc55b…" at bounding box center [660, 301] width 1320 height 603
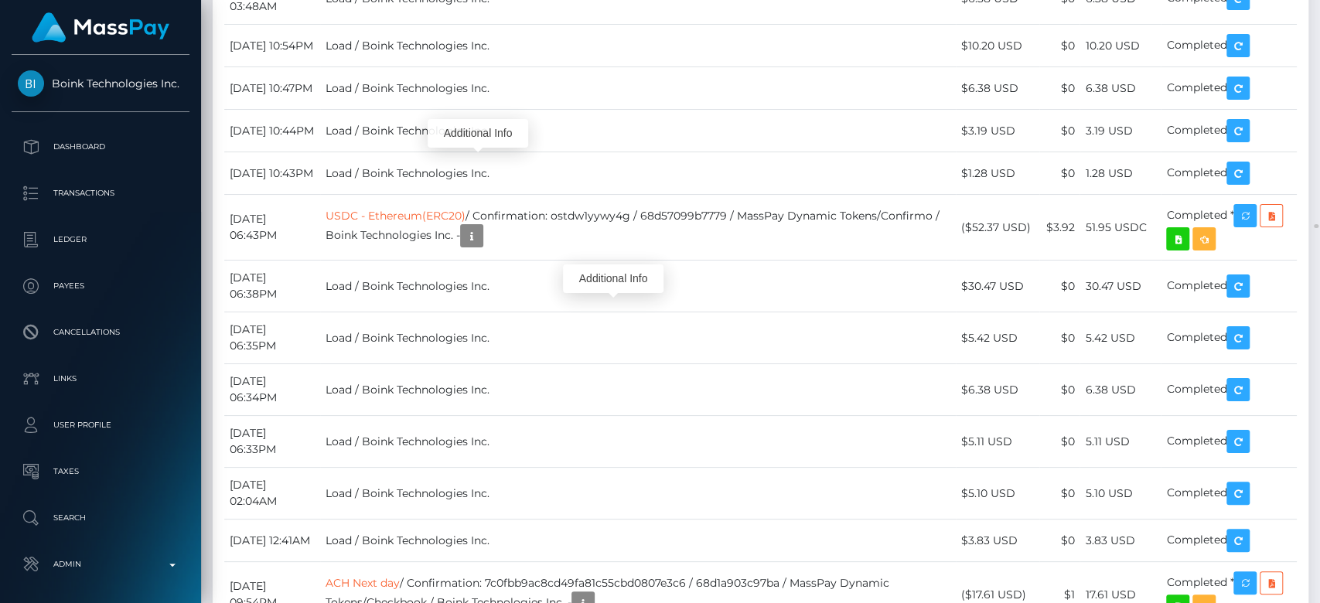
scroll to position [186, 342]
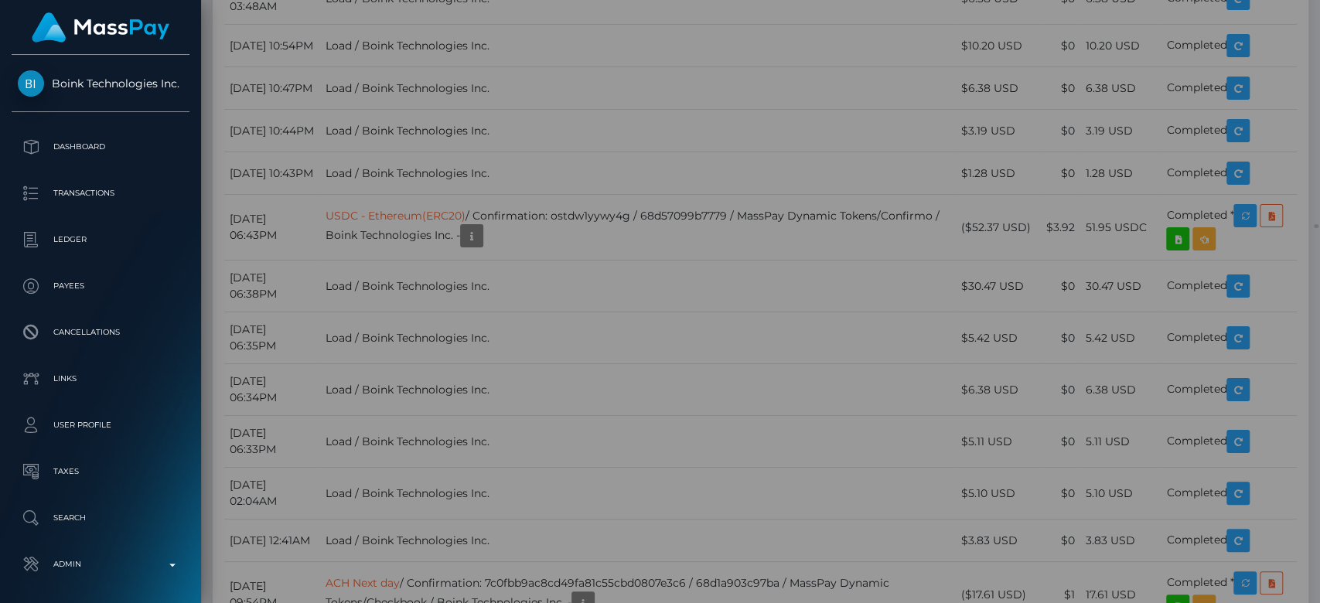
scroll to position [0, 0]
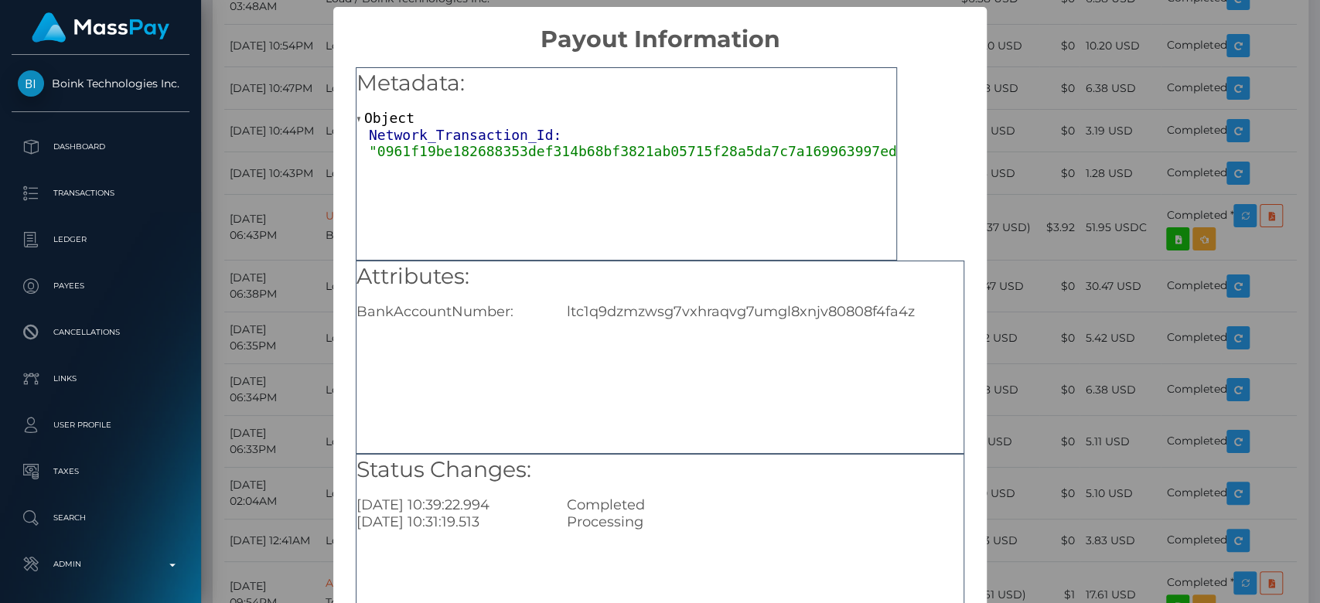
click at [1068, 312] on div "× Payout Information Metadata: Object Network_Transaction_Id: "0961f19be1826883…" at bounding box center [660, 301] width 1320 height 603
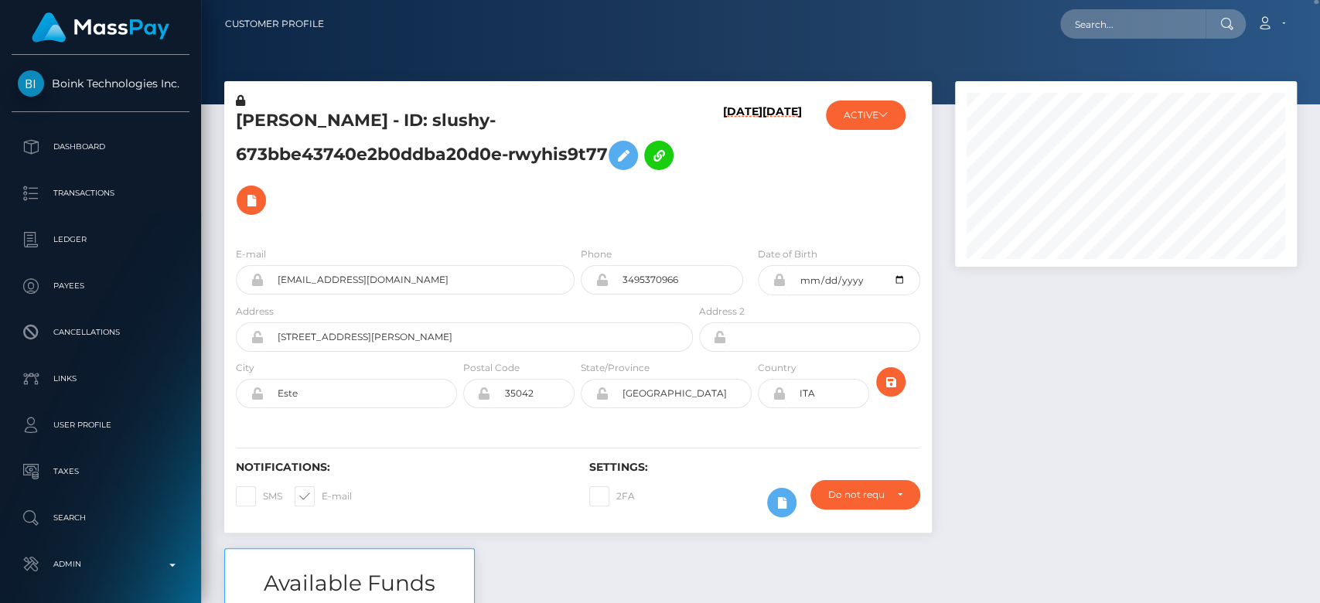
drag, startPoint x: 774, startPoint y: 195, endPoint x: 718, endPoint y: 169, distance: 61.6
click at [723, 169] on h6 "09/28/25" at bounding box center [742, 166] width 39 height 123
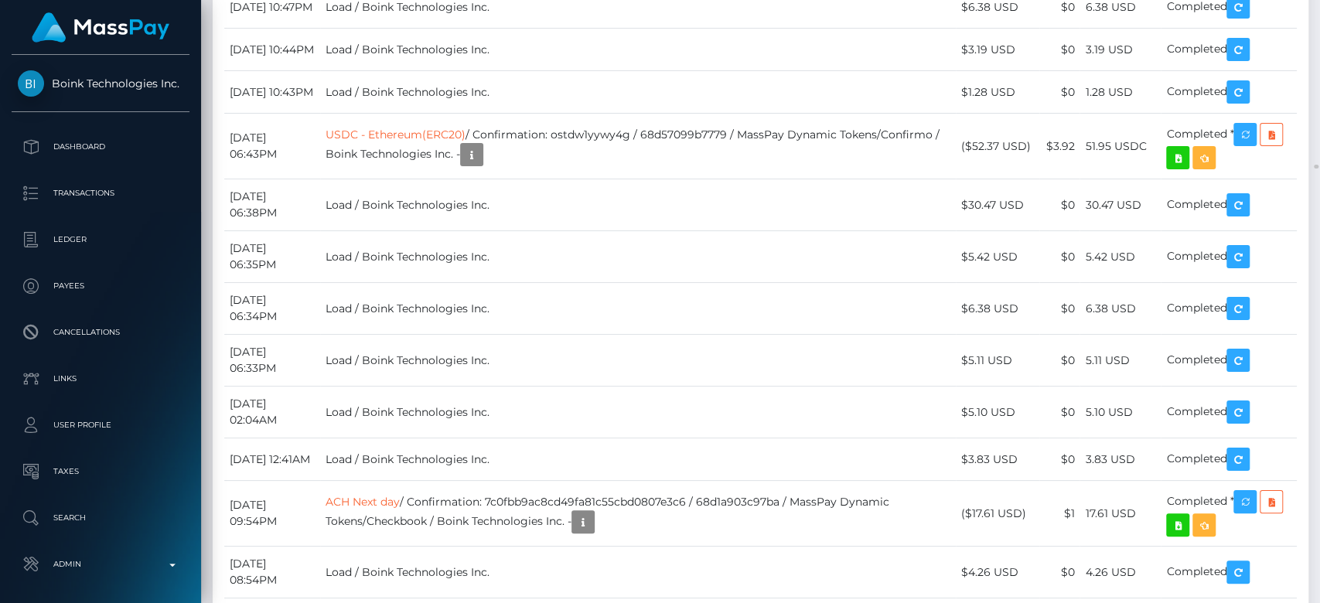
scroll to position [33512, 0]
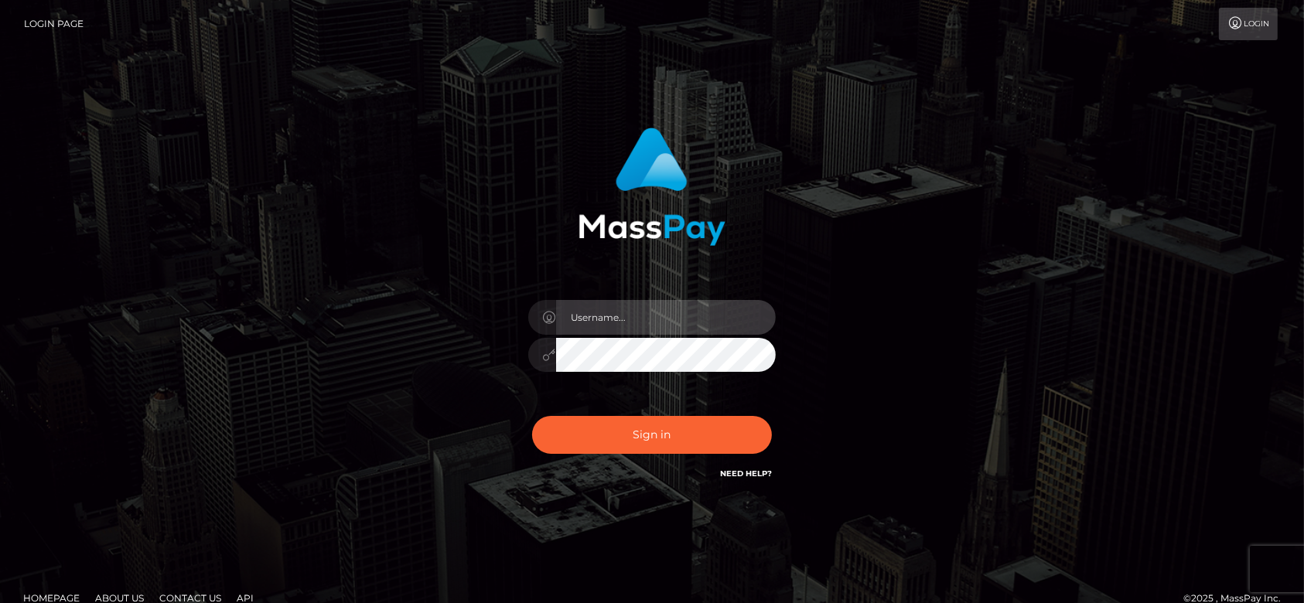
type input "[DOMAIN_NAME]"
click at [682, 313] on input "[DOMAIN_NAME]" at bounding box center [666, 317] width 220 height 35
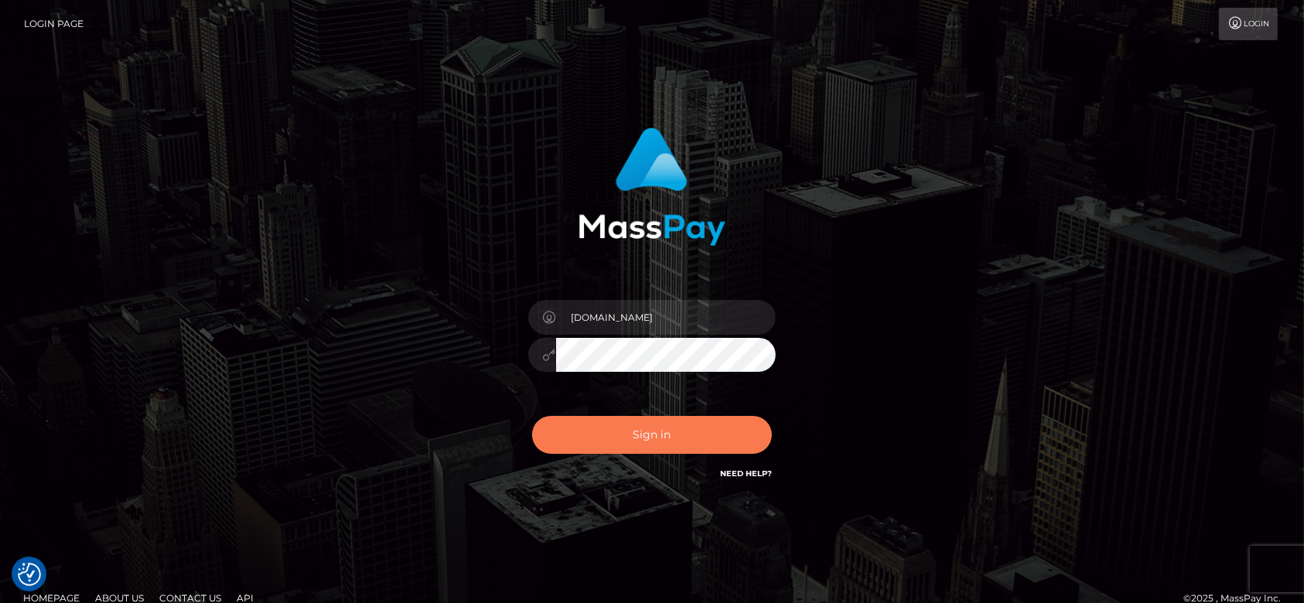
click at [608, 447] on button "Sign in" at bounding box center [652, 435] width 240 height 38
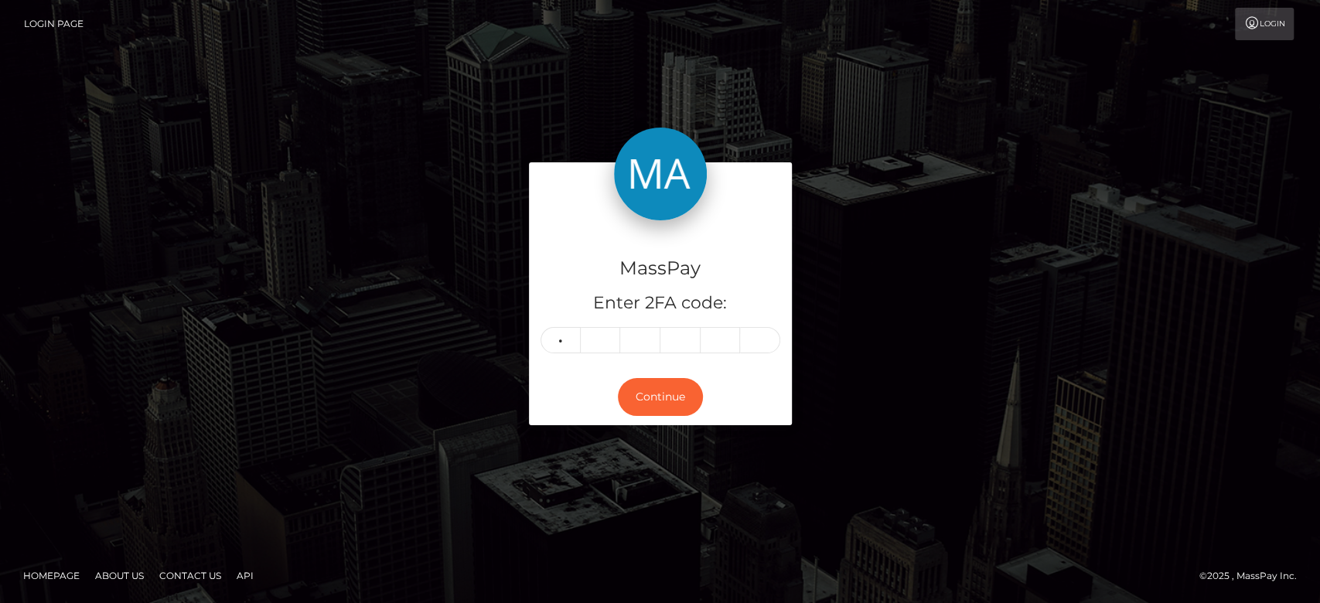
type input "3"
type input "0"
type input "2"
type input "3"
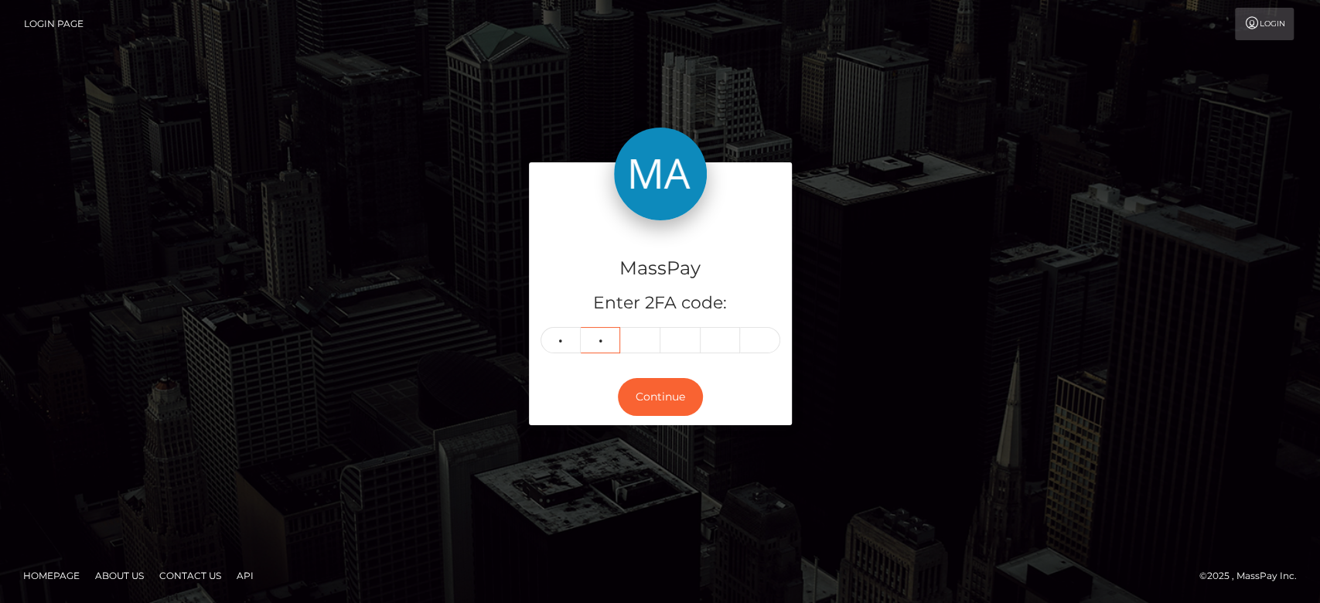
type input "0"
type input "2"
type input "0"
type input "2"
type input "9"
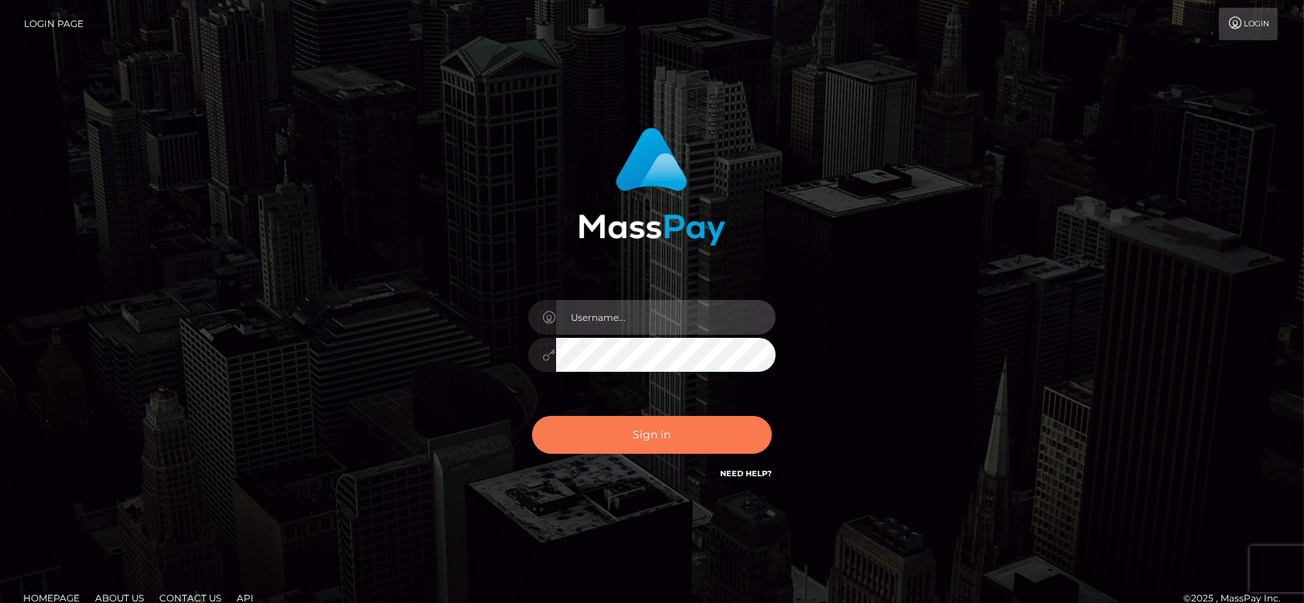
type input "[DOMAIN_NAME]"
click at [711, 436] on button "Sign in" at bounding box center [652, 435] width 240 height 38
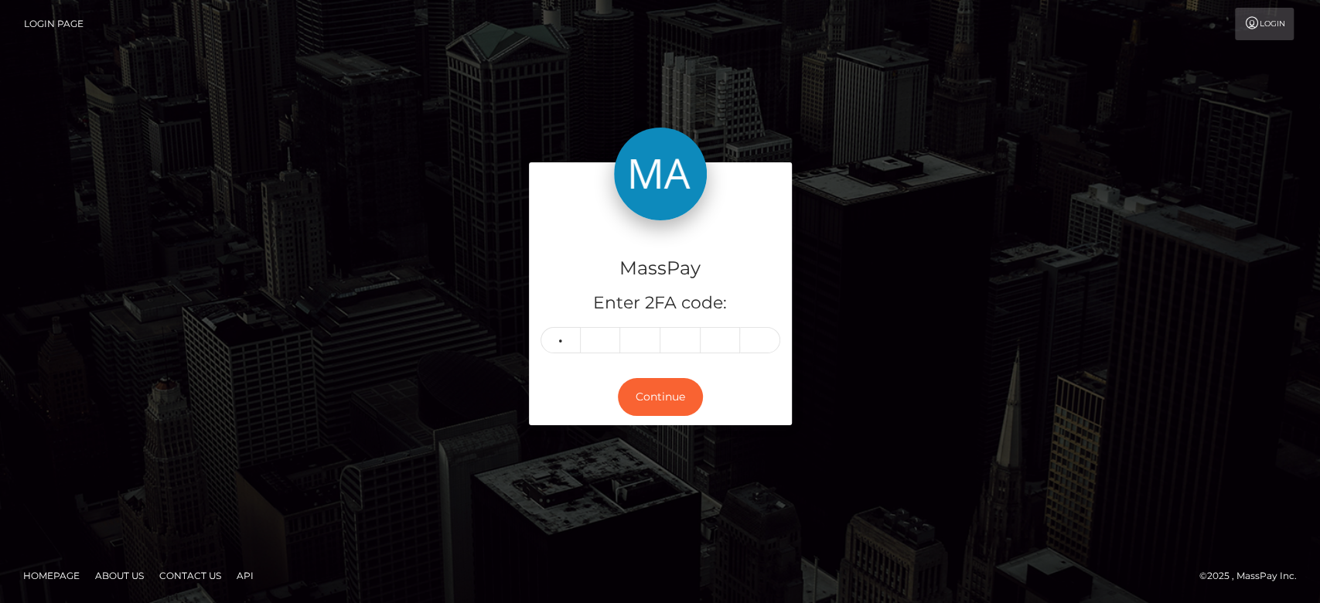
type input "4"
type input "7"
type input "8"
type input "5"
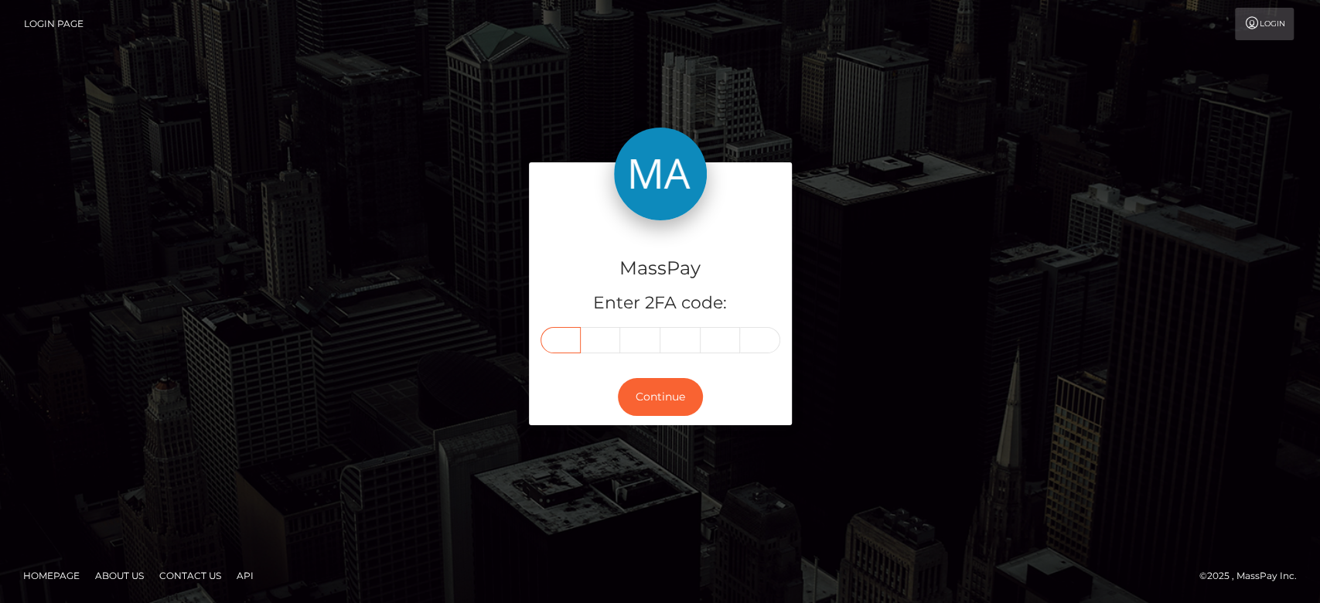
type input "4"
type input "7"
type input "8"
type input "5"
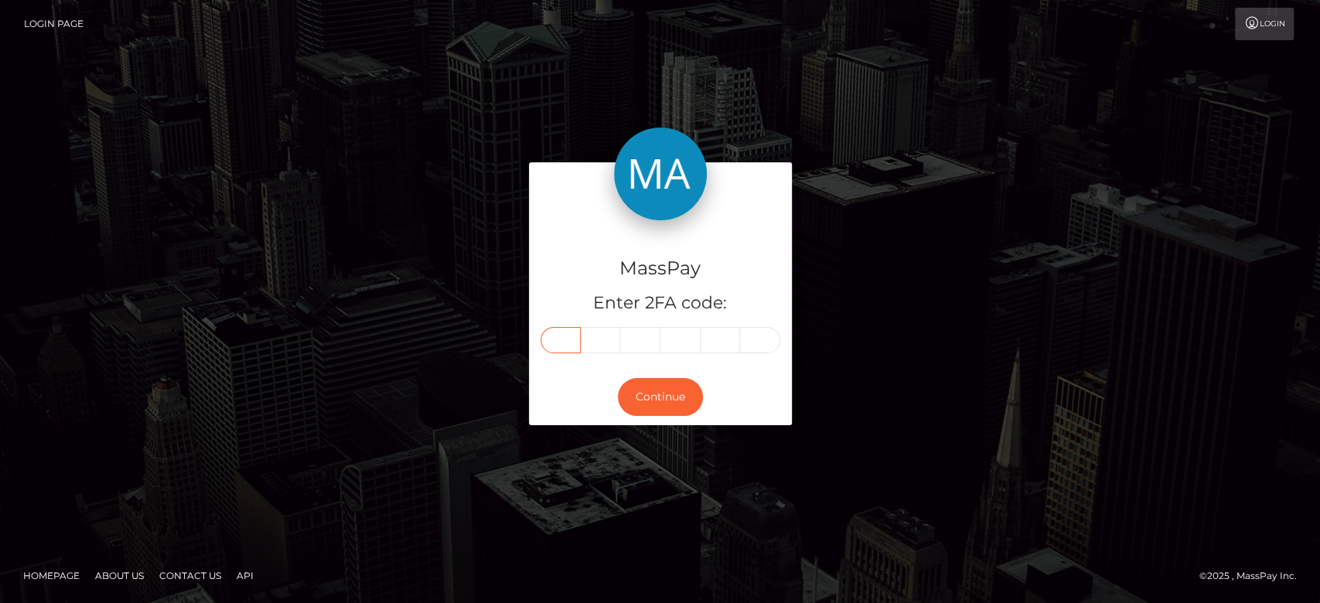
type input "4"
type input "7"
type input "8"
type input "5"
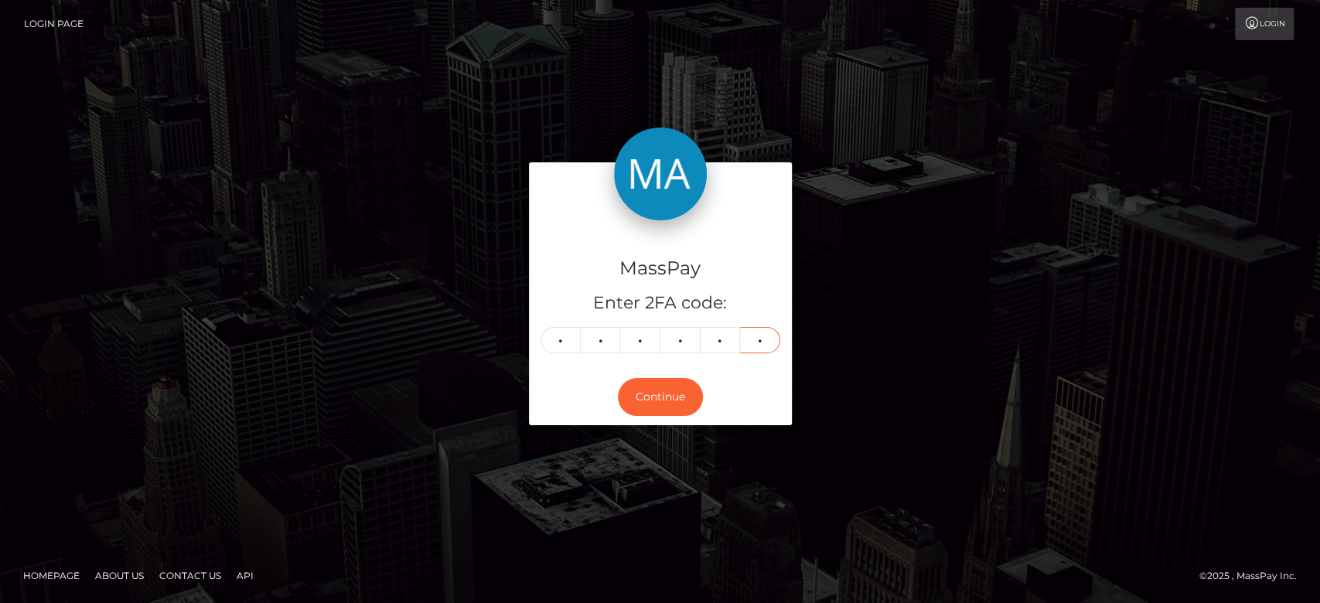
type input "0"
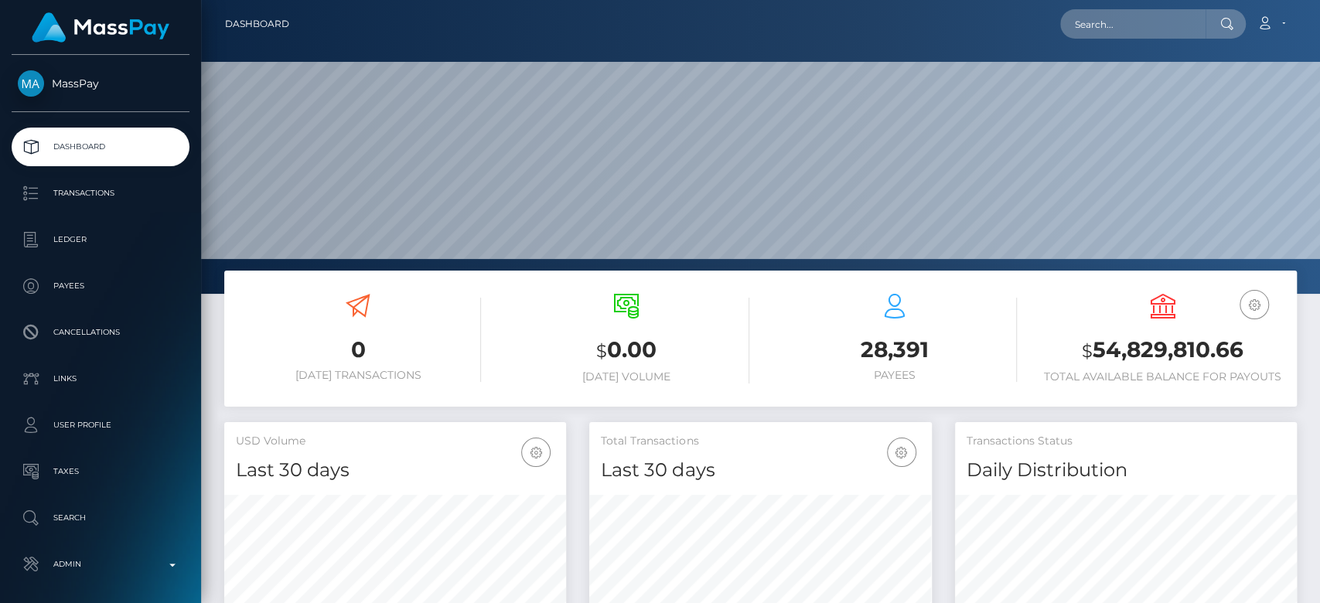
scroll to position [273, 342]
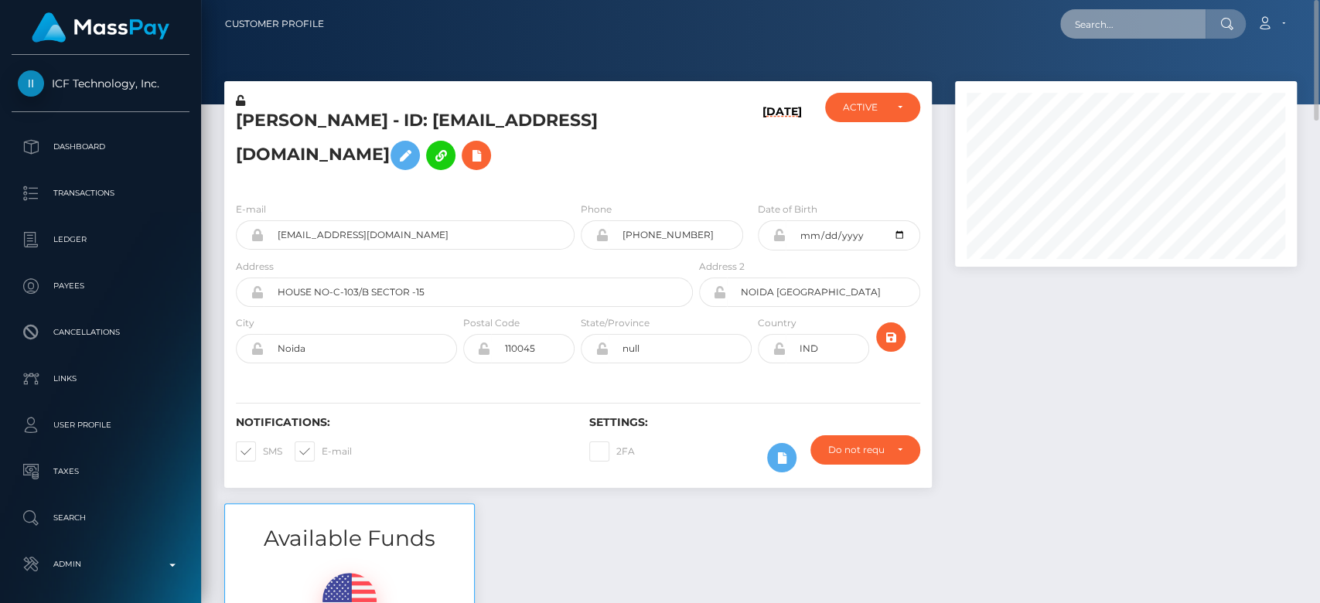
click at [1144, 21] on input "text" at bounding box center [1132, 23] width 145 height 29
paste input "[EMAIL_ADDRESS][DOMAIN_NAME]"
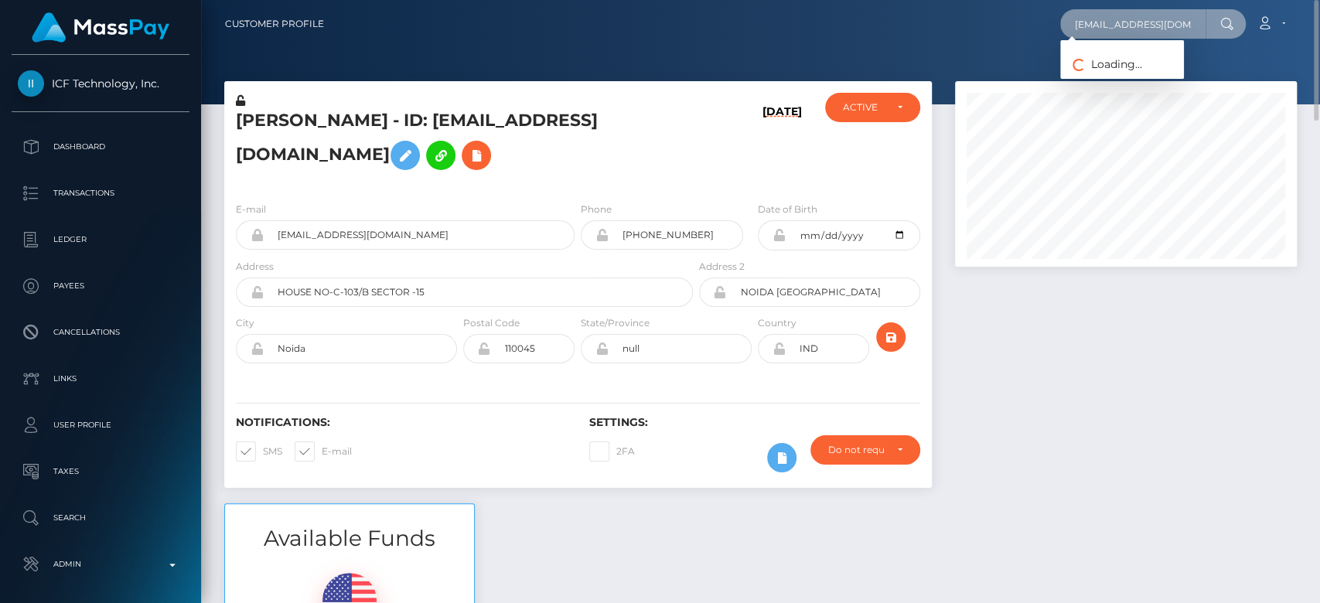
scroll to position [0, 5]
type input "[EMAIL_ADDRESS][DOMAIN_NAME]"
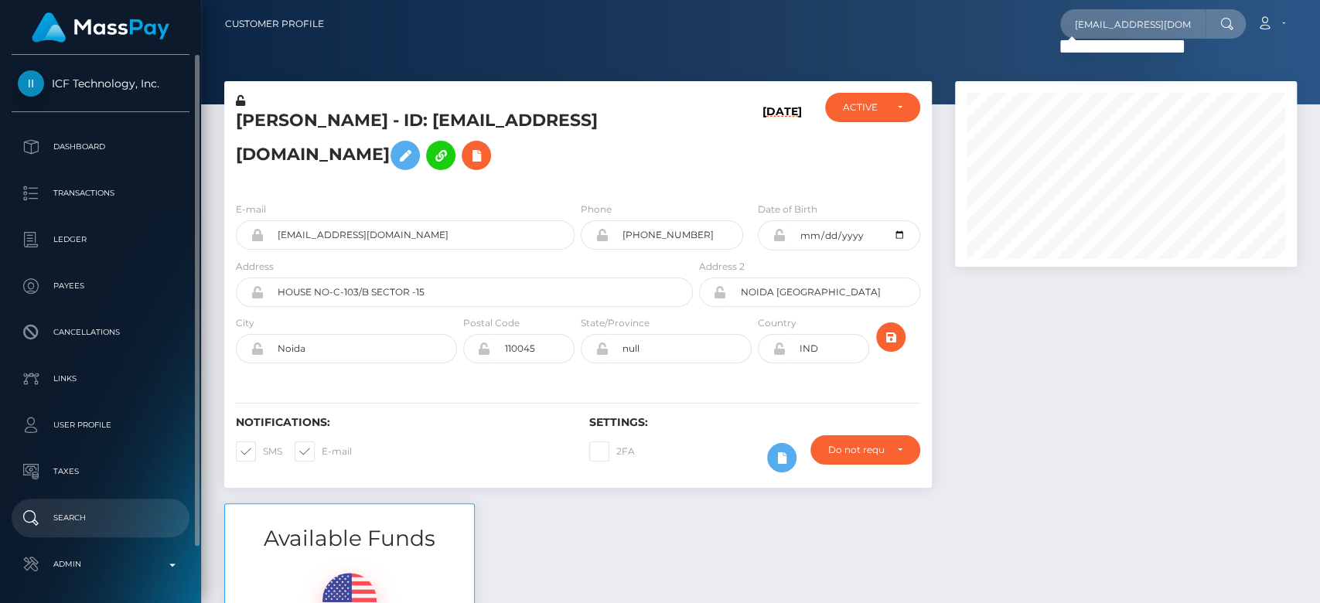
click at [62, 513] on p "Search" at bounding box center [100, 518] width 165 height 23
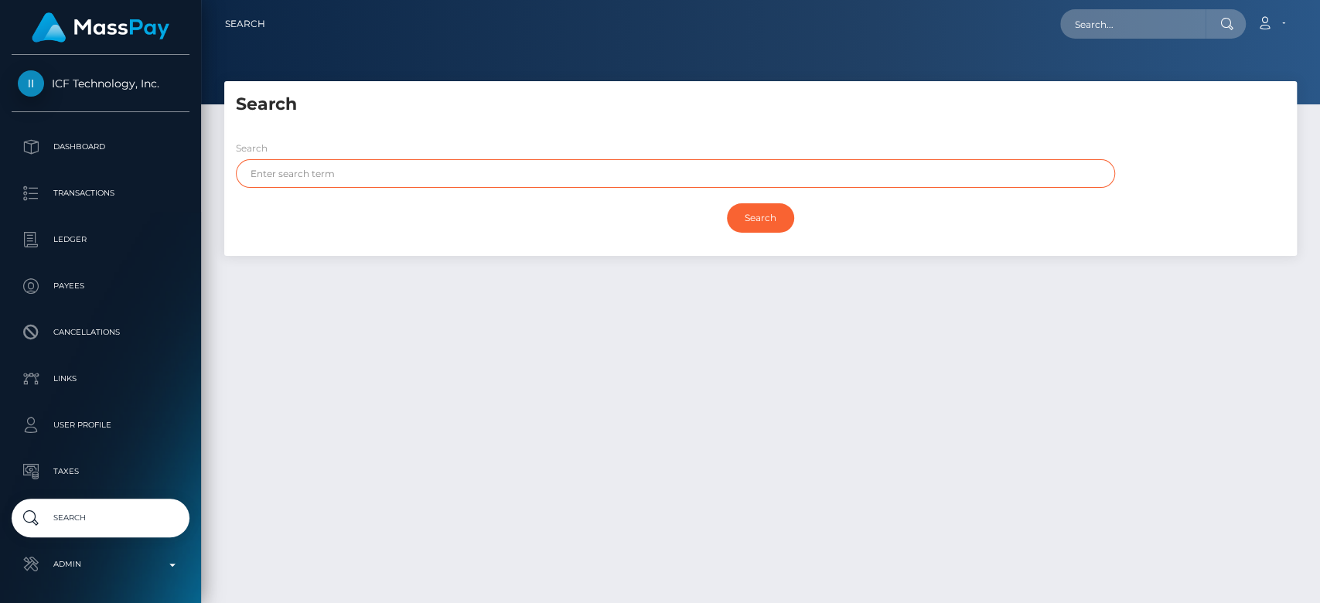
click at [428, 172] on input "text" at bounding box center [675, 173] width 879 height 29
type input "[PERSON_NAME]"
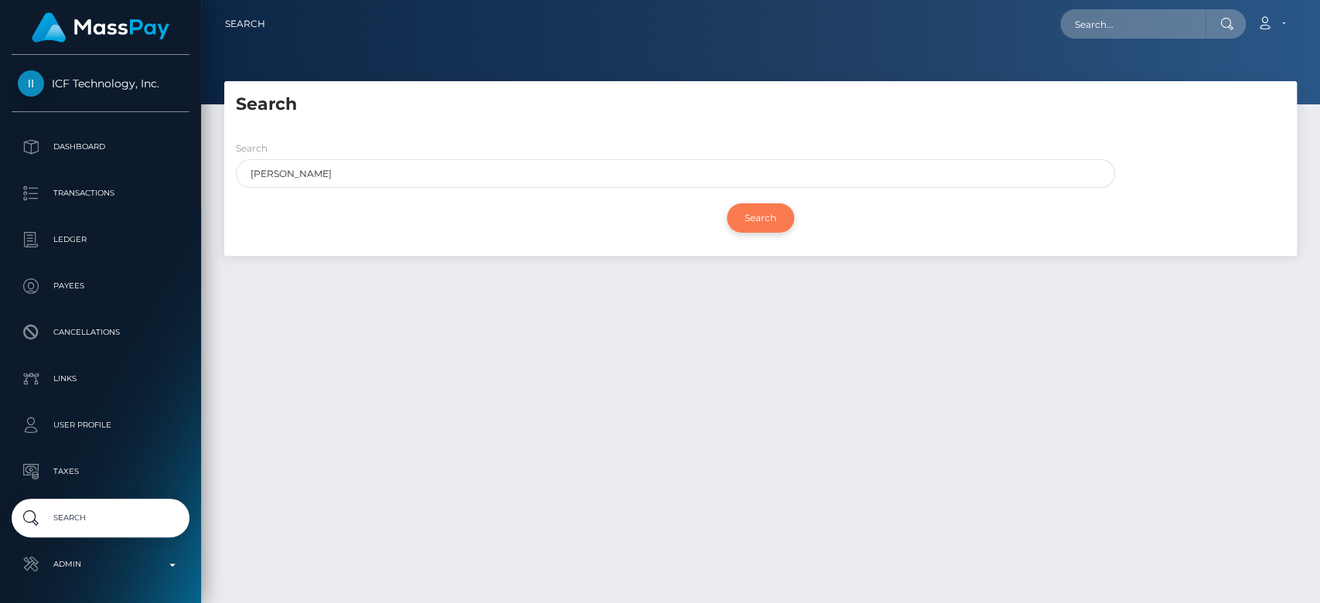
click at [773, 215] on input "Search" at bounding box center [760, 217] width 67 height 29
click at [756, 227] on input "Search" at bounding box center [760, 217] width 67 height 29
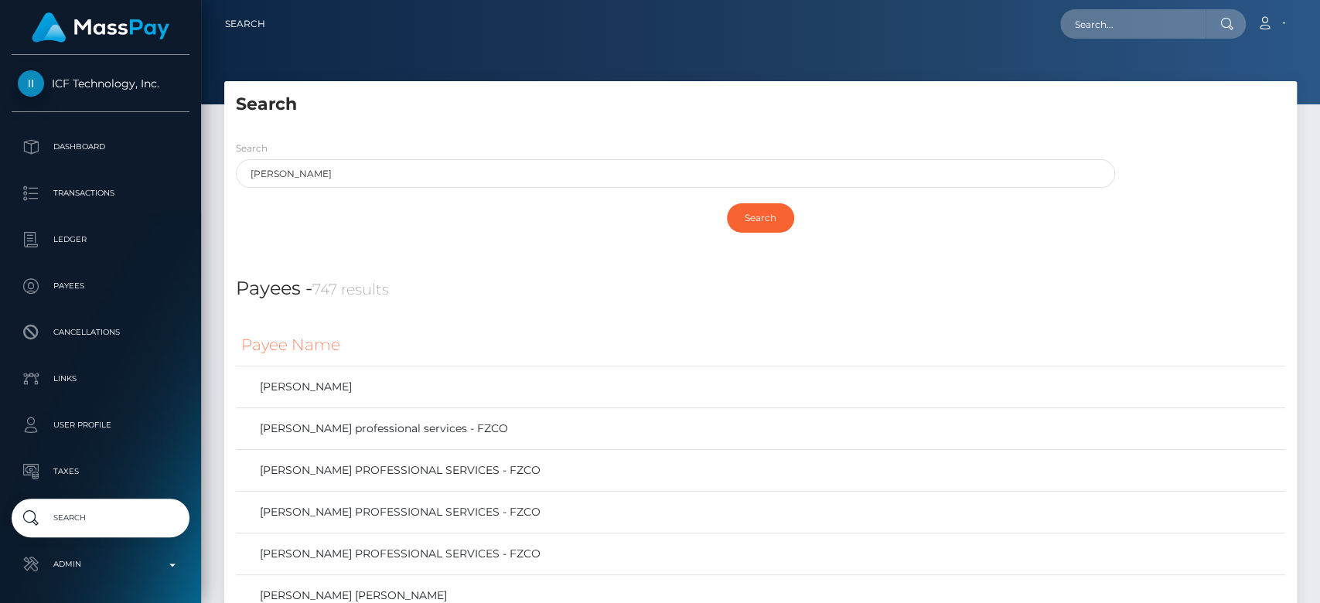
click at [544, 272] on div "Payees - 747 results" at bounding box center [760, 279] width 1073 height 47
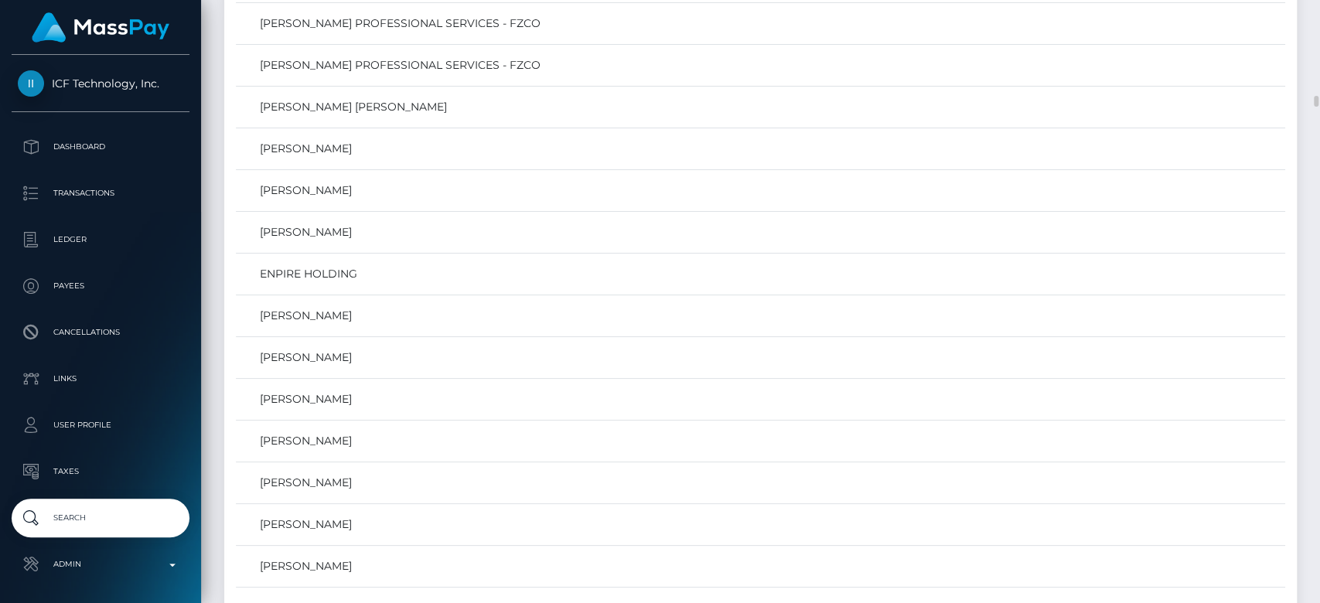
scroll to position [576, 0]
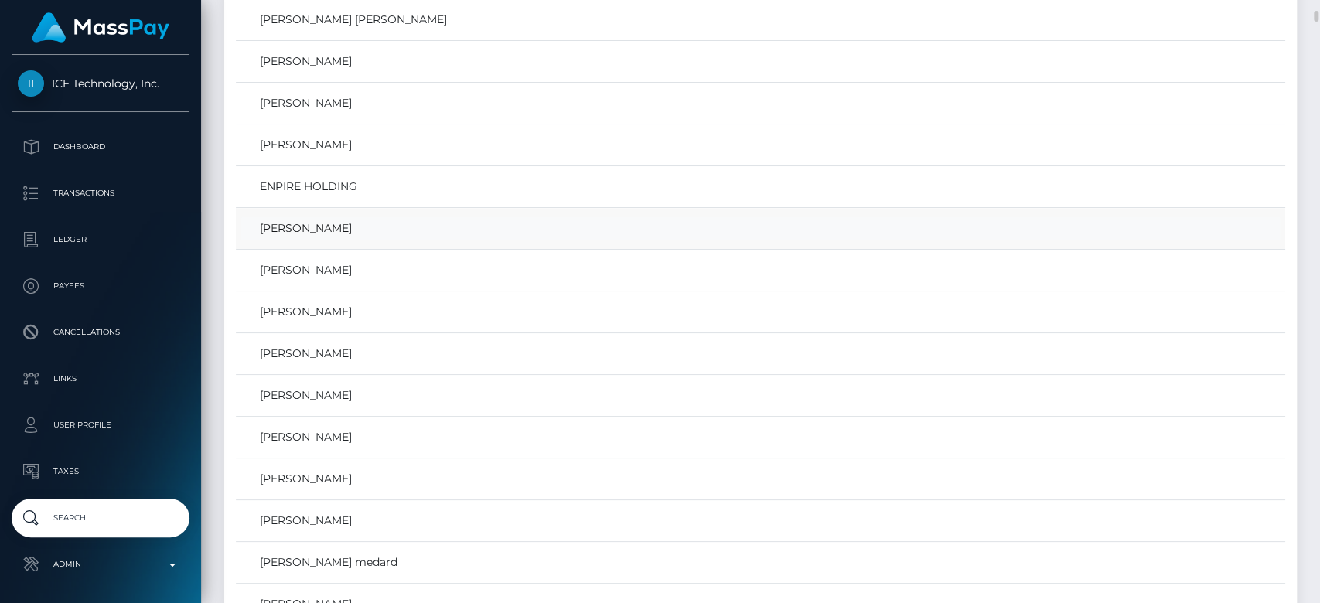
click at [408, 219] on link "[PERSON_NAME]" at bounding box center [760, 228] width 1039 height 22
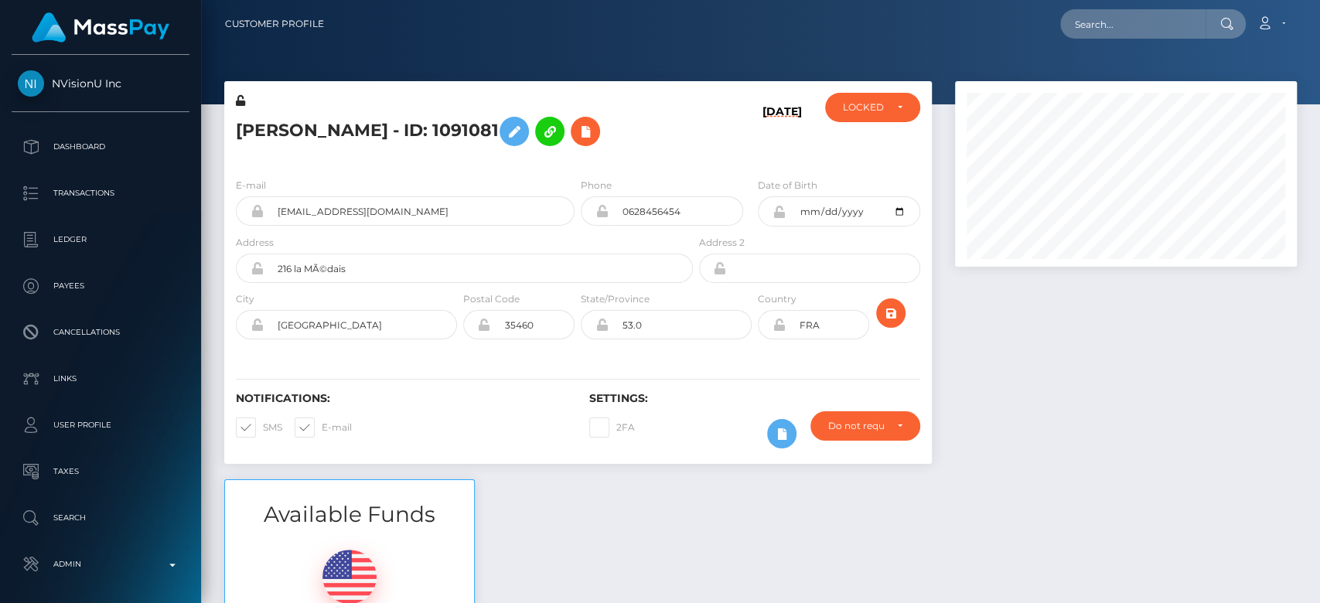
scroll to position [186, 342]
click at [418, 198] on input "[EMAIL_ADDRESS][DOMAIN_NAME]" at bounding box center [419, 210] width 311 height 29
drag, startPoint x: 418, startPoint y: 201, endPoint x: 269, endPoint y: 217, distance: 150.1
click at [269, 217] on input "[EMAIL_ADDRESS][DOMAIN_NAME]" at bounding box center [419, 210] width 311 height 29
click at [1165, 435] on div at bounding box center [1125, 280] width 365 height 398
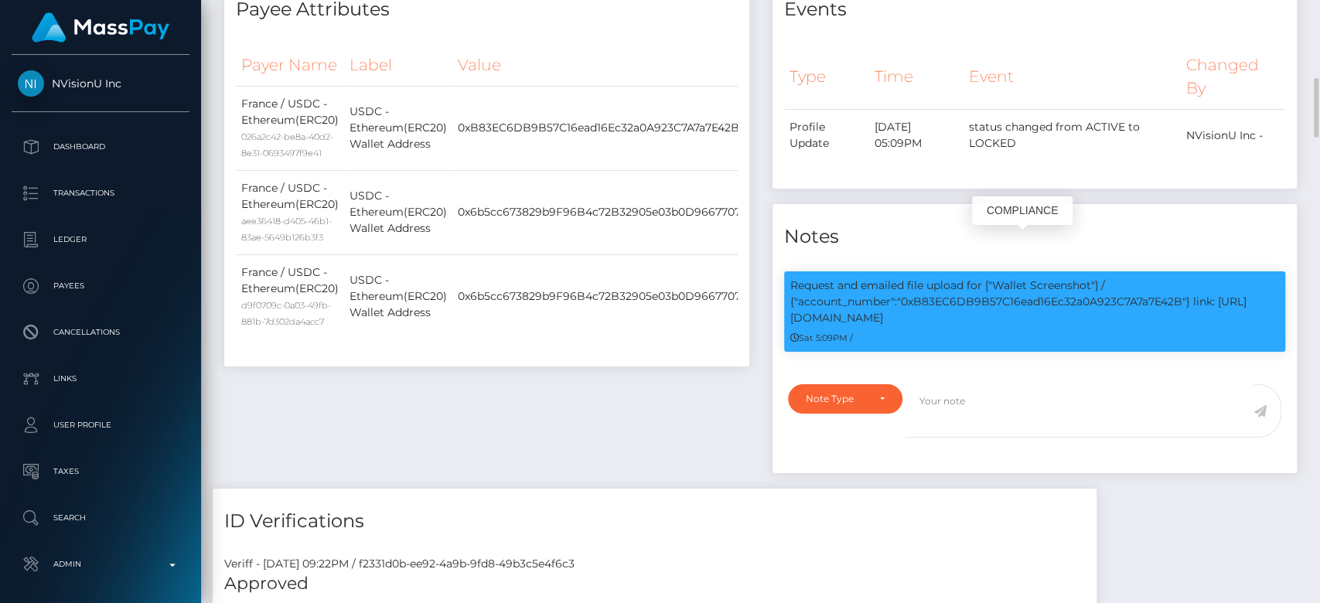
scroll to position [729, 0]
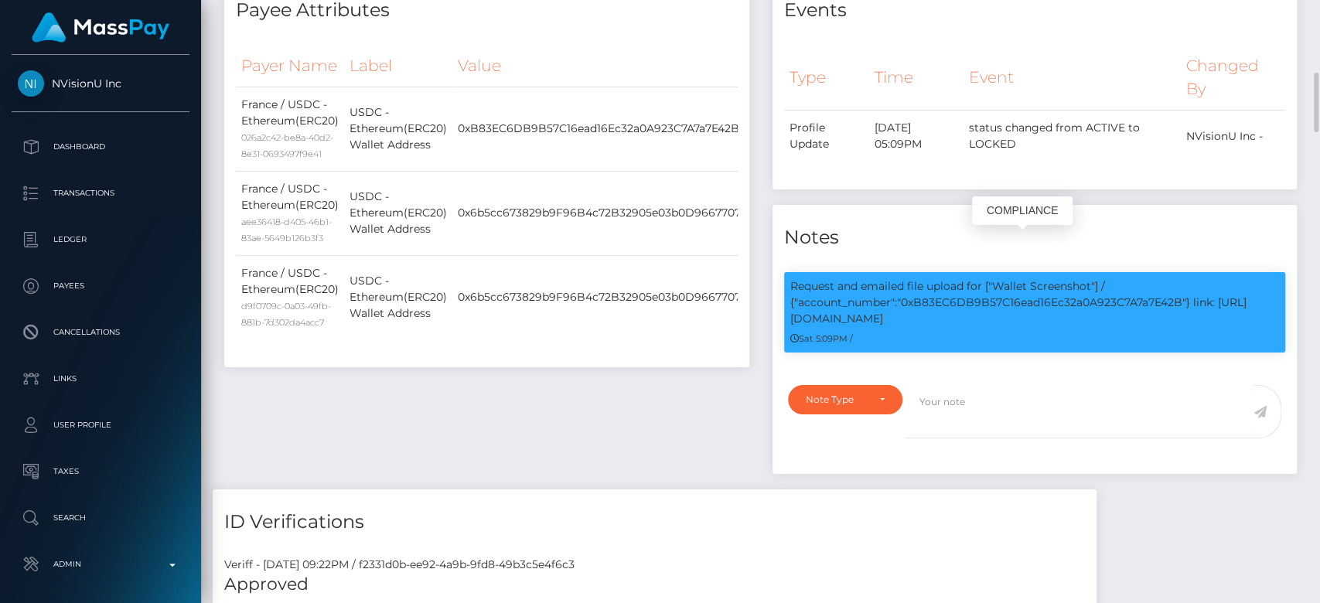
click at [974, 299] on p "Request and emailed file upload for ["Wallet Screenshot"] / {"account_number":"…" at bounding box center [1035, 302] width 490 height 49
copy p "0xB83EC6DB9B57C16ead16Ec32a0A923C7A7a7E42B"
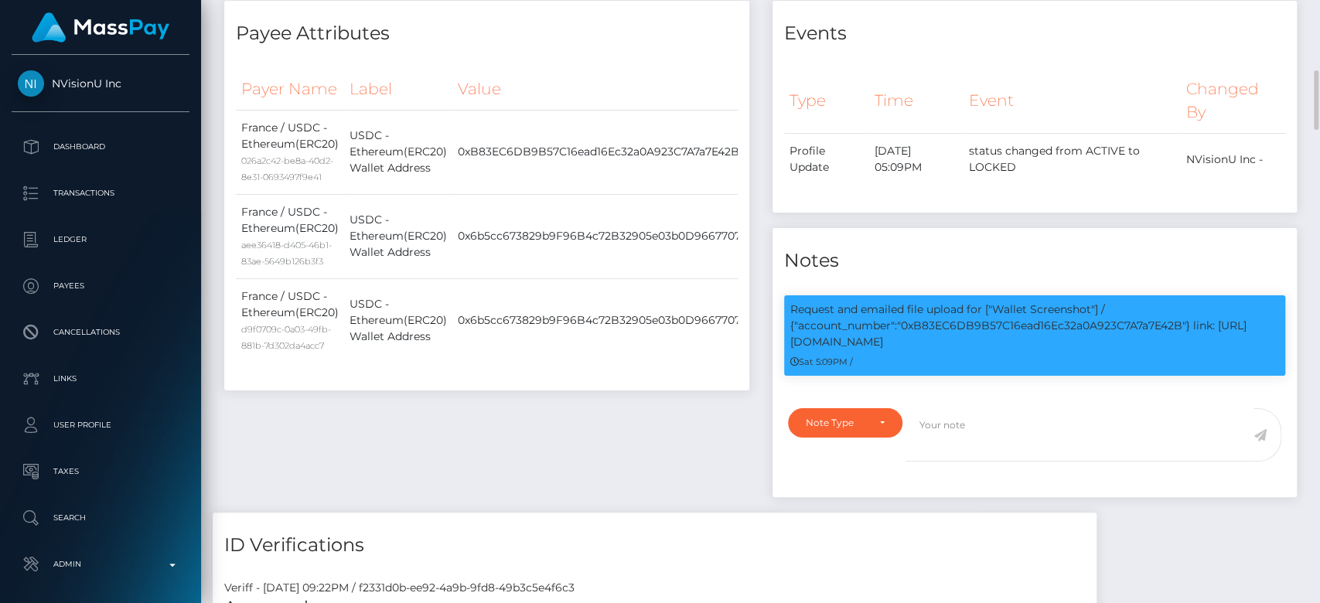
scroll to position [186, 342]
drag, startPoint x: 940, startPoint y: 337, endPoint x: 790, endPoint y: 343, distance: 150.9
click at [790, 343] on p "Request and emailed file upload for ["Wallet Screenshot"] / {"account_number":"…" at bounding box center [1035, 326] width 490 height 49
copy p "https://l.maspay.io/2k4EE"
click at [871, 338] on p "Request and emailed file upload for ["Wallet Screenshot"] / {"account_number":"…" at bounding box center [1035, 326] width 490 height 49
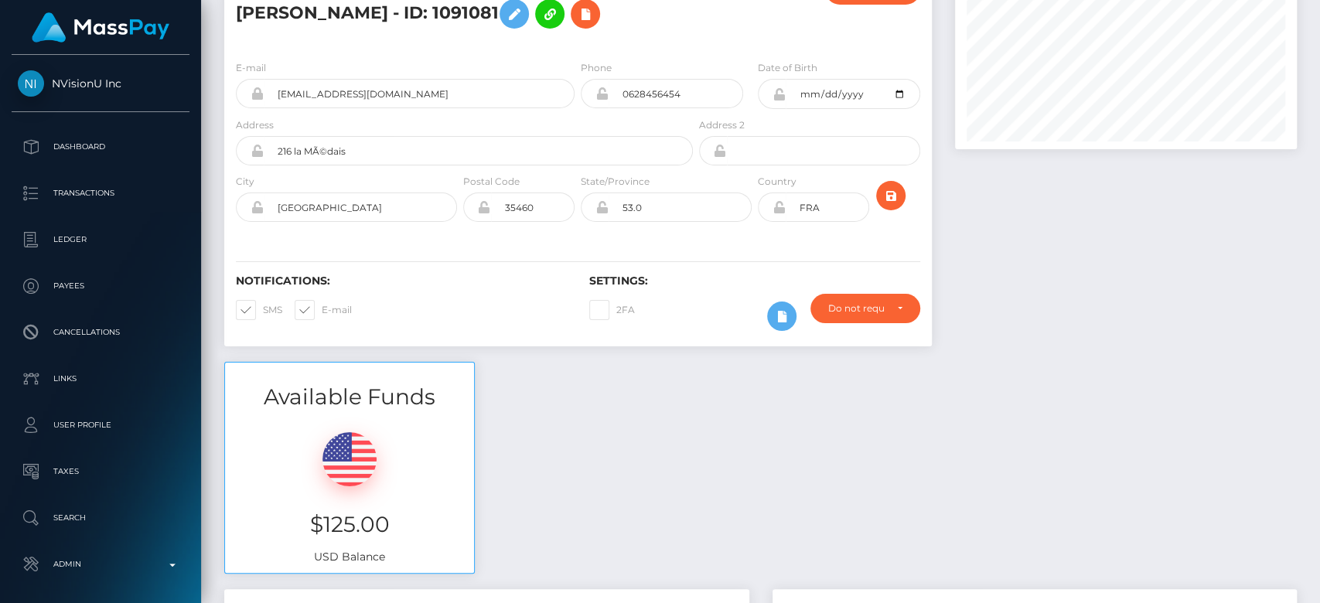
scroll to position [0, 0]
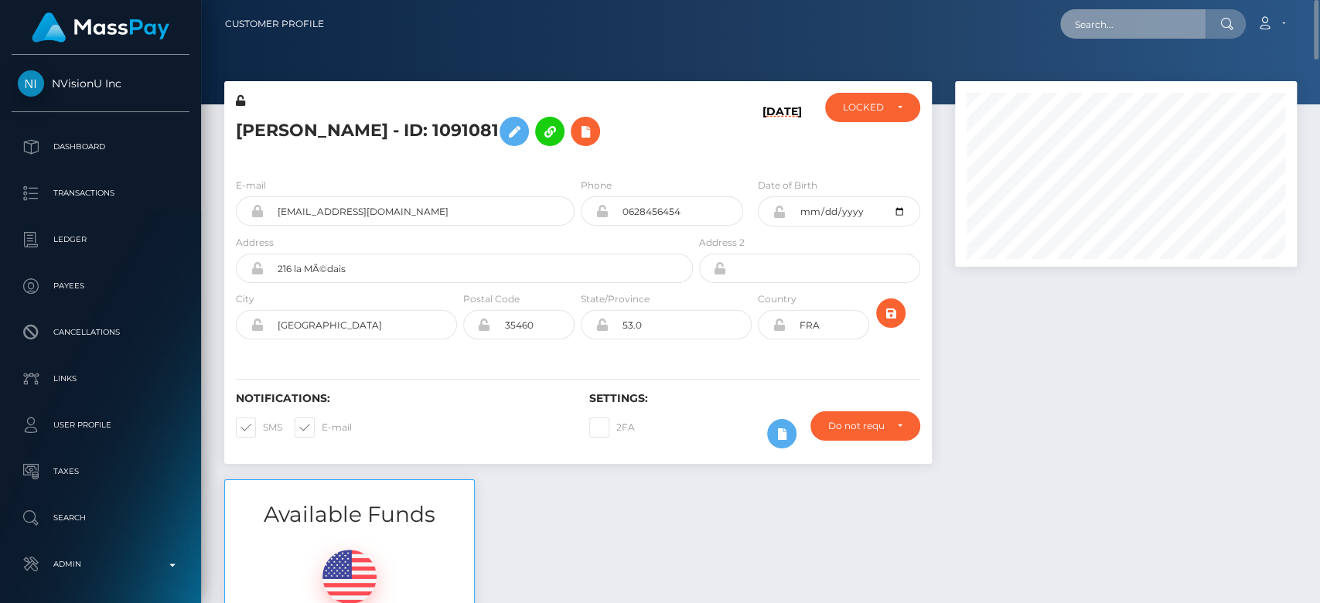
click at [1093, 17] on input "text" at bounding box center [1132, 23] width 145 height 29
paste input "playtaviii@gmail.com"
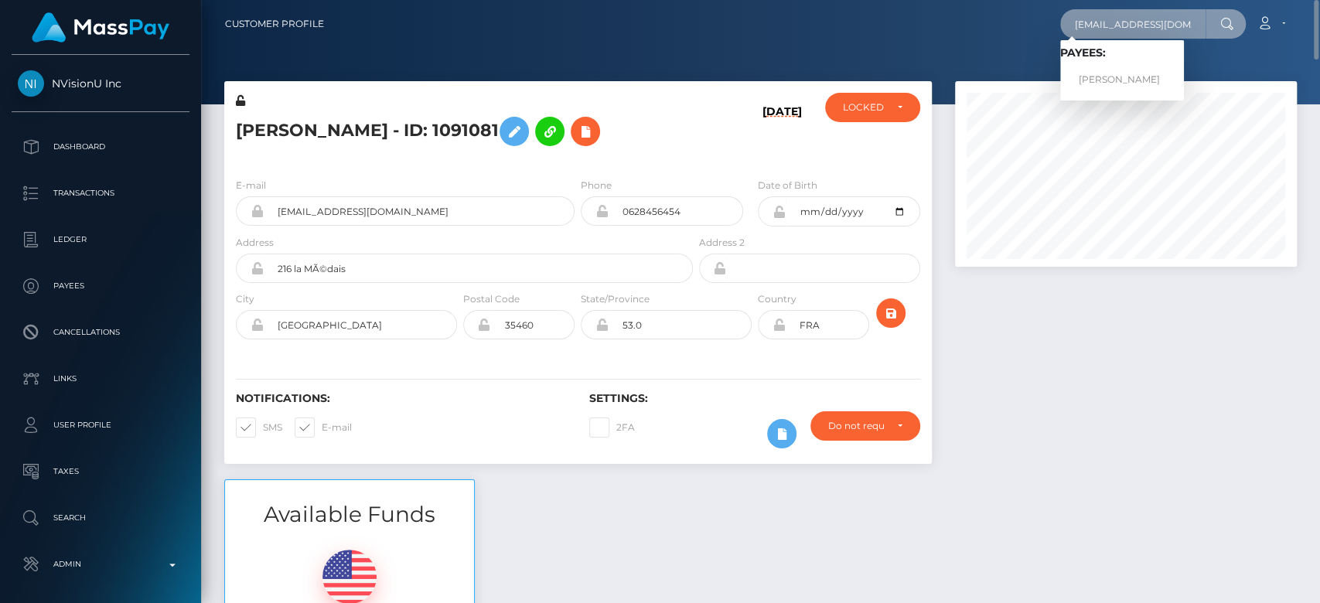
type input "playtaviii@gmail.com"
click at [1138, 71] on link "SAMANTHA NICOLE BERRIOS" at bounding box center [1122, 80] width 124 height 29
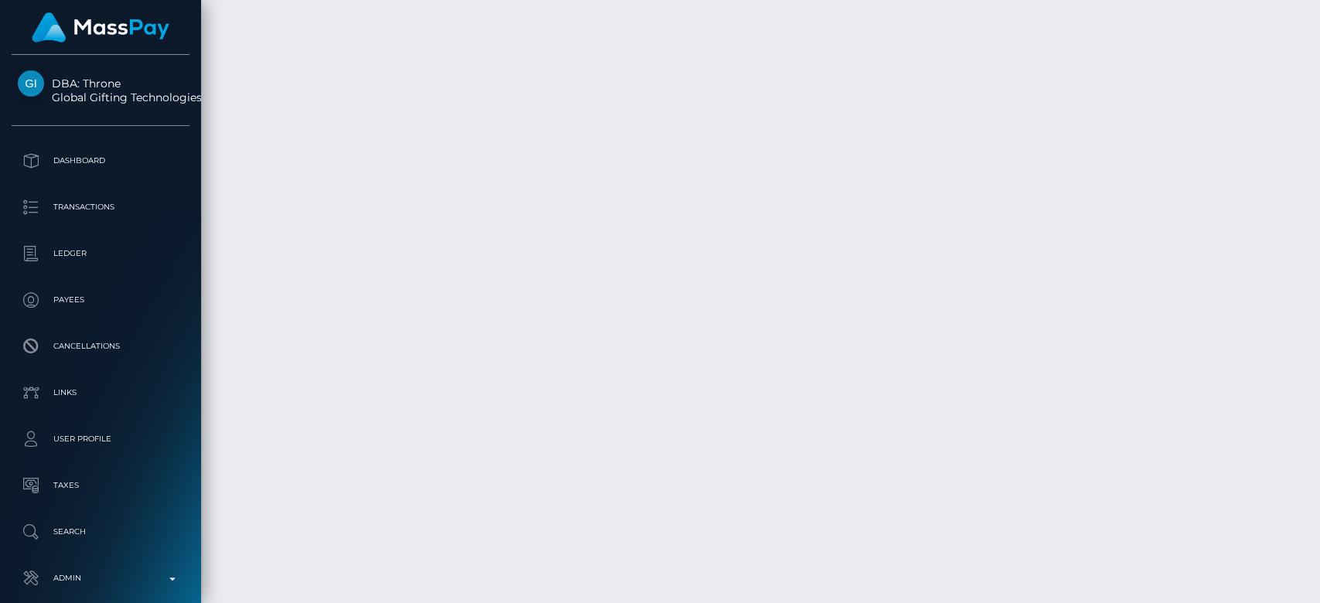
scroll to position [2952, 0]
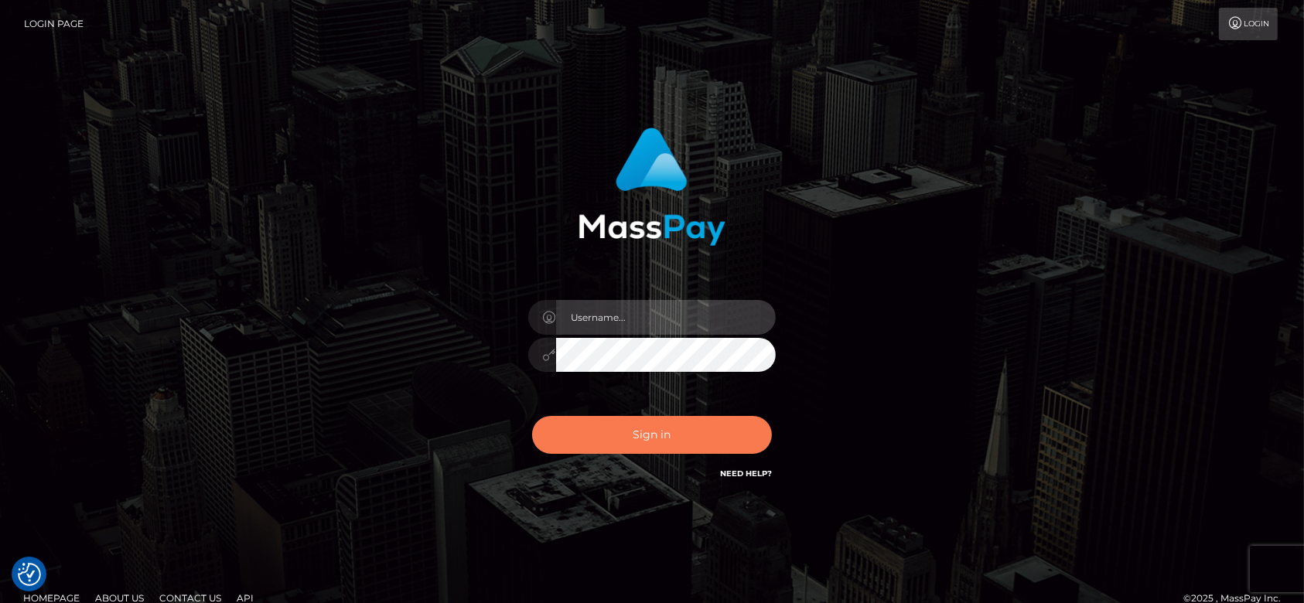
type input "[DOMAIN_NAME]"
click at [674, 436] on button "Sign in" at bounding box center [652, 435] width 240 height 38
type input "[DOMAIN_NAME]"
click at [674, 436] on button "Sign in" at bounding box center [652, 435] width 240 height 38
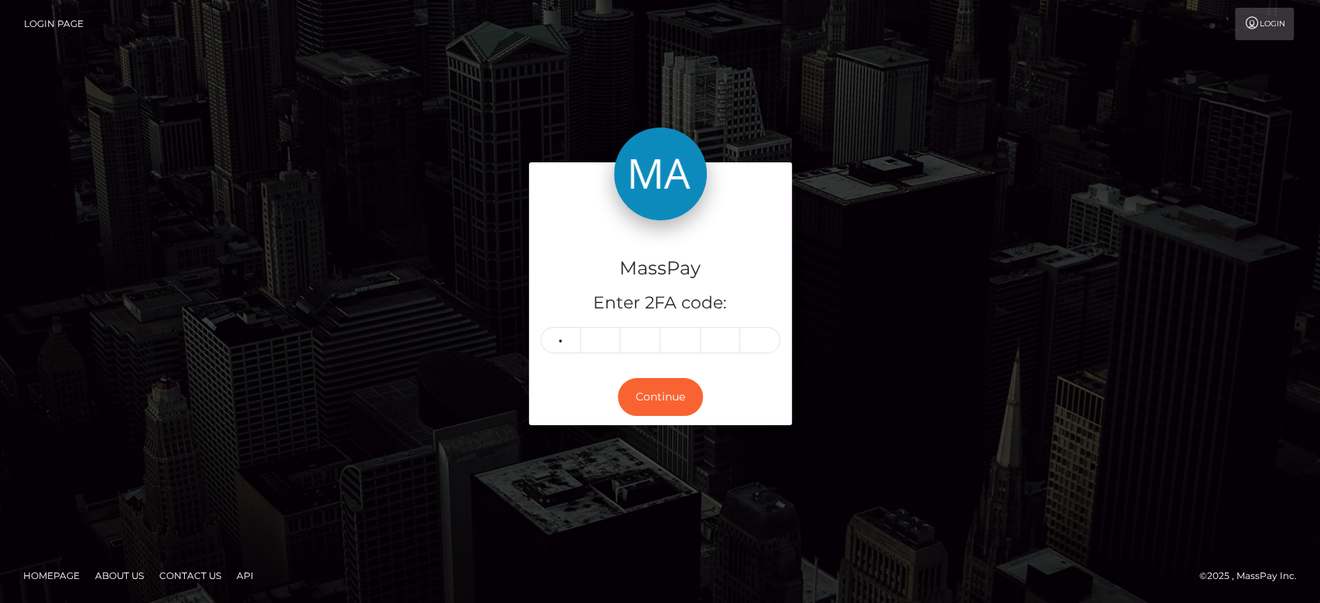
type input "7"
type input "1"
type input "6"
type input "5"
type input "9"
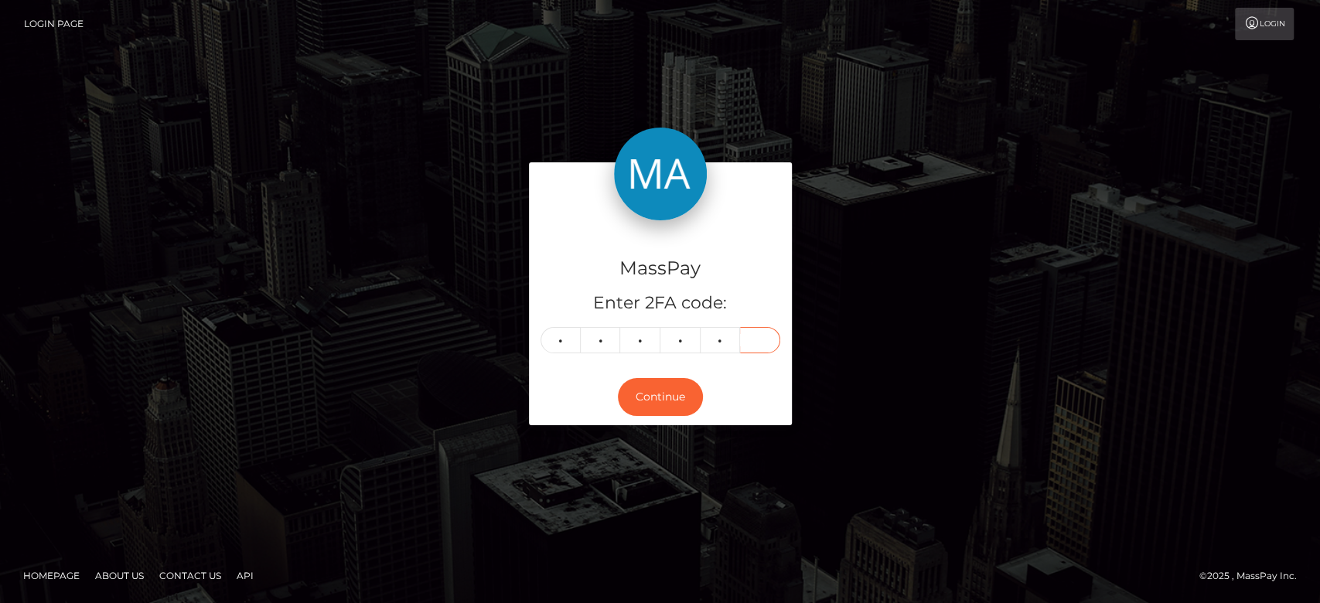
type input "8"
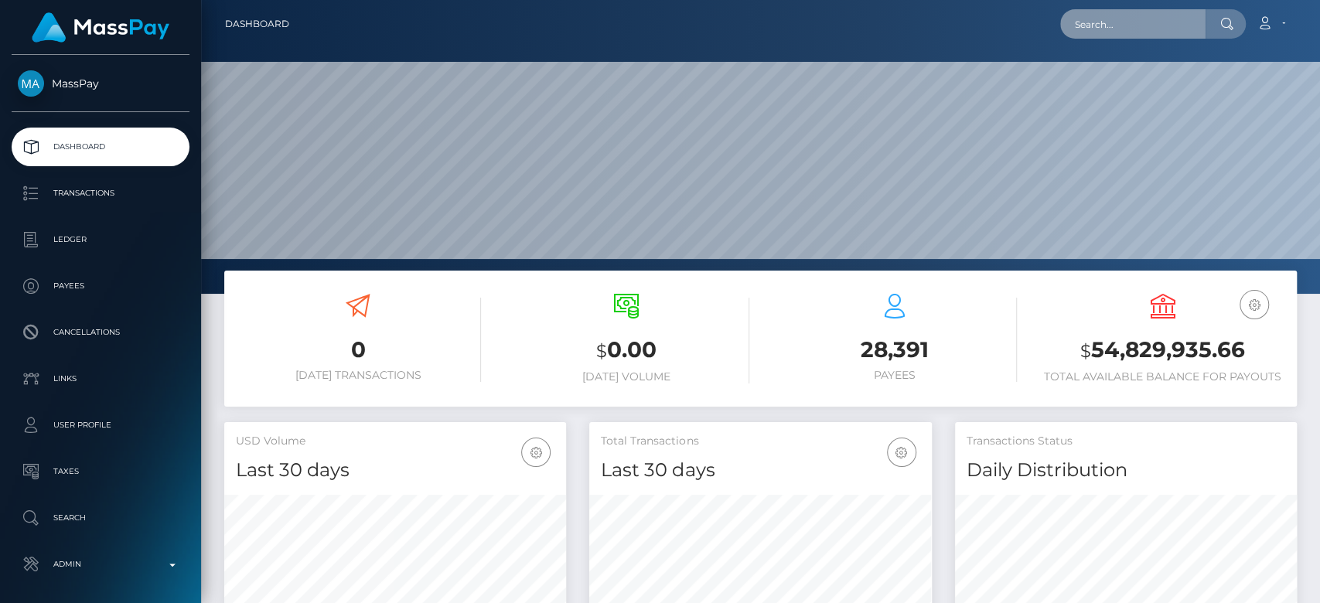
scroll to position [273, 342]
click at [1129, 20] on input "text" at bounding box center [1132, 23] width 145 height 29
paste input "[EMAIL_ADDRESS][DOMAIN_NAME]"
click at [1103, 29] on input "[EMAIL_ADDRESS][DOMAIN_NAME]" at bounding box center [1132, 23] width 145 height 29
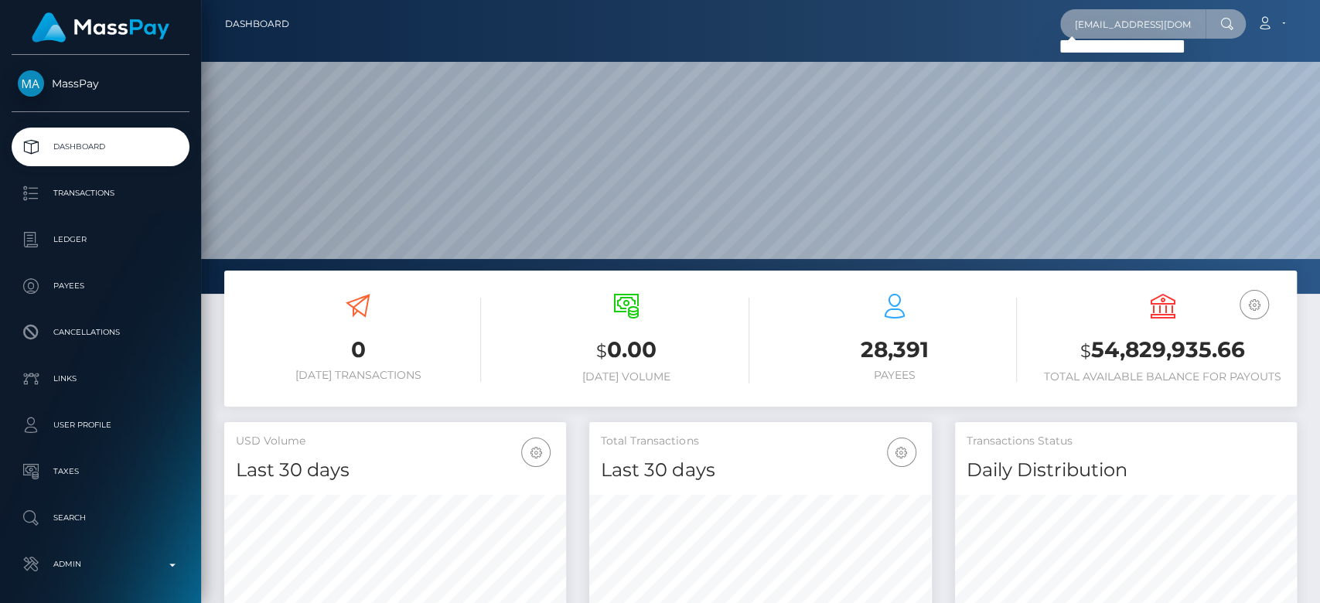
type input "[EMAIL_ADDRESS][DOMAIN_NAME]"
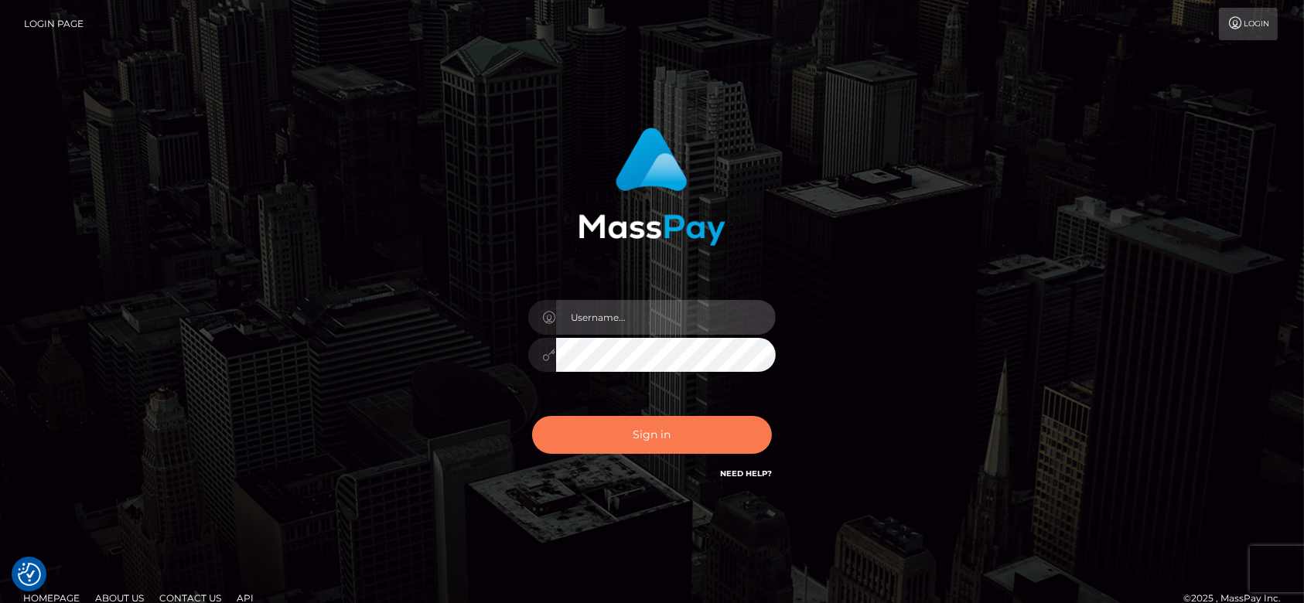
type input "[DOMAIN_NAME]"
click at [678, 430] on button "Sign in" at bounding box center [652, 435] width 240 height 38
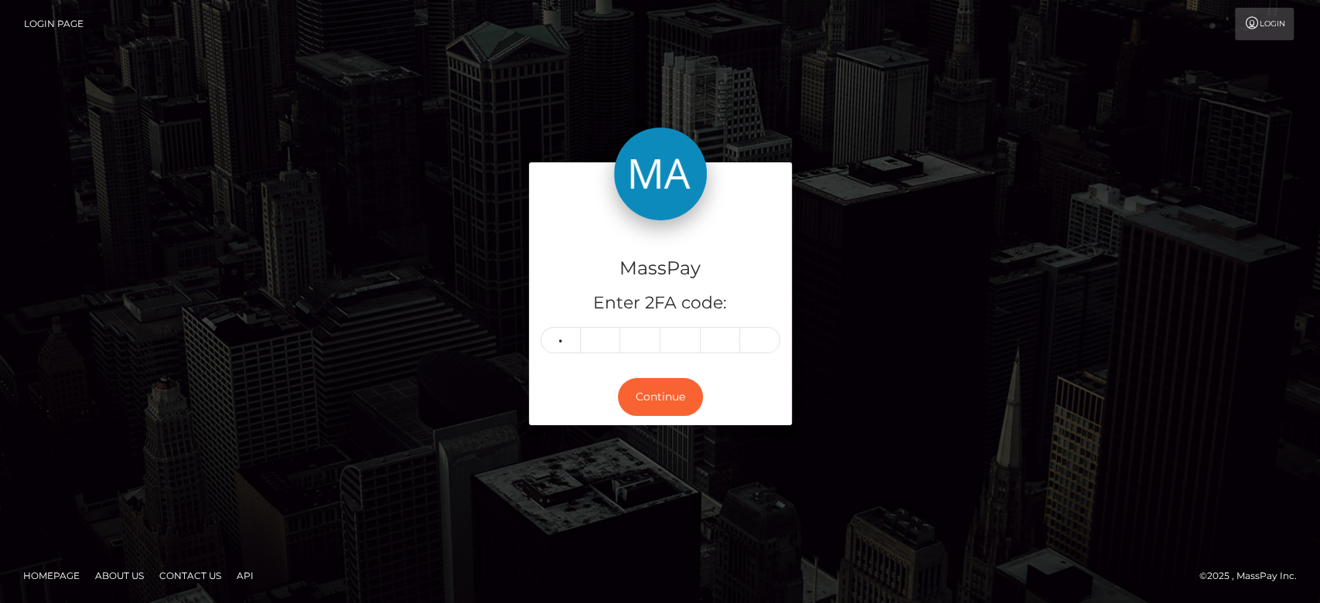
type input "3"
type input "4"
type input "5"
type input "1"
type input "3"
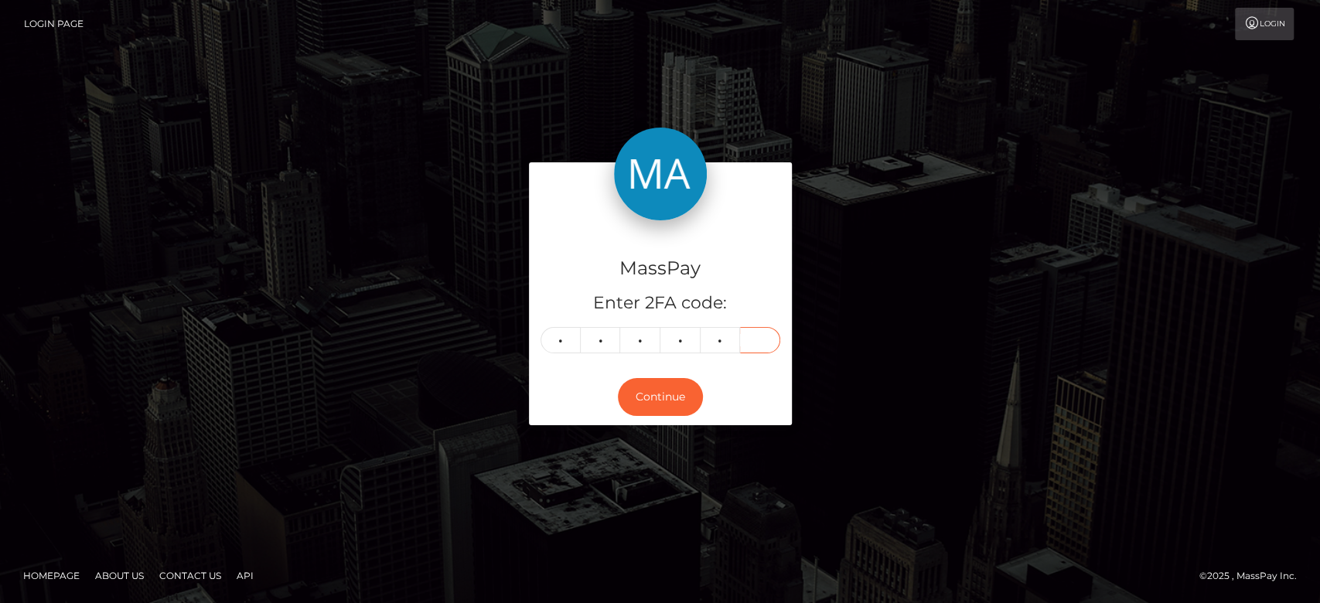
type input "1"
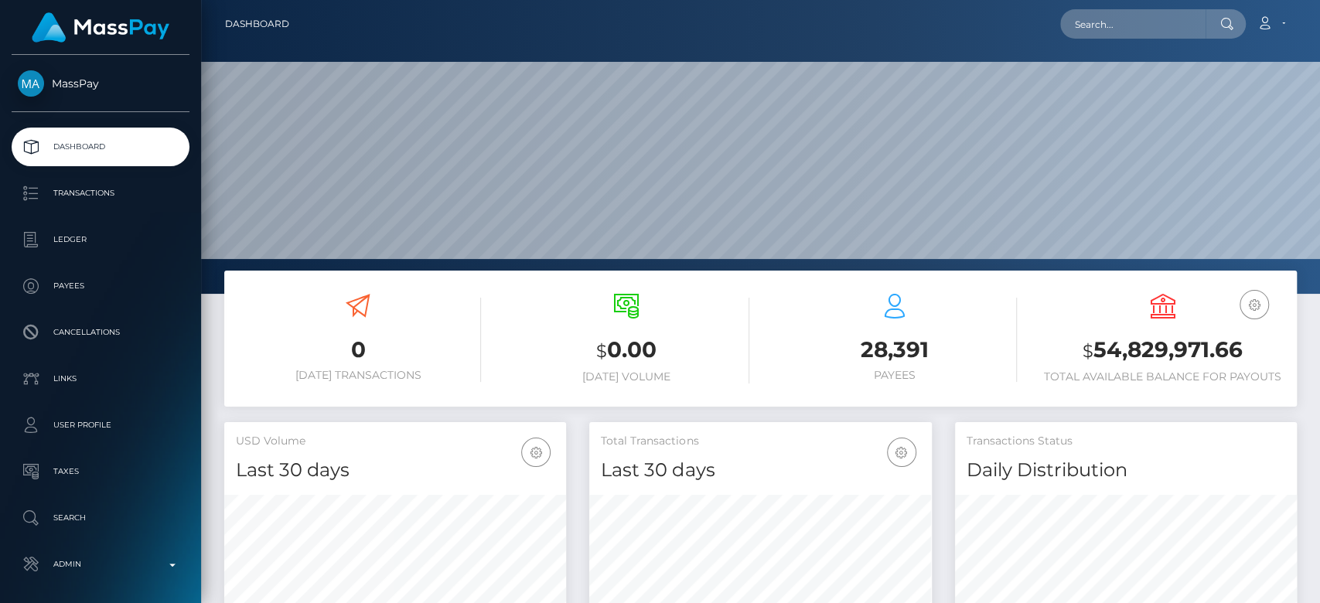
scroll to position [273, 342]
click at [1175, 23] on input "text" at bounding box center [1132, 23] width 145 height 29
paste input "naomiwumtl@protonmail.com"
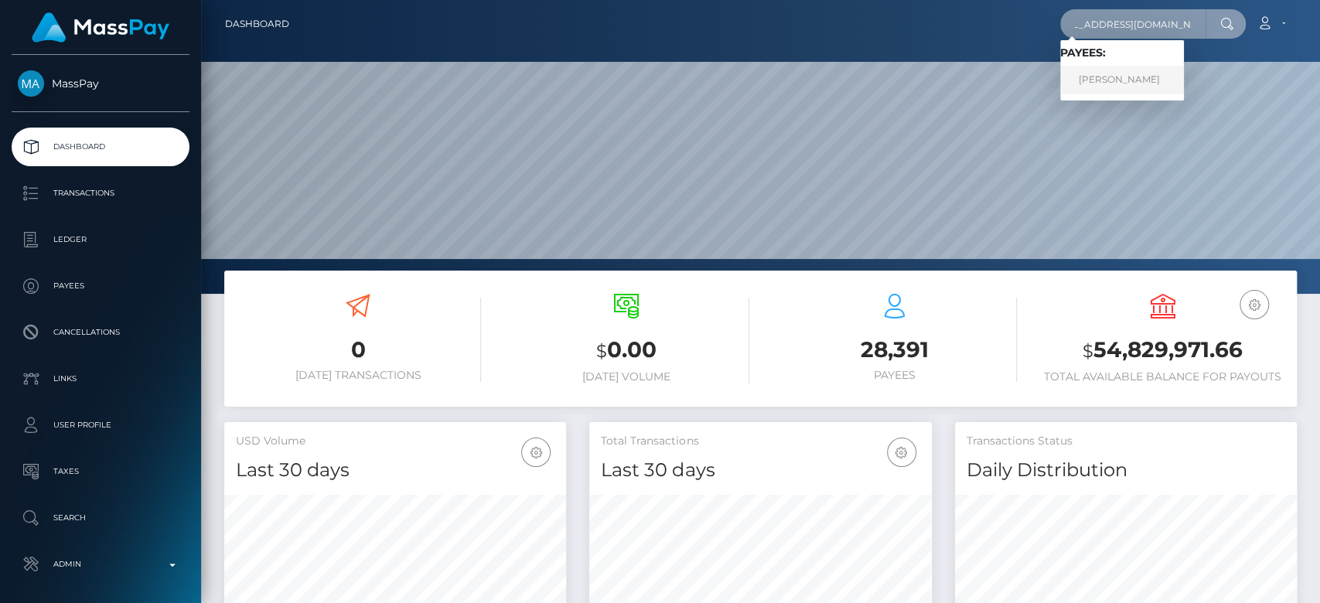
type input "naomiwumtl@protonmail.com"
click at [1126, 74] on link "JESSICA TANG" at bounding box center [1122, 80] width 124 height 29
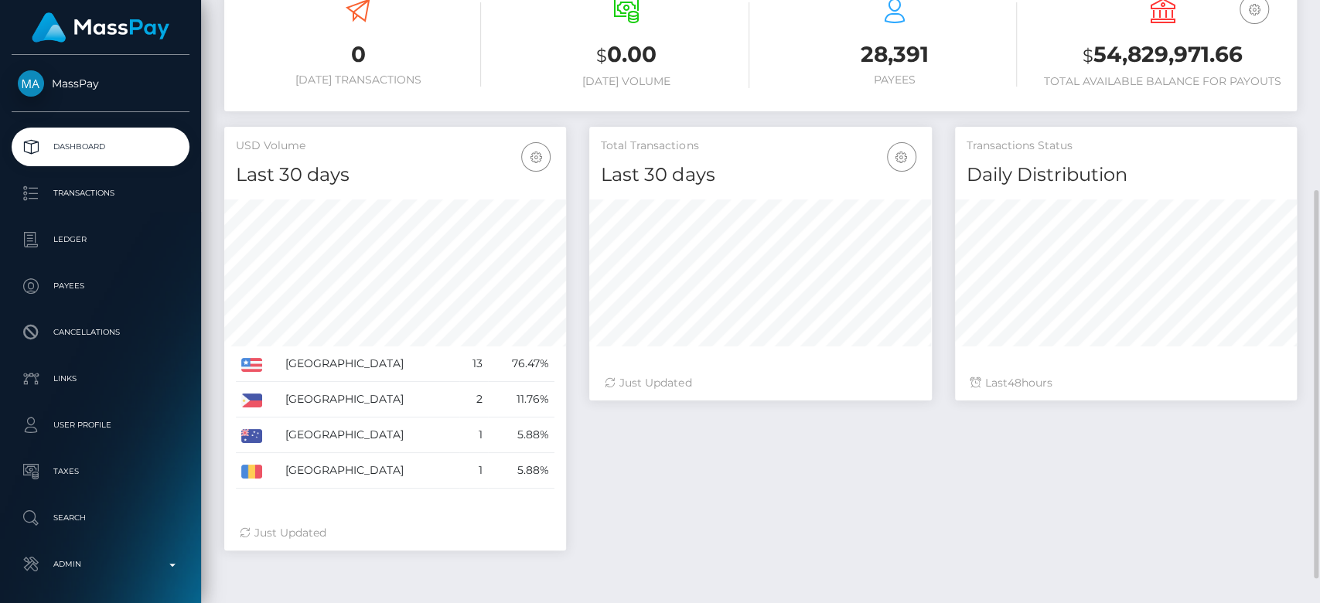
scroll to position [298, 0]
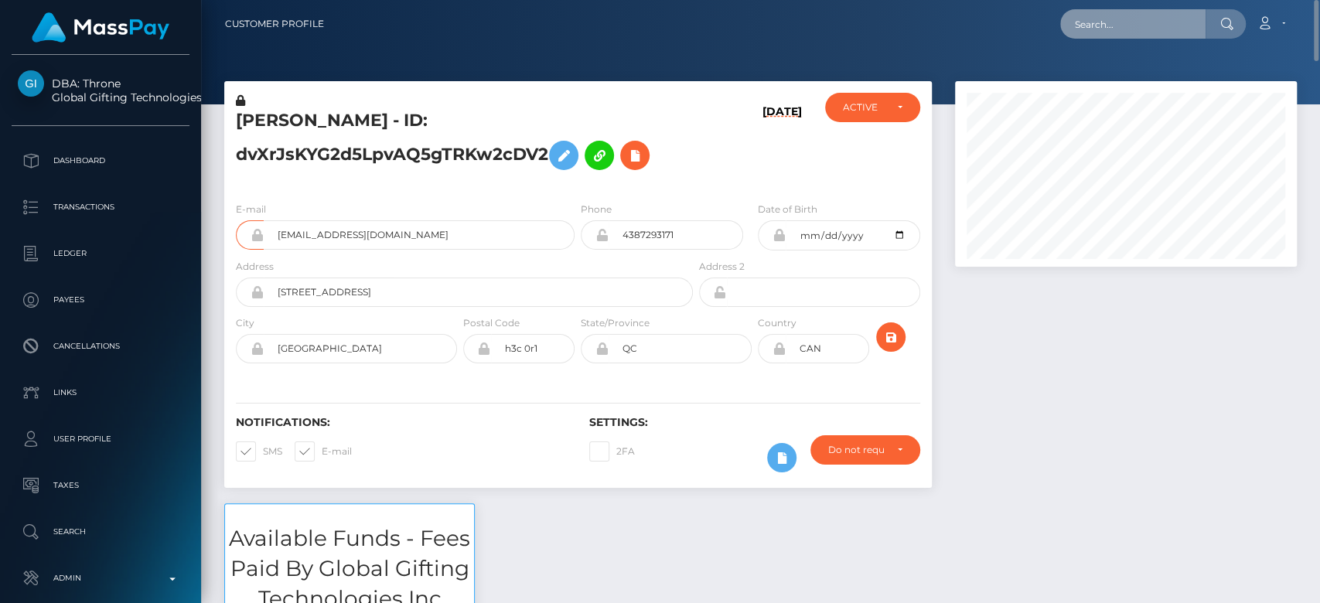
click at [1127, 22] on input "text" at bounding box center [1132, 23] width 145 height 29
paste input "efqen Last Name: ewfewd Message: war CONTACT efqen ewfewd"
type input "efqen Last Name: ewfewd Message: war CONTACT efqen ewfewd"
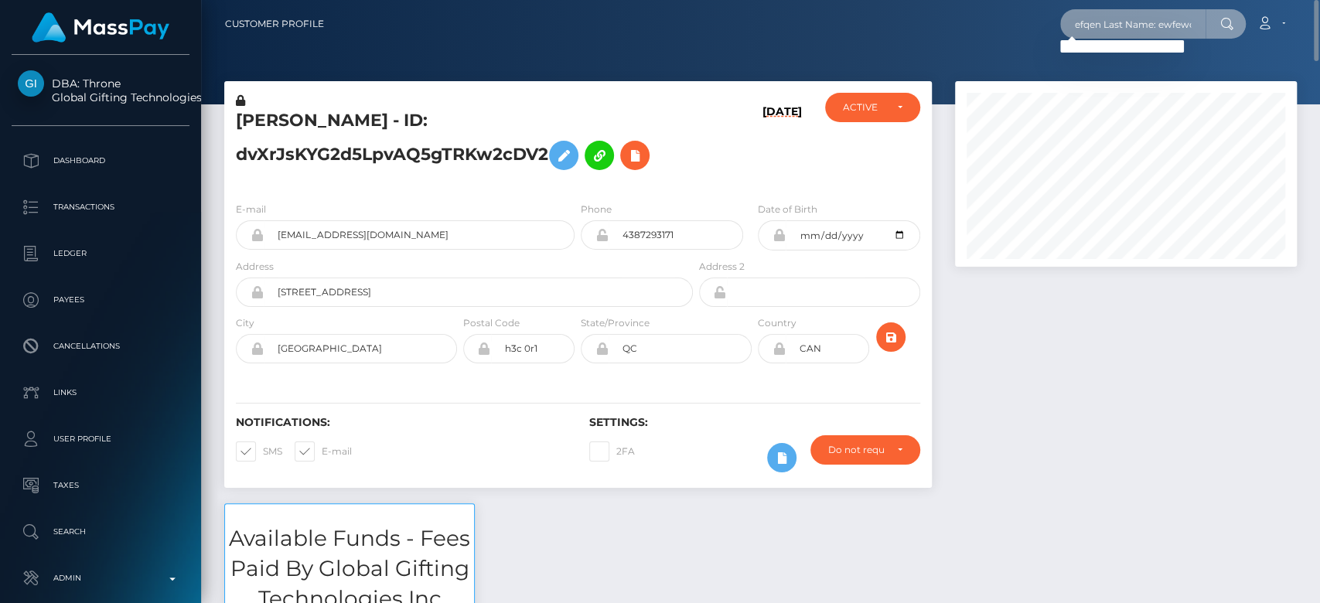
click at [1095, 25] on input "efqen Last Name: ewfewd Message: war CONTACT efqen ewfewd" at bounding box center [1132, 23] width 145 height 29
paste input "uyygy@live.ca"
click at [1143, 15] on input "uyygy@live.ca" at bounding box center [1132, 23] width 145 height 29
drag, startPoint x: 1161, startPoint y: 15, endPoint x: 1055, endPoint y: 46, distance: 110.6
click at [1055, 46] on nav "Customer Profile uyygy@live.ca Loading... Loading... Account" at bounding box center [760, 24] width 1119 height 48
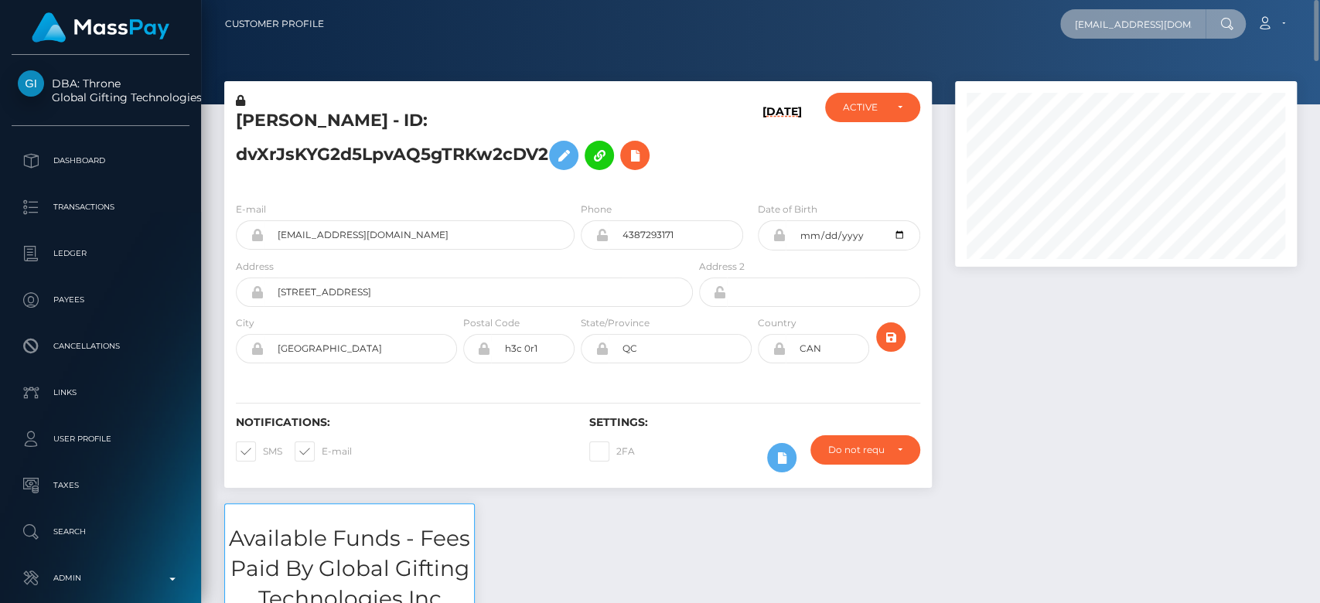
paste input "barnes.mariah@icloud.com"
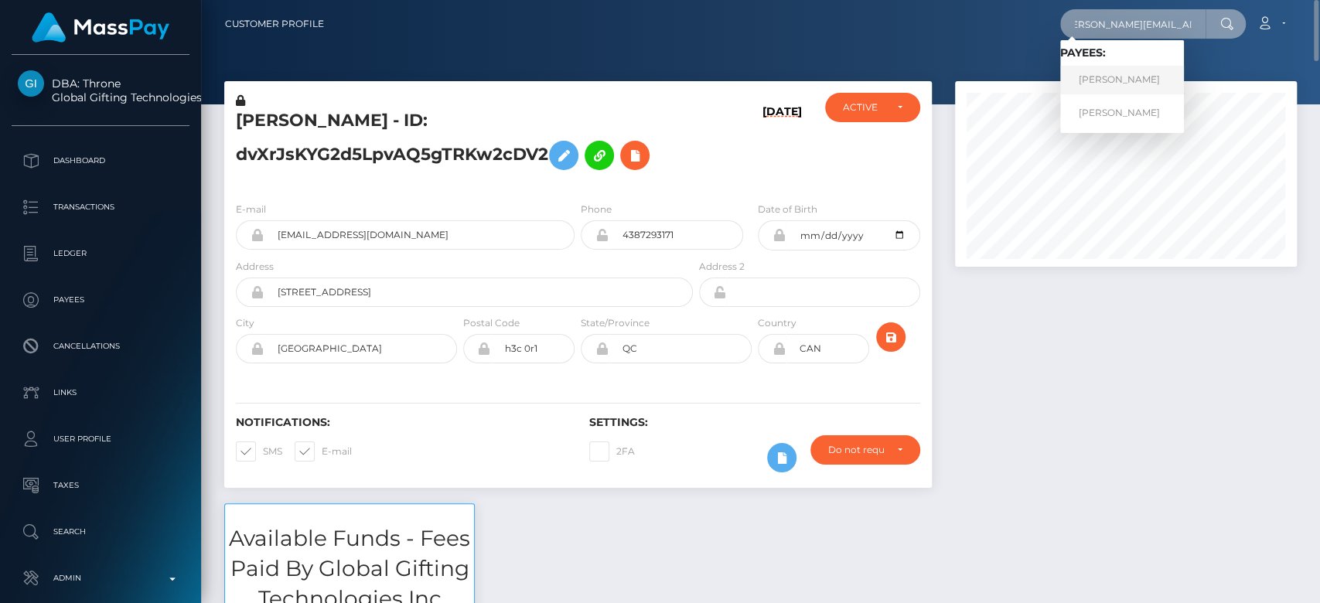
type input "barnes.mariah@icloud.com"
click at [1106, 74] on link "MARIAH JUSTINE MARROQUIN" at bounding box center [1122, 80] width 124 height 29
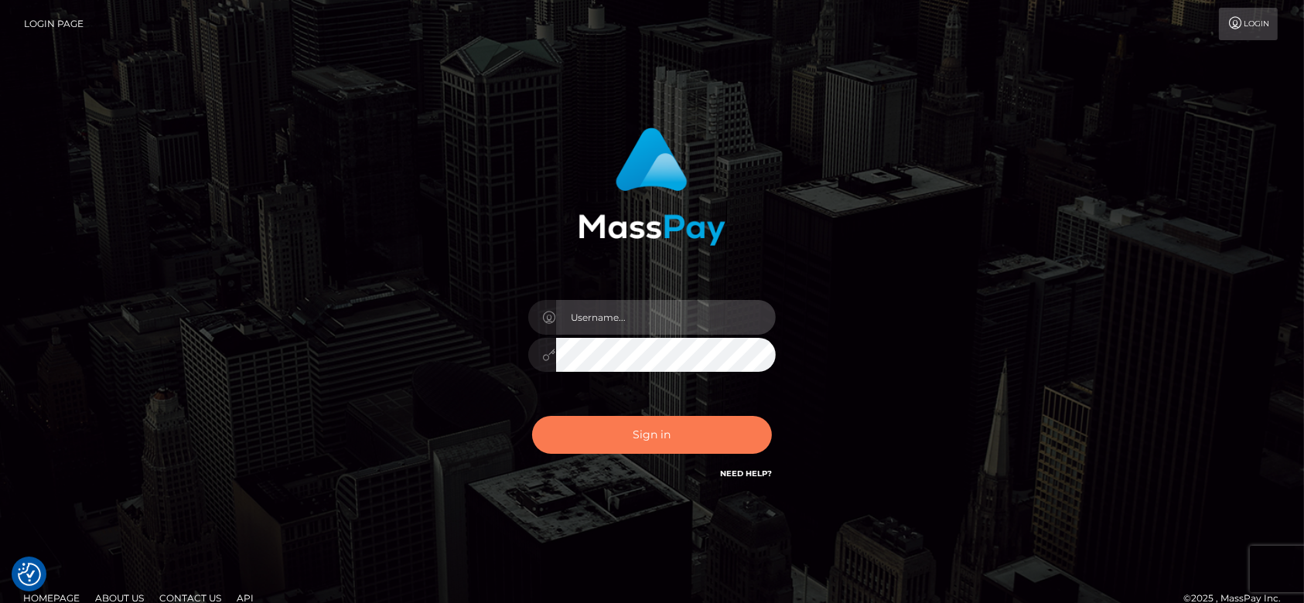
type input "[DOMAIN_NAME]"
click at [651, 417] on button "Sign in" at bounding box center [652, 435] width 240 height 38
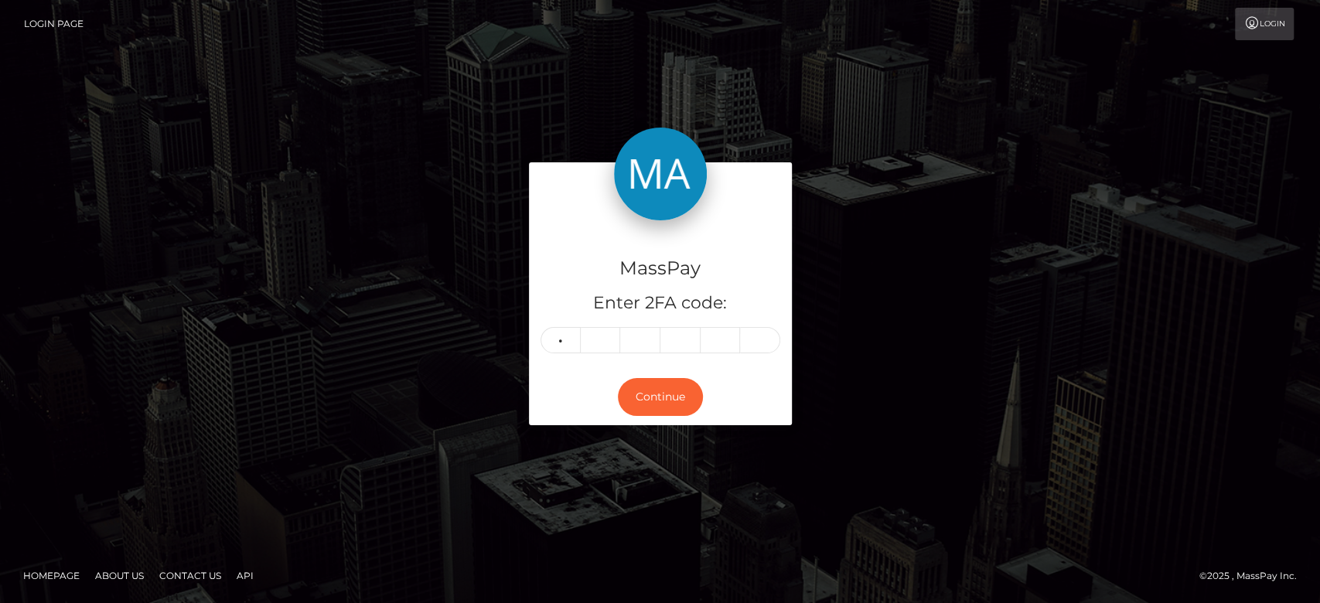
type input "4"
type input "2"
type input "1"
type input "7"
type input "5"
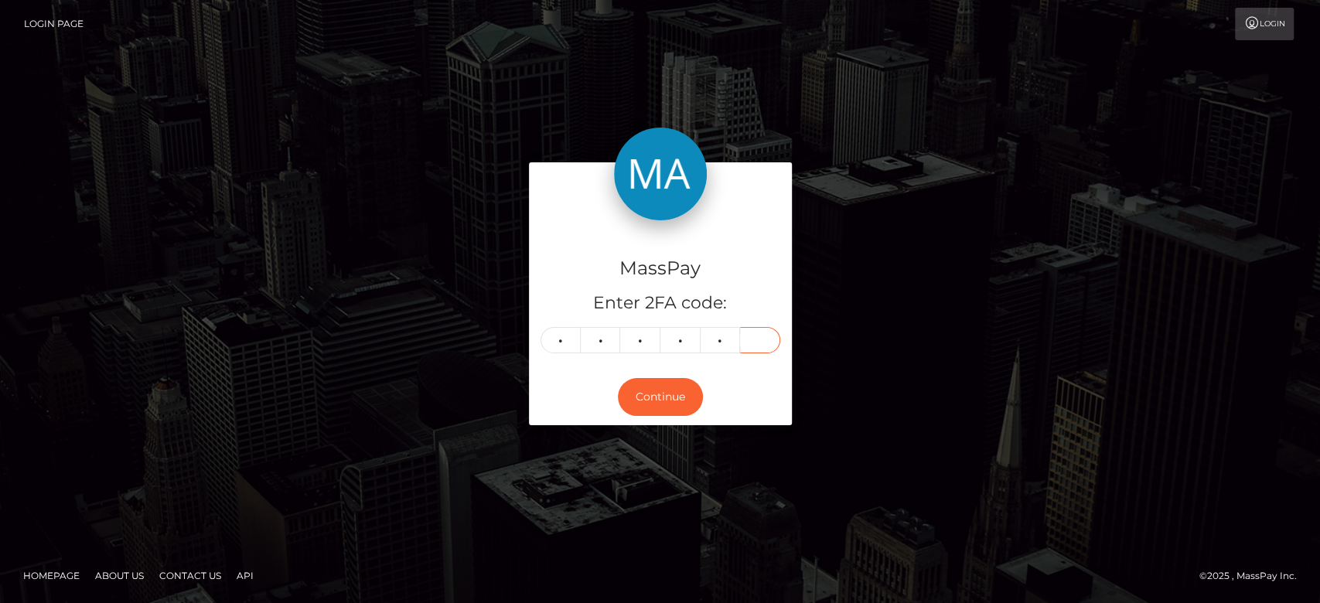
type input "2"
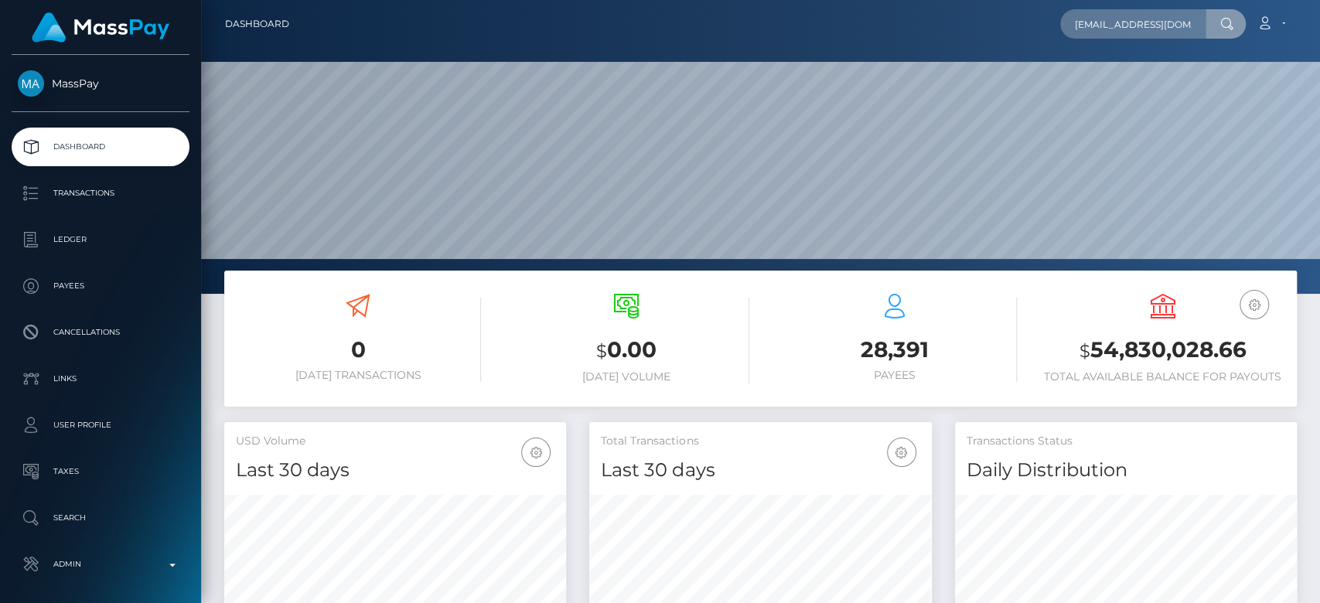
scroll to position [0, 30]
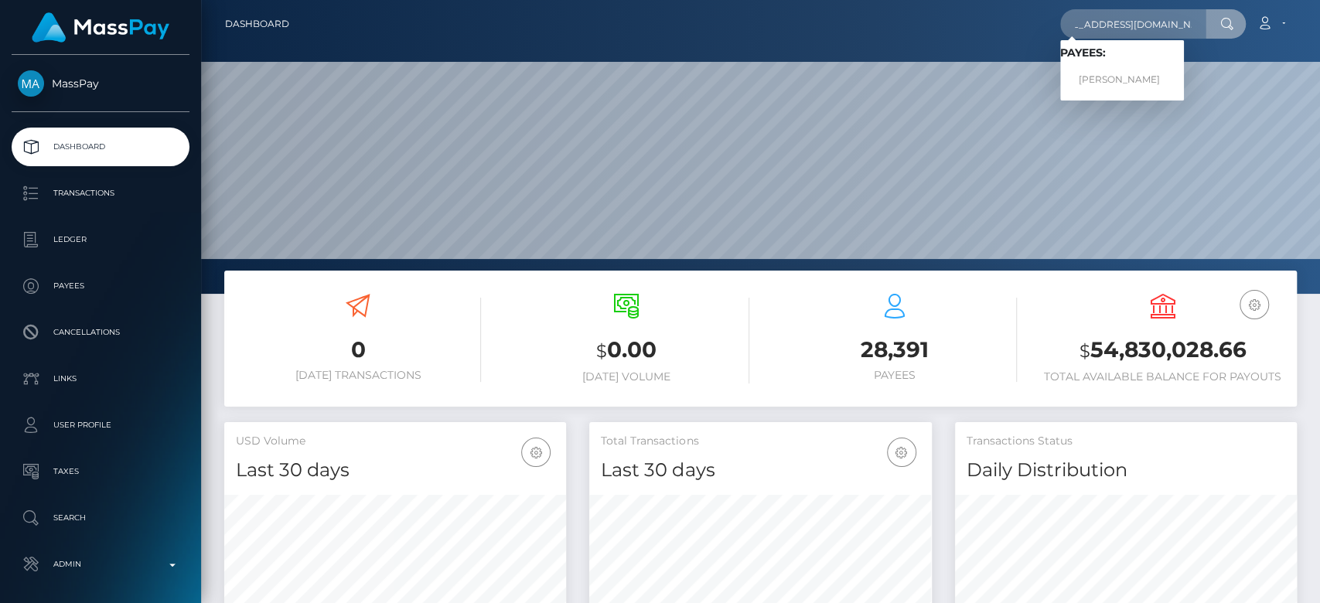
type input "naomiwumtl@protonmail.com"
click at [1116, 69] on link "JESSICA TANG" at bounding box center [1122, 80] width 124 height 29
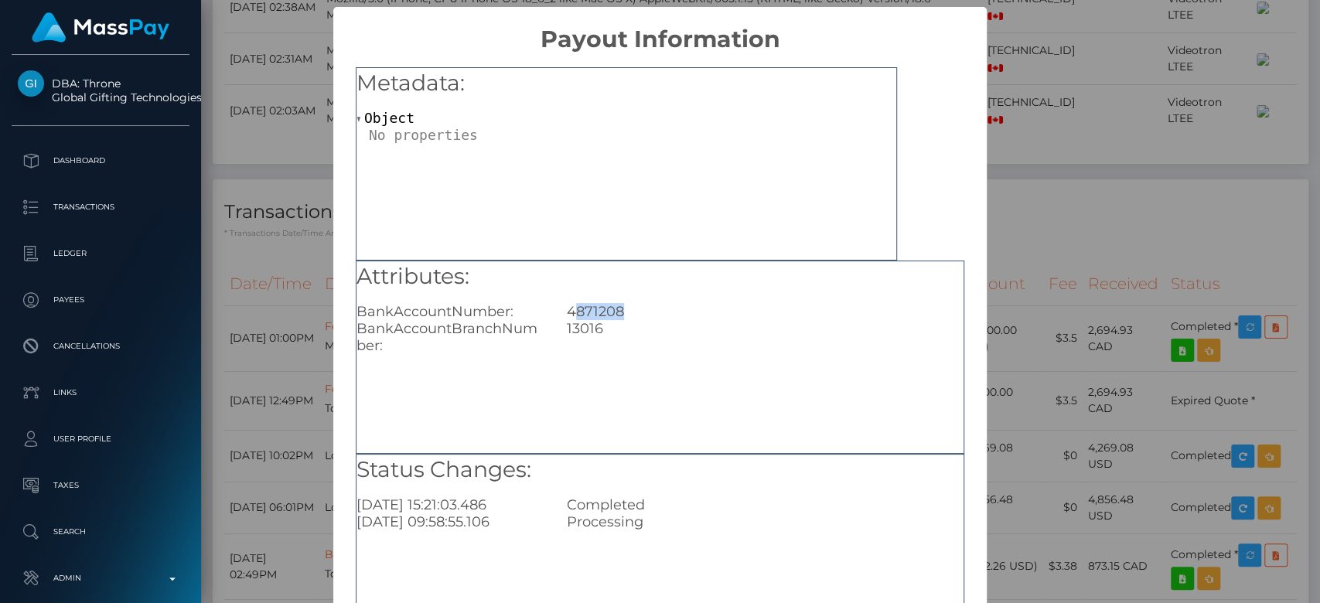
scroll to position [186, 342]
click at [558, 312] on div "4871208" at bounding box center [765, 311] width 420 height 17
